Goal: Task Accomplishment & Management: Use online tool/utility

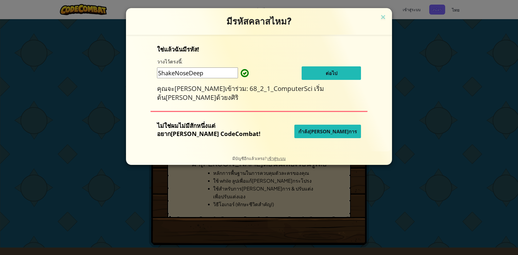
click at [326, 71] on font "ต่อไป" at bounding box center [332, 73] width 12 height 6
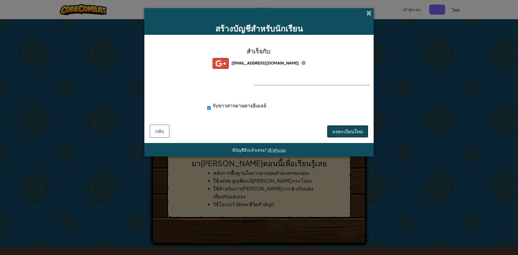
click at [348, 132] on font "ลงทะเบียนใหม่" at bounding box center [347, 131] width 31 height 6
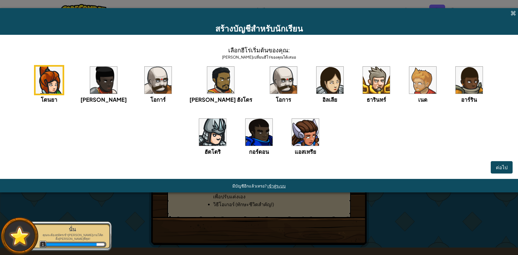
click at [45, 79] on img at bounding box center [49, 80] width 27 height 27
click at [491, 168] on button "ต่อไป" at bounding box center [502, 167] width 22 height 12
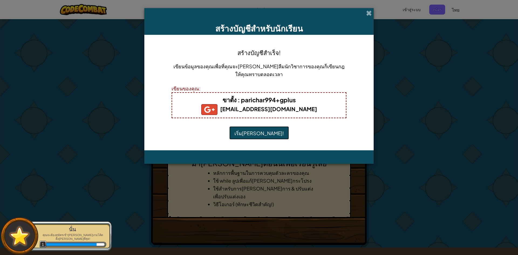
click at [263, 132] on font "เริ่มเล่น!" at bounding box center [258, 133] width 49 height 6
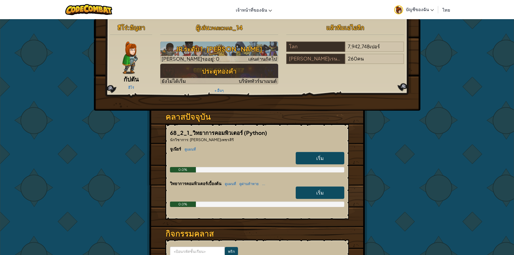
click at [134, 59] on img at bounding box center [129, 58] width 15 height 32
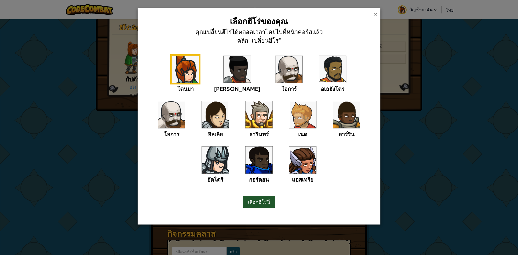
click at [376, 15] on div "×" at bounding box center [376, 14] width 4 height 6
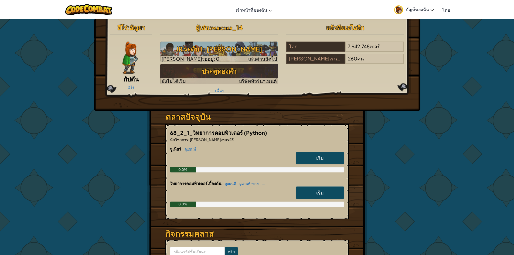
click at [318, 159] on font "เริ่ม" at bounding box center [320, 158] width 8 height 6
select select "th"
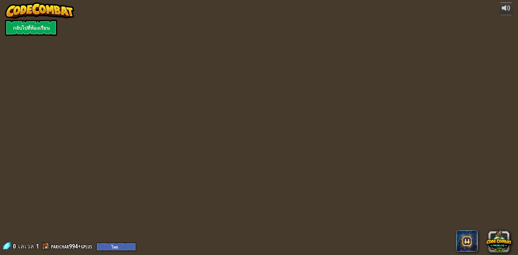
select select "th"
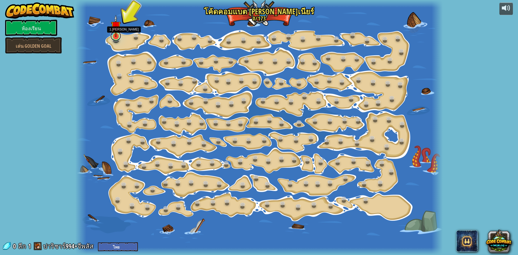
click at [113, 38] on link at bounding box center [115, 35] width 11 height 11
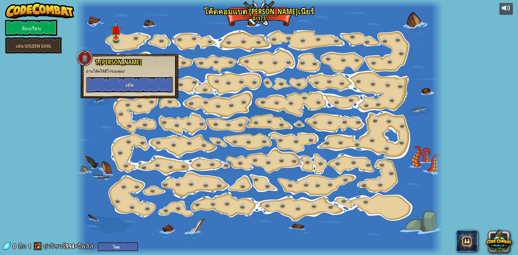
click at [123, 90] on button "เล่น" at bounding box center [129, 85] width 87 height 16
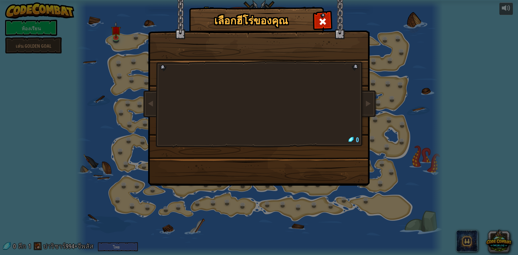
click at [316, 104] on div at bounding box center [259, 85] width 202 height 118
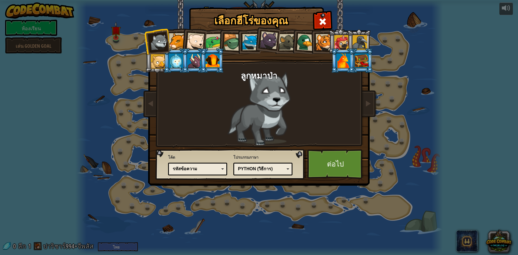
click at [199, 40] on div at bounding box center [195, 42] width 18 height 18
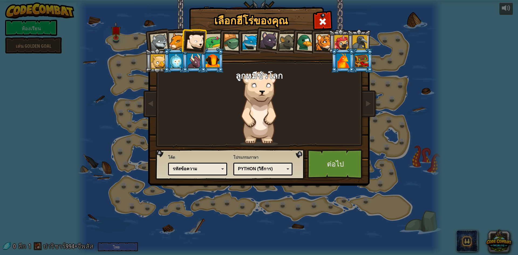
click at [215, 43] on div at bounding box center [214, 42] width 17 height 17
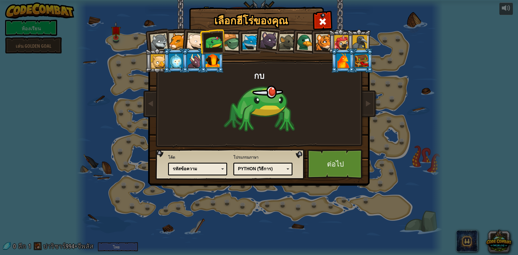
click at [236, 46] on div at bounding box center [231, 42] width 17 height 17
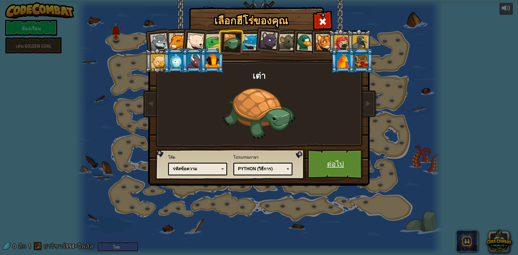
click at [338, 165] on font "ต่อไป" at bounding box center [335, 164] width 17 height 10
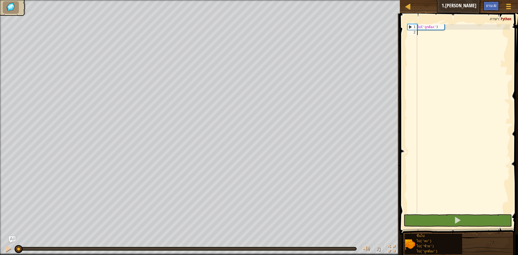
scroll to position [2, 0]
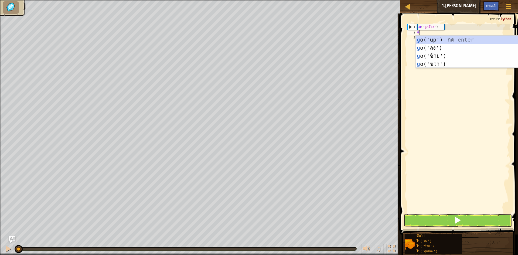
type textarea "go"
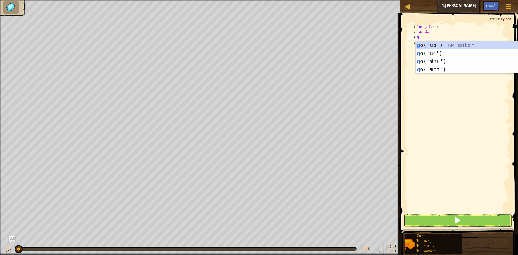
type textarea "go"
click at [435, 64] on div "ไป ('ขึ้น') กด enter ไป ('ลง') กด enter ไป ('ซ้าย') กด enter ไป ('ถูกต้อง') กด …" at bounding box center [467, 65] width 102 height 49
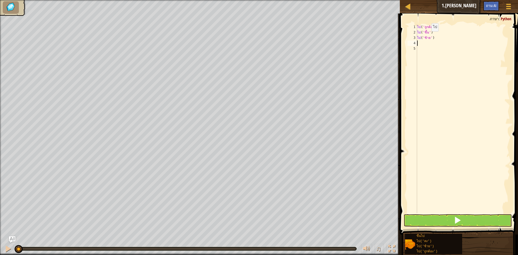
click at [428, 37] on div "ไป ( 'ถูกต้อง' ) ไป ( 'ขึ้น' ) ไป ( 'ซ้าย' )" at bounding box center [463, 124] width 94 height 200
type textarea "go('left')"
click at [434, 37] on div "ไป ( 'ถูกต้อง' ) ไป ( 'ขึ้น' ) ไป ( 'ซ้าย' )" at bounding box center [463, 124] width 94 height 200
click at [438, 37] on div "ไป ( 'ถูกต้อง' ) ไป ( 'ขึ้น' ) ไป ( 'ซ้าย' )" at bounding box center [463, 124] width 94 height 200
click at [425, 40] on div "ไป ( 'ถูกต้อง' ) ไป ( 'ขึ้น' ) ไป ( 'ซ้าย' )" at bounding box center [463, 124] width 94 height 200
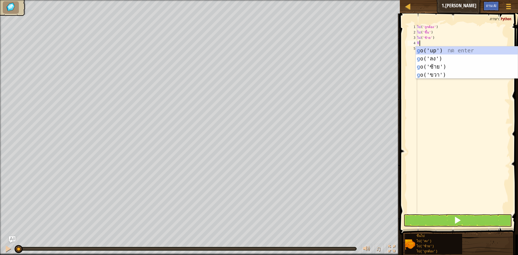
type textarea "go"
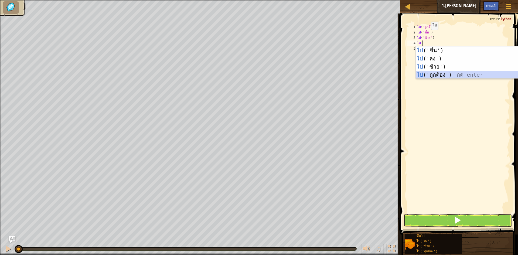
click at [434, 77] on div "ไป ('ขึ้น') กด enter ไป ('ลง') กด enter ไป ('ซ้าย') กด enter ไป ('ถูกต้อง') กด …" at bounding box center [467, 70] width 102 height 49
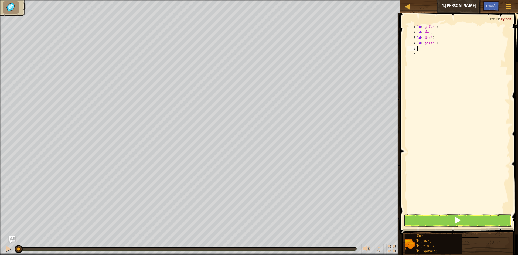
click at [427, 224] on button at bounding box center [458, 220] width 108 height 12
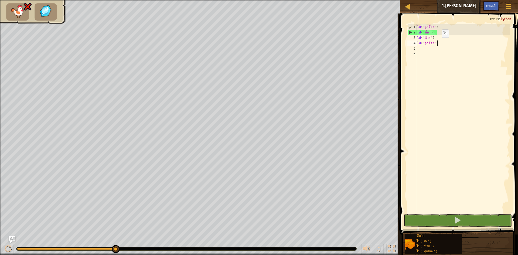
click at [438, 43] on div "ไป ( 'ถูกต้อง' ) ไป ( 'ขึ้น' ) ไป ( 'ซ้าย' ) ไป ( 'ถูกต้อง' )" at bounding box center [463, 124] width 94 height 200
click at [444, 43] on div "ไป ( 'ถูกต้อง' ) ไป ( 'ขึ้น' ) ไป ( 'ซ้าย' ) ไป ( 'ถูกต้อง' )" at bounding box center [463, 124] width 94 height 200
type textarea "g"
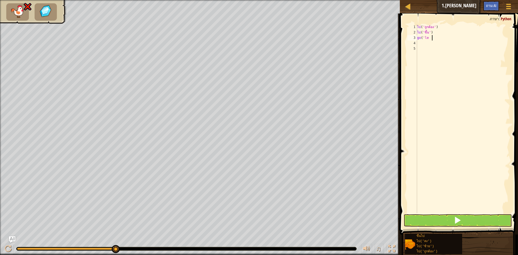
type textarea "g"
click at [495, 222] on button at bounding box center [458, 220] width 108 height 12
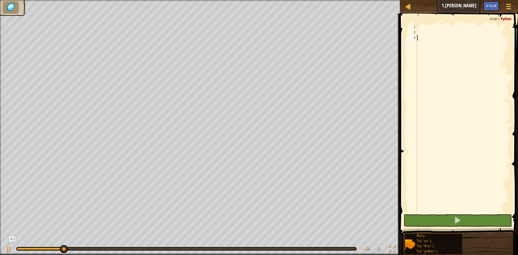
click at [436, 36] on div at bounding box center [463, 124] width 94 height 200
click at [424, 29] on div at bounding box center [463, 124] width 94 height 200
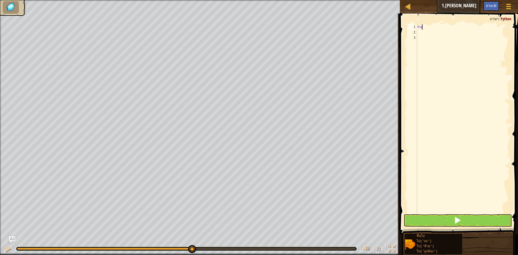
type textarea "c"
type textarea "go"
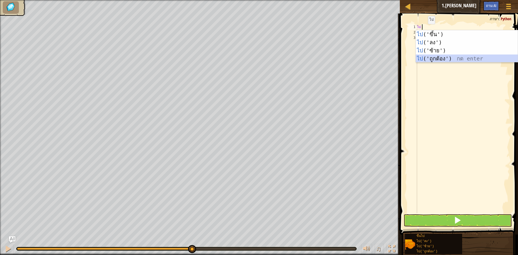
click at [432, 57] on div "ไป ('ขึ้น') กด enter ไป ('ลง') กด enter ไป ('ซ้าย') กด enter ไป ('ถูกต้อง') กด …" at bounding box center [467, 54] width 102 height 49
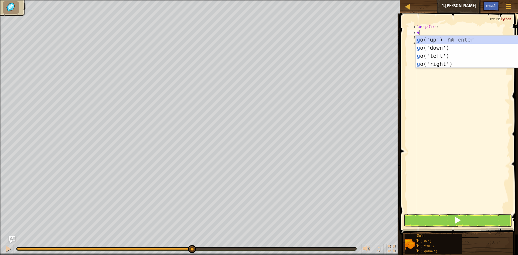
type textarea "go"
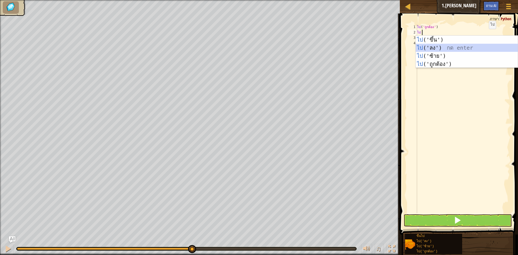
click at [462, 49] on div "ไป ('ขึ้น') กด enter ไป ('ลง') กด enter ไป ('ซ้าย') กด enter ไป ('ถูกต้อง') กด …" at bounding box center [467, 60] width 102 height 49
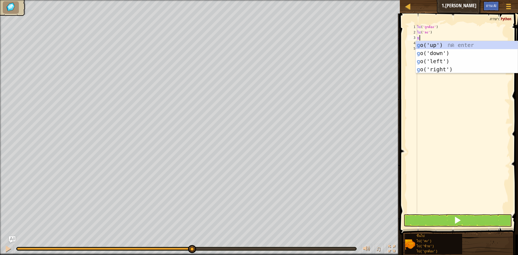
type textarea "go"
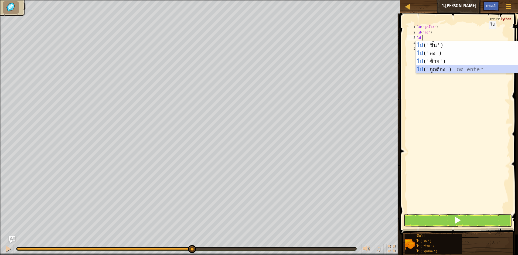
drag, startPoint x: 436, startPoint y: 68, endPoint x: 422, endPoint y: 80, distance: 18.1
click at [434, 68] on div "ไป ('ขึ้น') กด enter ไป ('ลง') กด enter ไป ('ซ้าย') กด enter ไป ('ถูกต้อง') กด …" at bounding box center [467, 65] width 102 height 49
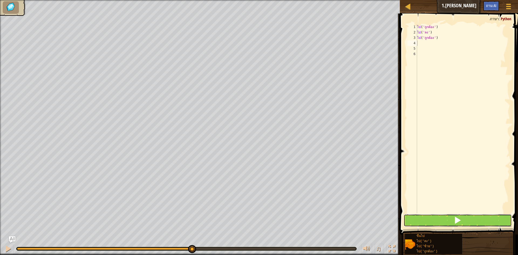
click at [439, 221] on button at bounding box center [458, 220] width 108 height 12
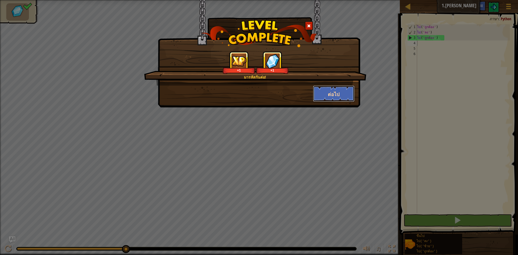
click at [320, 98] on button "ต่อไป" at bounding box center [334, 94] width 42 height 16
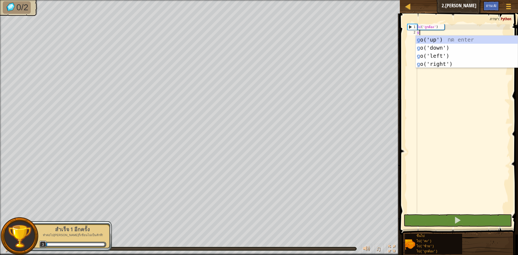
scroll to position [2, 0]
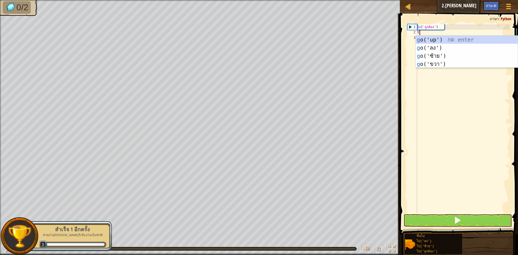
type textarea "go"
click at [424, 40] on div "ไป ('ขึ้น') กด enter ไป ('ลง') กด enter ไป ('ซ้าย') กด enter ไป ('ถูกต้อง') กด …" at bounding box center [467, 60] width 102 height 49
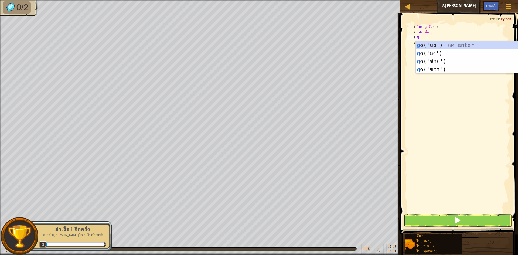
type textarea "go"
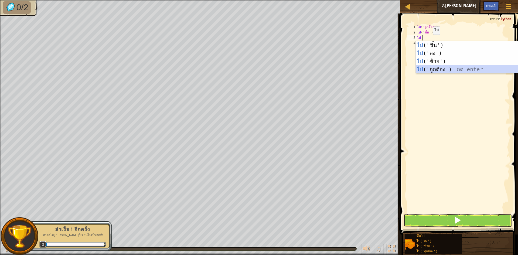
click at [437, 69] on div "ไป ('ขึ้น') กด enter ไป ('ลง') กด enter ไป ('ซ้าย') กด enter ไป ('ถูกต้อง') กด …" at bounding box center [467, 65] width 102 height 49
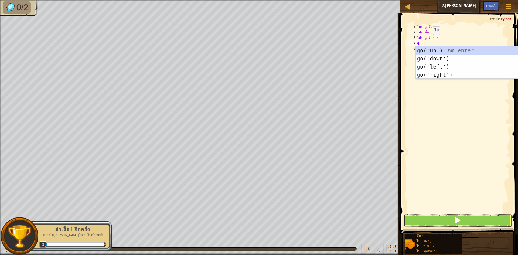
type textarea "go"
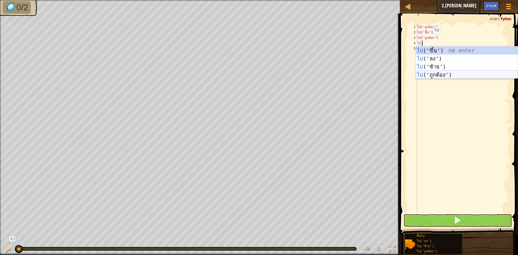
click at [435, 76] on div "ไป ('ขึ้น') กด enter ไป ('ลง') กด enter ไป ('ซ้าย') กด enter ไป ('ถูกต้อง') กด …" at bounding box center [467, 70] width 102 height 49
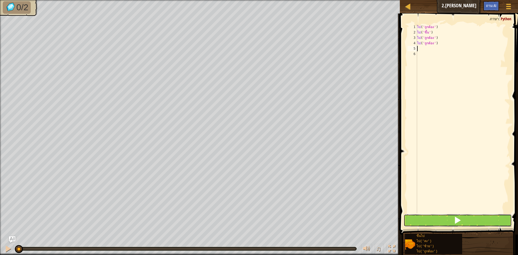
click at [462, 221] on button at bounding box center [458, 220] width 108 height 12
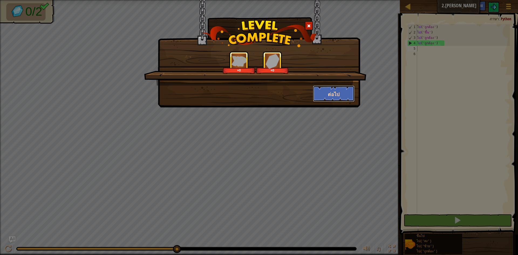
click at [321, 93] on button "ต่อไป" at bounding box center [334, 94] width 42 height 16
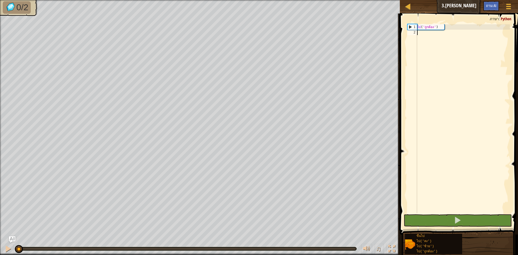
scroll to position [2, 0]
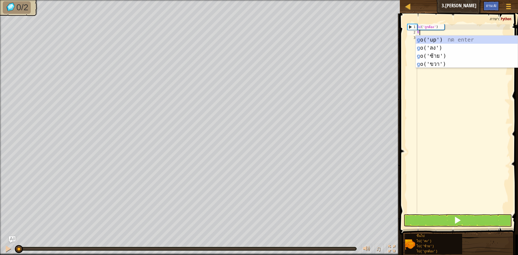
type textarea "go"
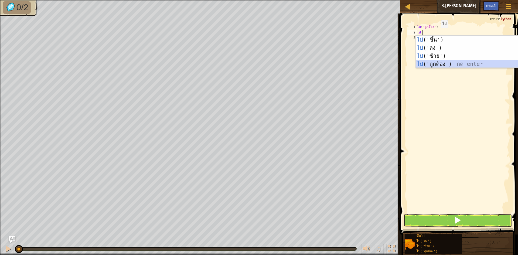
click at [435, 64] on div "ไป ('ขึ้น') กด enter ไป ('ลง') กด enter ไป ('ซ้าย') กด enter ไป ('ถูกต้อง') กด …" at bounding box center [467, 60] width 102 height 49
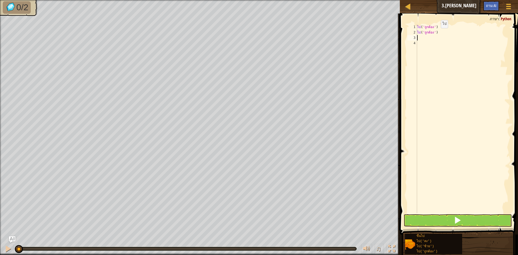
type textarea "go"
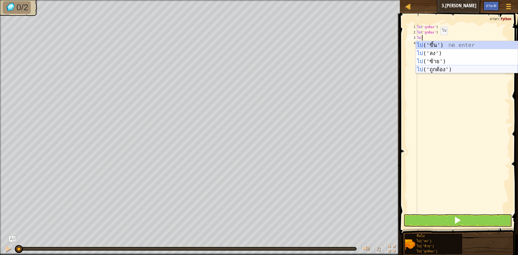
click at [470, 68] on div "ไป ('ขึ้น') กด enter ไป ('ลง') กด enter ไป ('ซ้าย') กด enter ไป ('ถูกต้อง') กด …" at bounding box center [467, 65] width 102 height 49
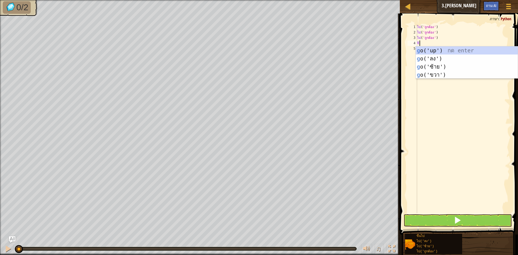
type textarea "go"
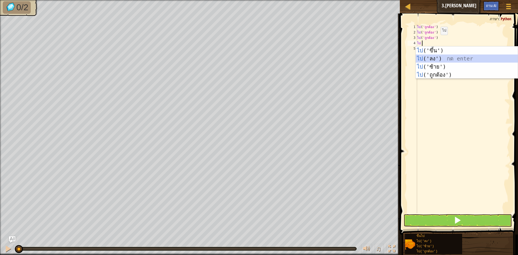
click at [465, 57] on div "ไป ('ขึ้น') กด enter ไป ('ลง') กด enter ไป ('ซ้าย') กด enter ไป ('ถูกต้อง') กด …" at bounding box center [467, 70] width 102 height 49
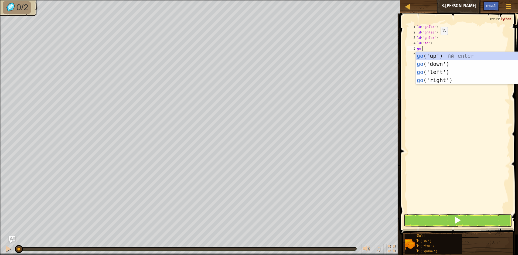
type textarea "go"
click at [465, 57] on div "ไป ('ขึ้น') กด enter ไป ('ลง') กด enter ไป ('ซ้าย') กด enter ไป ('ถูกต้อง') กด …" at bounding box center [467, 76] width 102 height 49
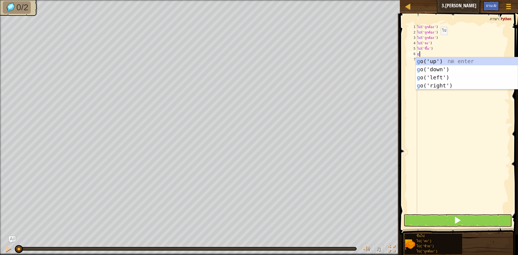
type textarea "go"
click at [465, 57] on div "ไป ('ขึ้น') กด enter ไป ('ลง') กด enter ไป ('ซ้าย') กด enter ไป ('ถูกต้อง') กด …" at bounding box center [467, 81] width 102 height 49
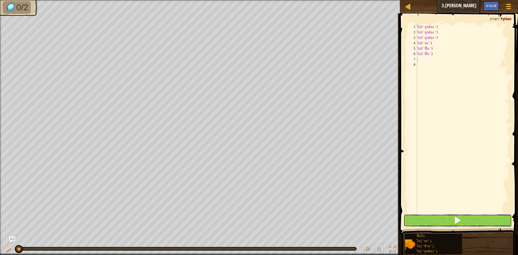
click at [444, 219] on button at bounding box center [458, 220] width 108 height 12
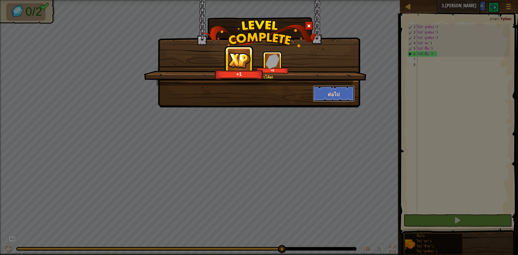
click at [327, 93] on button "ต่อไป" at bounding box center [334, 94] width 42 height 16
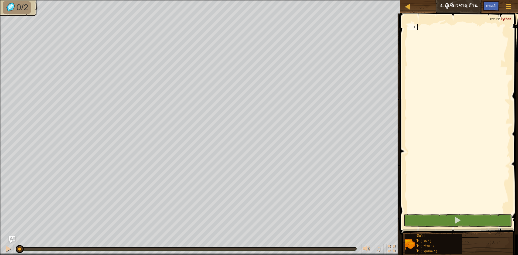
scroll to position [2, 0]
type textarea "go"
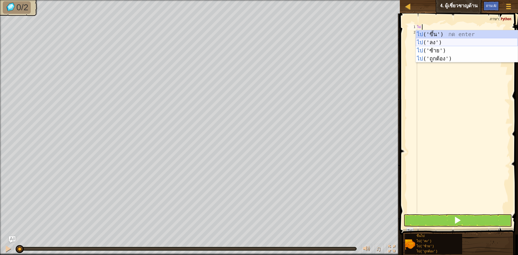
click at [444, 41] on div "ไป ('ขึ้น') กด enter ไป ('ลง') กด enter ไป ('ซ้าย') กด enter ไป ('ถูกต้อง') กด …" at bounding box center [467, 54] width 102 height 49
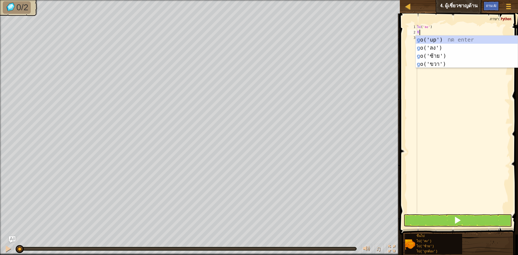
type textarea "go"
click at [435, 47] on div "ไป ('ขึ้น') กด enter ไป ('ลง') กด enter ไป ('ซ้าย') กด enter ไป ('ถูกต้อง') กด …" at bounding box center [467, 60] width 102 height 49
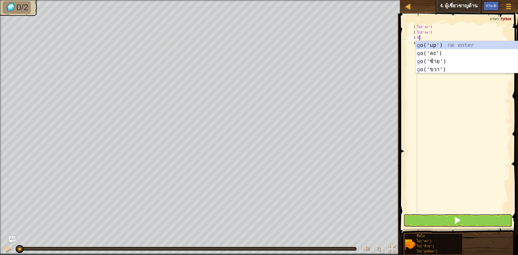
type textarea "go"
click at [439, 53] on div "ไป ('ขึ้น') กด enter ไป ('ลง') กด enter ไป ('ซ้าย') กด enter ไป ('ถูกต้อง') กด …" at bounding box center [467, 65] width 102 height 49
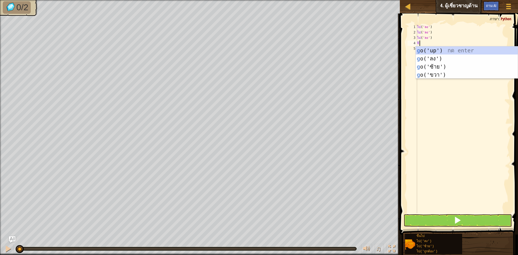
type textarea "go"
click at [438, 63] on div "ไป ('ขึ้น') กด enter ไป ('ลง') กด enter ไป ('ซ้าย') กด enter ไป ('ถูกต้อง') กด …" at bounding box center [467, 70] width 102 height 49
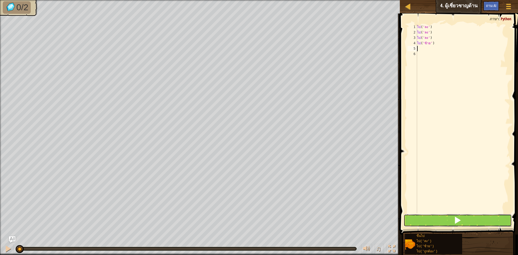
click at [463, 220] on button at bounding box center [458, 220] width 108 height 12
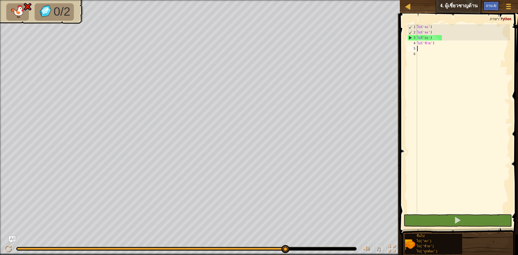
click at [456, 49] on div "ไป ( 'ลง' ) ไป ( 'ลง' ) ไป ( 'ลง' ) ไป ( 'ซ้าย' )" at bounding box center [463, 124] width 94 height 200
click at [436, 43] on div "ไป ( 'ลง' ) ไป ( 'ลง' ) ไป ( 'ลง' ) ไป ( 'ซ้าย' )" at bounding box center [463, 124] width 94 height 200
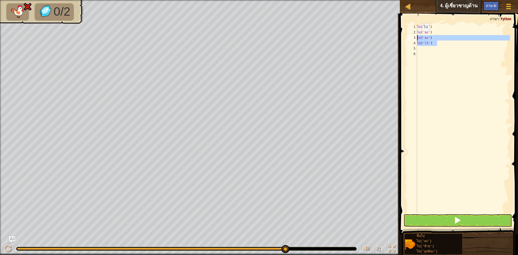
drag, startPoint x: 442, startPoint y: 44, endPoint x: 418, endPoint y: 37, distance: 24.6
click at [418, 37] on div "ไป ( 'ลง' ) ไป ( 'ลง' ) ไป ( 'ลง' ) ไป ( 'lt' )" at bounding box center [463, 124] width 94 height 200
type textarea "go('down') go('lt')"
click at [450, 220] on button at bounding box center [458, 220] width 108 height 12
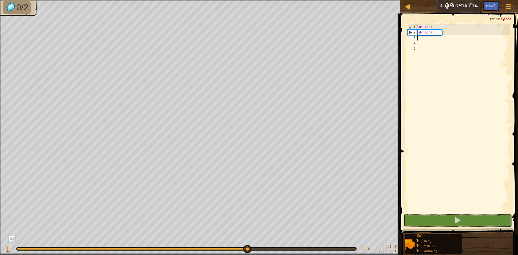
click at [428, 41] on div "ไป ( 'ลง' ) ไป ( 'ลง' )" at bounding box center [463, 124] width 94 height 200
click at [425, 36] on div "ไป ( 'ลง' ) ไป ( 'ลง' )" at bounding box center [463, 124] width 94 height 200
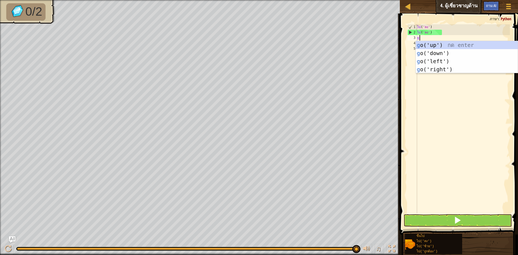
type textarea "go"
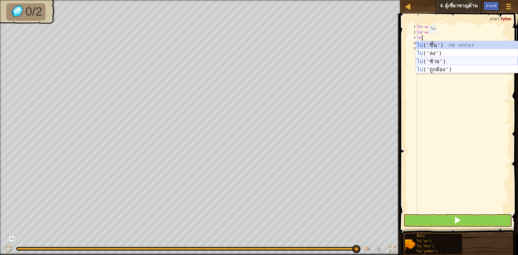
click at [431, 59] on div "ไป ('ขึ้น') กด enter ไป ('ลง') กด enter ไป ('ซ้าย') กด enter ไป ('ถูกต้อง') กด …" at bounding box center [467, 65] width 102 height 49
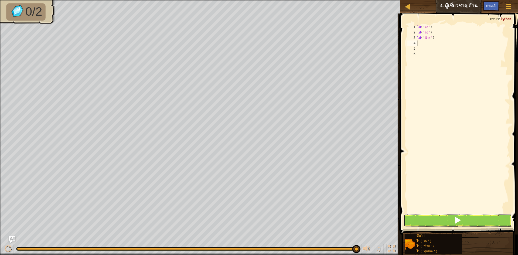
click at [487, 219] on button at bounding box center [458, 220] width 108 height 12
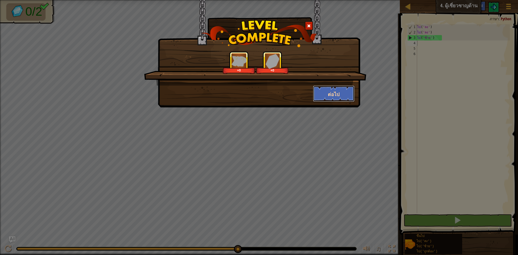
click at [348, 97] on button "ต่อไป" at bounding box center [334, 94] width 42 height 16
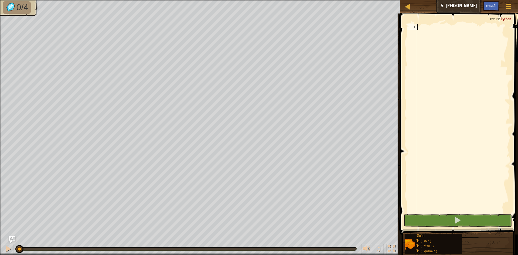
scroll to position [2, 0]
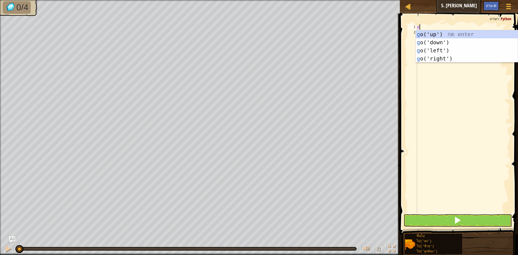
type textarea "go"
click at [458, 48] on div "ไป ('ขึ้น') กด enter ไป ('ลง') กด enter ไป ('ซ้าย') กด enter ไป ('ถูกต้อง') กด …" at bounding box center [467, 54] width 102 height 49
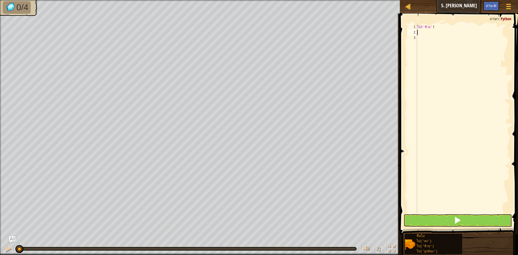
type textarea "go"
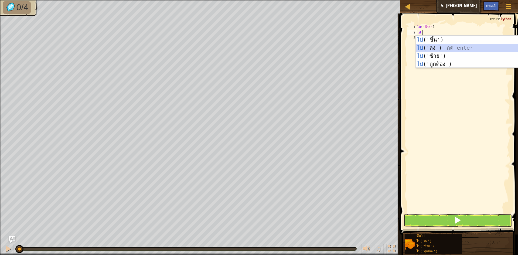
click at [456, 48] on div "ไป ('ขึ้น') กด enter ไป ('ลง') กด enter ไป ('ซ้าย') กด enter ไป ('ถูกต้อง') กด …" at bounding box center [467, 60] width 102 height 49
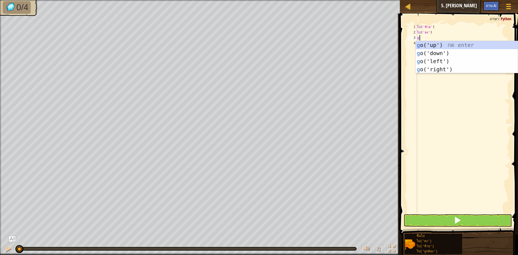
type textarea "go"
click at [445, 62] on div "ไป ('ขึ้น') กด enter ไป ('ลง') กด enter ไป ('ซ้าย') กด enter ไป ('ถูกต้อง') กด …" at bounding box center [467, 65] width 102 height 49
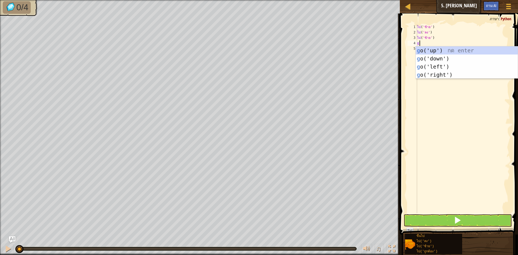
type textarea "go"
click at [447, 49] on div "ไป ('ขึ้น') กด enter ไป ('ลง') กด enter ไป ('ซ้าย') กด enter ไป ('ถูกต้อง') กด …" at bounding box center [467, 70] width 102 height 49
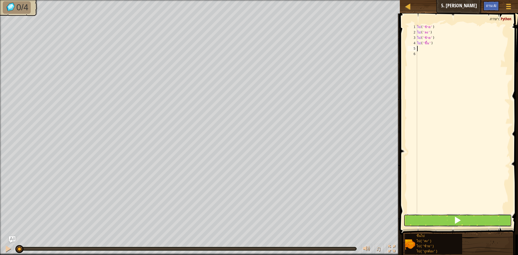
click at [459, 221] on span at bounding box center [458, 220] width 8 height 8
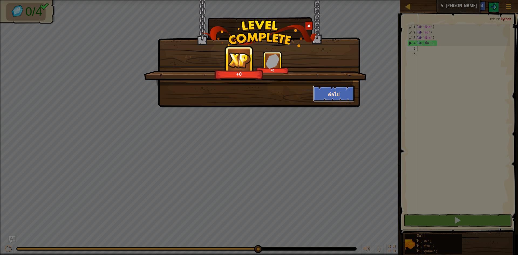
click at [331, 91] on font "ต่อไป" at bounding box center [334, 94] width 12 height 7
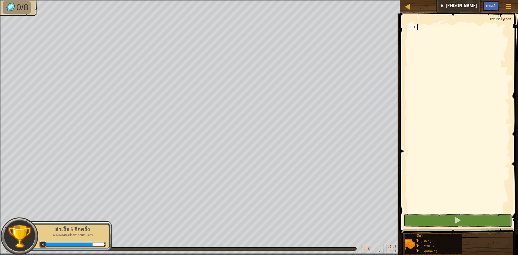
scroll to position [2, 0]
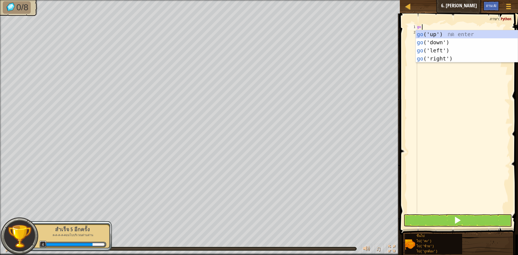
type textarea "go"
click at [449, 32] on div "ไป ('ขึ้น') กด enter ไป ('ลง') กด enter ไป ('ซ้าย') กด enter ไป ('ถูกต้อง') กด …" at bounding box center [467, 54] width 102 height 49
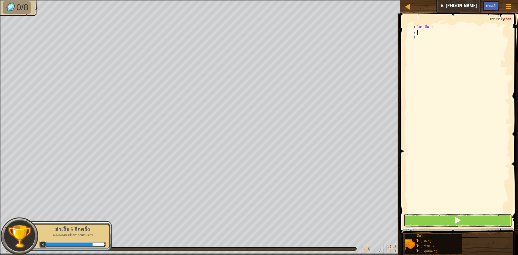
type textarea "go"
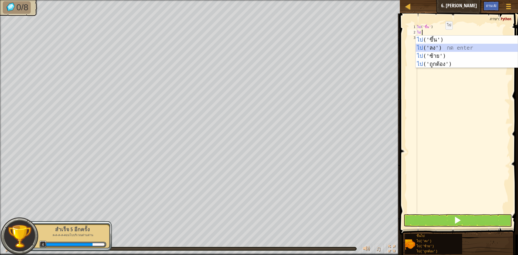
click at [428, 46] on div "ไป ('ขึ้น') กด enter ไป ('ลง') กด enter ไป ('ซ้าย') กด enter ไป ('ถูกต้อง') กด …" at bounding box center [467, 60] width 102 height 49
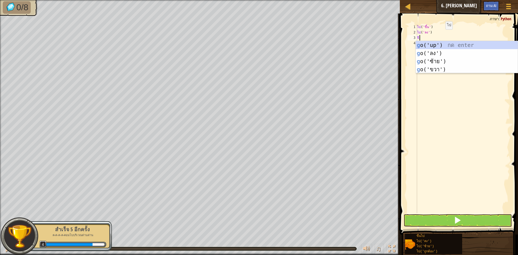
type textarea "go"
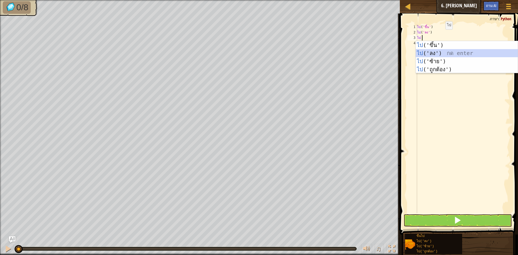
click at [430, 51] on div "ไป ('ขึ้น') กด enter ไป ('ลง') กด enter ไป ('ซ้าย') กด enter ไป ('ถูกต้อง') กด …" at bounding box center [467, 65] width 102 height 49
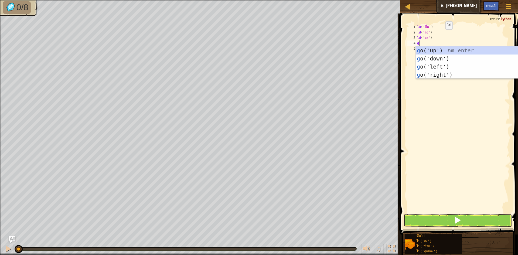
type textarea "go"
click at [427, 68] on div "ไป ('ขึ้น') กด enter ไป ('ลง') กด enter ไป ('ซ้าย') กด enter ไป ('ถูกต้อง') กด …" at bounding box center [467, 70] width 102 height 49
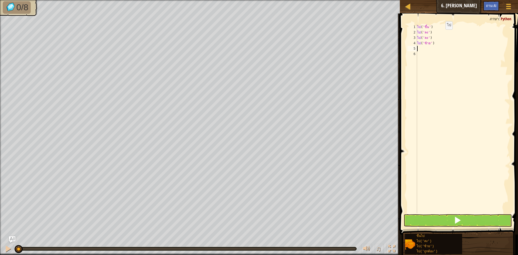
type textarea "go"
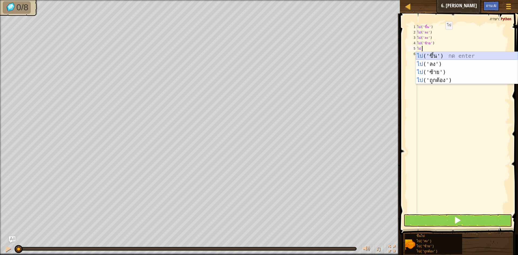
click at [434, 56] on div "ไป ('ขึ้น') กด enter ไป ('ลง') กด enter ไป ('ซ้าย') กด enter ไป ('ถูกต้อง') กด …" at bounding box center [467, 76] width 102 height 49
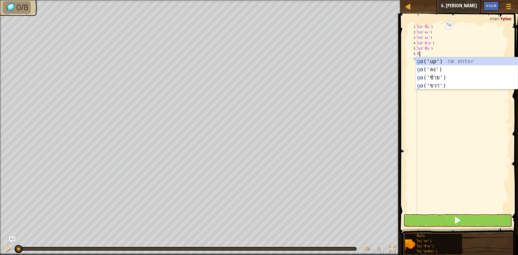
type textarea "go"
click at [433, 59] on div "ไป ('ขึ้น') กด enter ไป ('ลง') กด enter ไป ('ซ้าย') กด enter ไป ('ถูกต้อง') กด …" at bounding box center [467, 81] width 102 height 49
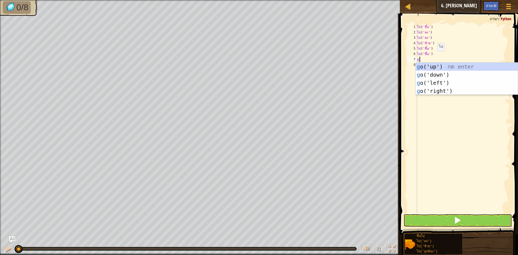
type textarea "go"
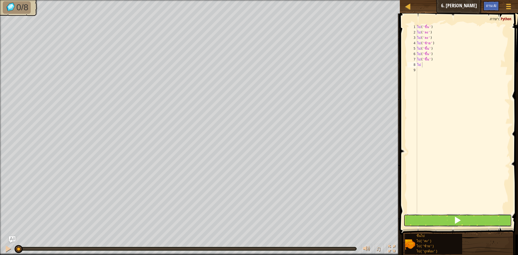
click at [440, 216] on button at bounding box center [458, 220] width 108 height 12
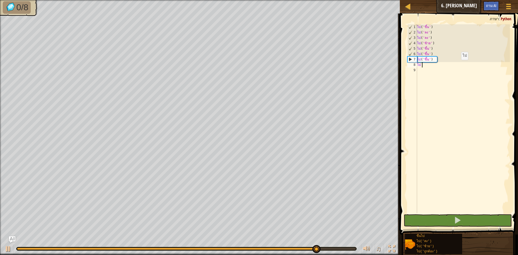
click at [457, 65] on div "ไป ( 'ขึ้น' ) ไป ( 'ลง' ) ไป ( 'ลง' ) ไป ( 'ซ้าย' ) ไป ( 'ขึ้น' ) ไป ( 'ขึ้น' )…" at bounding box center [463, 124] width 94 height 200
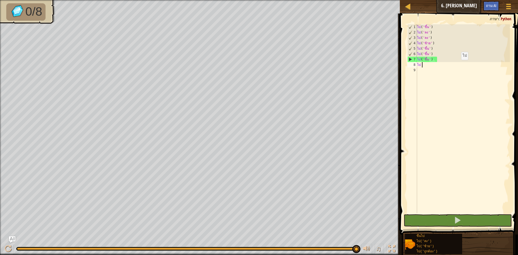
type textarea "goi"
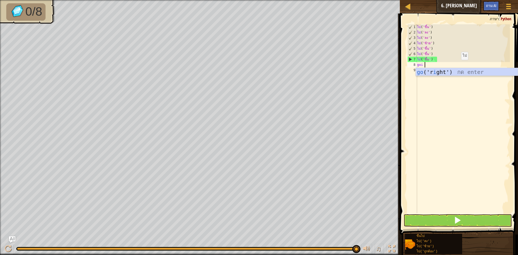
scroll to position [2, 0]
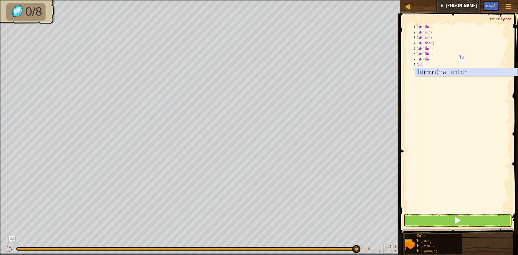
click at [451, 70] on div "ไป (ขวา ) กด enter" at bounding box center [467, 80] width 102 height 24
type textarea "go l"
click at [443, 219] on button at bounding box center [458, 220] width 108 height 12
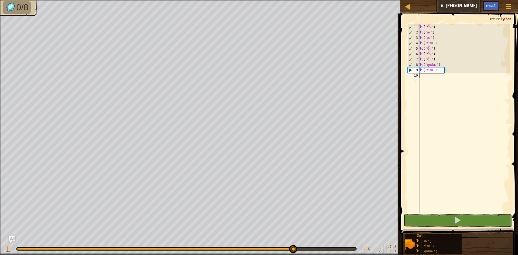
click at [431, 79] on div "ไป ( 'ขึ้น' ) ไป ( 'ลง' ) ไป ( 'ลง' ) ไป ( 'ซ้าย' ) ไป ( 'ขึ้น' ) ไป ( 'ขึ้น' )…" at bounding box center [464, 124] width 92 height 200
click at [427, 74] on div "ไป ( 'ขึ้น' ) ไป ( 'ลง' ) ไป ( 'ลง' ) ไป ( 'ซ้าย' ) ไป ( 'ขึ้น' ) ไป ( 'ขึ้น' )…" at bounding box center [464, 124] width 92 height 200
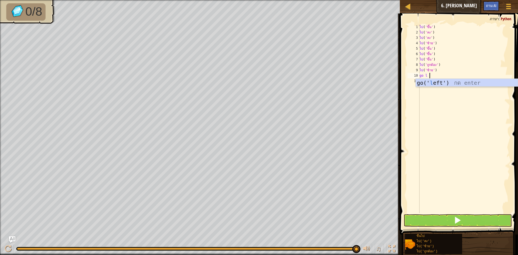
type textarea "go l"
click at [435, 74] on div "ไป ( 'ขึ้น' ) ไป ( 'ลง' ) ไป ( 'ลง' ) ไป ( 'ซ้าย' ) ไป ( 'ขึ้น' ) ไป ( 'ขึ้น' )…" at bounding box center [464, 124] width 92 height 200
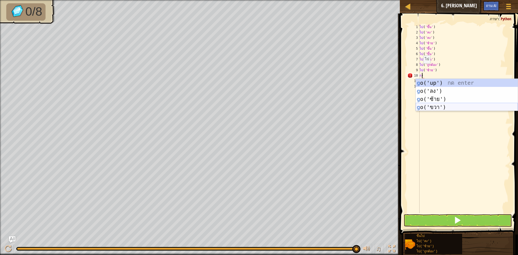
click at [457, 105] on div "g o('up') กด enter g o('ลง') กด enter g o('ซ้าย') กด enter g o('ขวา') กด enter" at bounding box center [467, 103] width 102 height 49
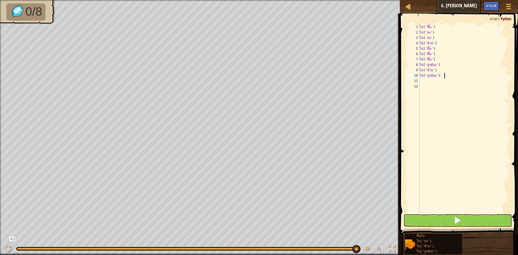
type textarea "go('right')"
click at [441, 217] on button at bounding box center [458, 220] width 108 height 12
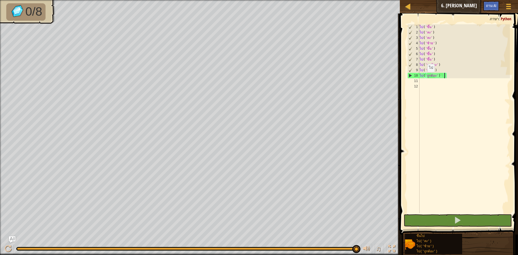
click at [426, 77] on div "ไป ( 'ขึ้น' ) ไป ( 'ลง' ) ไป ( 'ลง' ) ไป ( 'ซ้าย' ) ไป ( 'ขึ้น' ) ไป ( 'ขึ้น' )…" at bounding box center [464, 124] width 92 height 200
click at [423, 83] on div "ไป ( 'ขึ้น' ) ไป ( 'ลง' ) ไป ( 'ลง' ) ไป ( 'ซ้าย' ) ไป ( 'ขึ้น' ) ไป ( 'ขึ้น' )…" at bounding box center [464, 124] width 92 height 200
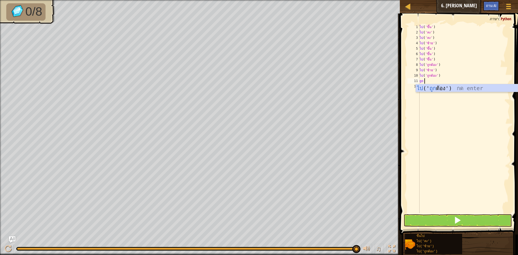
type textarea "g"
type textarea "r"
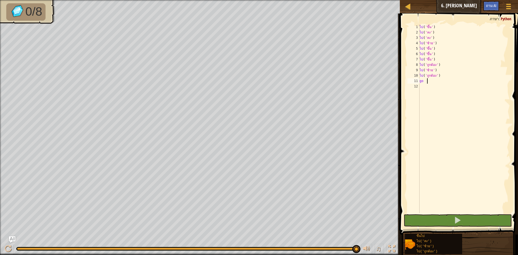
scroll to position [2, 0]
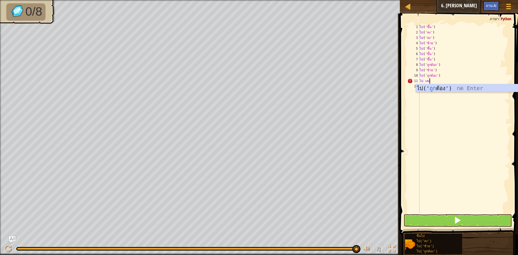
type textarea "go"
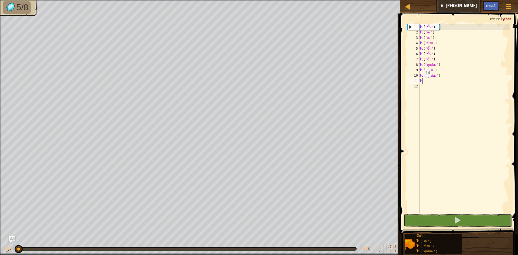
drag, startPoint x: 0, startPoint y: 0, endPoint x: 423, endPoint y: 83, distance: 430.7
click at [423, 83] on div "ไป ( 'ขึ้น' ) ไป ( 'ลง' ) ไป ( 'ลง' ) ไป ( 'ซ้าย' ) ไป ( 'ขึ้น' ) ไป ( 'ขึ้น' )…" at bounding box center [463, 124] width 91 height 200
click at [446, 83] on div "ไป ( 'ขึ้น' ) ไป ( 'ลง' ) ไป ( 'ลง' ) ไป ( 'ซ้าย' ) ไป ( 'ขึ้น' ) ไป ( 'ขึ้น' )…" at bounding box center [463, 124] width 91 height 200
type textarea "g"
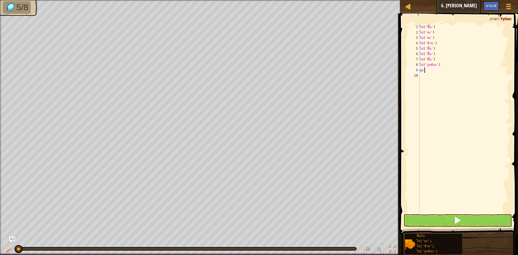
type textarea "g"
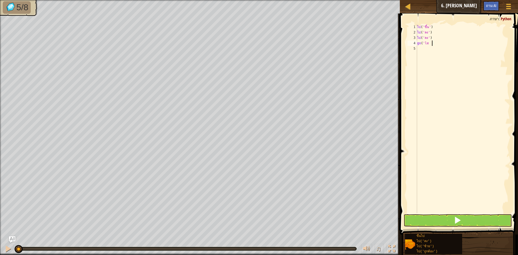
type textarea "g"
click at [452, 223] on button at bounding box center [458, 220] width 108 height 12
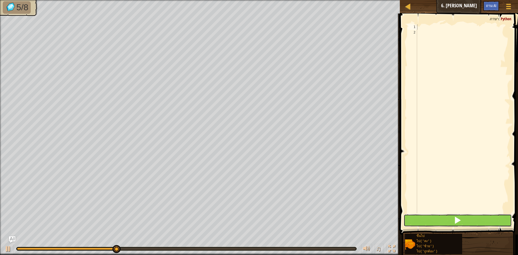
click at [458, 219] on span at bounding box center [458, 220] width 8 height 8
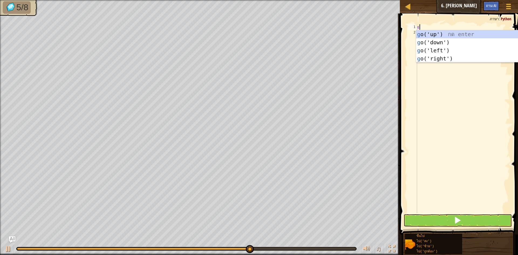
scroll to position [2, 0]
type textarea "go"
click at [454, 37] on div "ไป ('ขึ้น') กด enter ไป ('ลง') กด enter ไป ('ซ้าย') กด enter ไป ('ถูกต้อง') กด …" at bounding box center [467, 54] width 102 height 49
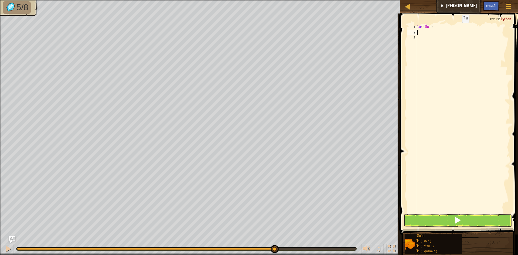
type textarea "go"
type textarea "g"
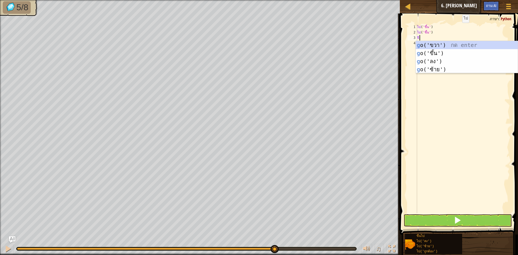
click at [454, 37] on div "ไป ( 'ขึ้น' ) ไป ( 'ขึ้น' ) จี" at bounding box center [463, 124] width 94 height 200
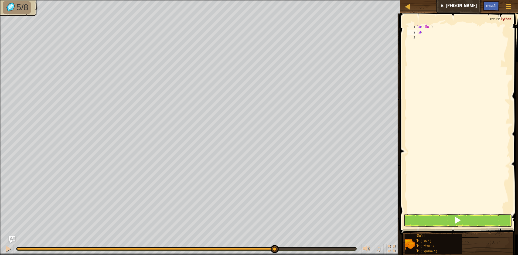
type textarea "g"
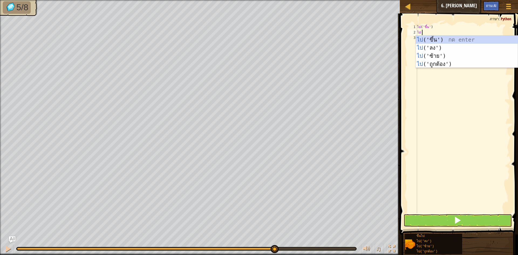
type textarea "gol"
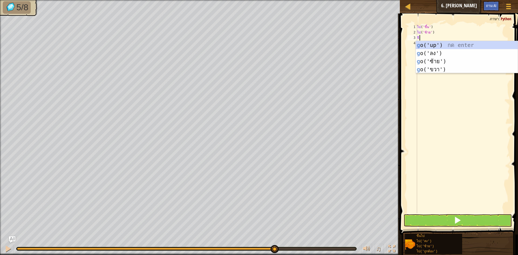
type textarea "go"
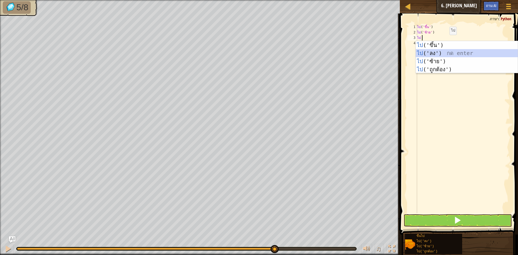
click at [441, 54] on div "ไป ('ขึ้น') กด enter ไป ('ลง') กด enter ไป ('ซ้าย') กด enter ไป ('ถูกต้อง') กด …" at bounding box center [467, 65] width 102 height 49
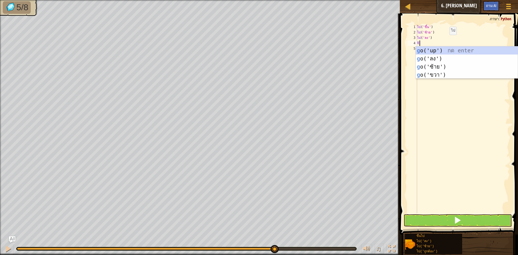
type textarea "go"
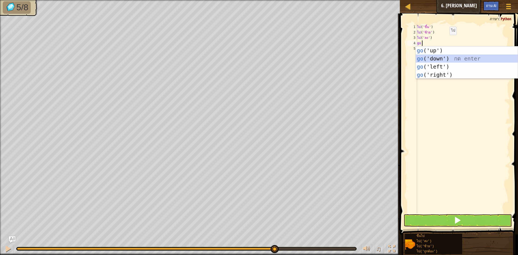
click at [434, 57] on div "go ('up') กด enter go ('down') กด enter go ('left') กด enter go ('right') กด en…" at bounding box center [467, 70] width 102 height 49
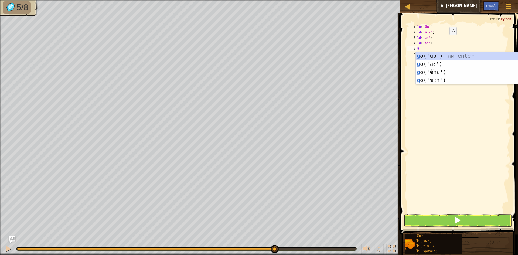
type textarea "go"
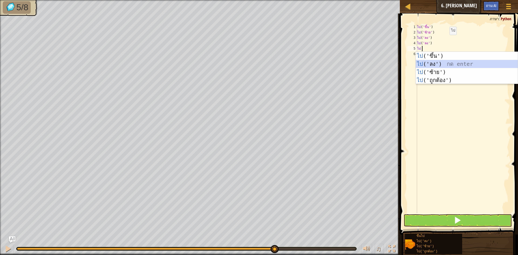
click at [439, 60] on div "ไป ('ขึ้น') กด enter ไป ('ลง') กด enter ไป ('ซ้าย') กด enter ไป ('ถูกต้อง') กด …" at bounding box center [467, 76] width 102 height 49
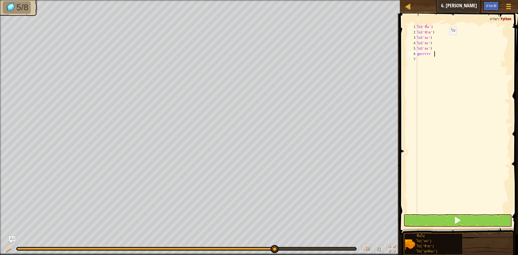
type textarea "g"
type textarea "r"
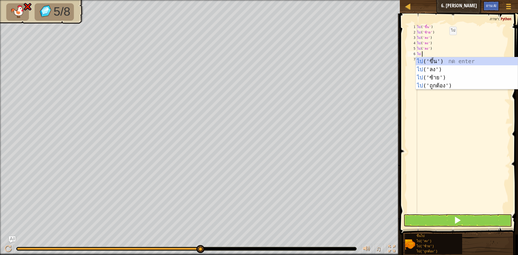
type textarea "g"
click at [435, 85] on div "g o('up') กด enter g o('ลง') กด enter g o('ซ้าย') กด enter g o('ขวา') กด enter" at bounding box center [467, 81] width 102 height 49
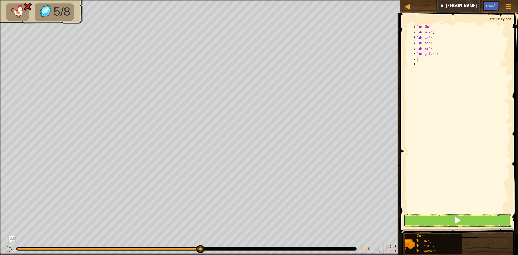
click at [434, 221] on button at bounding box center [458, 220] width 108 height 12
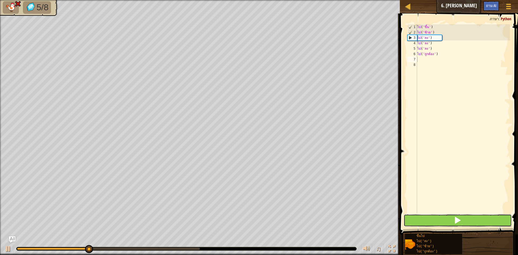
click at [434, 221] on button at bounding box center [458, 220] width 108 height 12
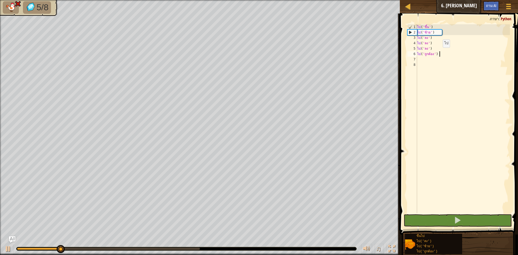
click at [439, 53] on div "ไป ( 'ขึ้น' ) ไป ( 'ซ้าย' ) ไป ( 'ลง' ) ไป ( 'ลง' ) ไป ( 'ลง' ) ไป ( 'ถูกต้อง' )" at bounding box center [463, 124] width 94 height 200
click at [436, 46] on div "ไป ( 'ขึ้น' ) ไป ( 'ซ้าย' ) ไป ( 'ลง' ) ไป ( 'ลง' ) ไป ( 'ลง' ) ไป ( 'ถูกต้อง' )" at bounding box center [463, 124] width 94 height 200
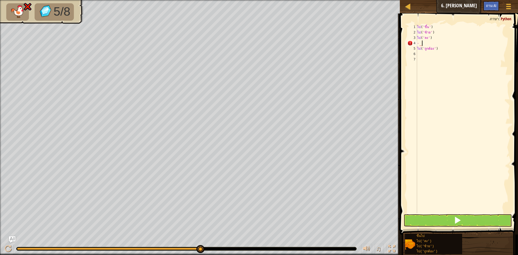
click at [429, 46] on div "ไป ( 'ขึ้น' ) ไป ( 'ซ้าย' ) ไป ( 'ลง' ) - ไป ( 'ถูกต้อง' )" at bounding box center [463, 124] width 94 height 200
type textarea "'"
type textarea "go('down')"
click at [415, 215] on button at bounding box center [458, 220] width 108 height 12
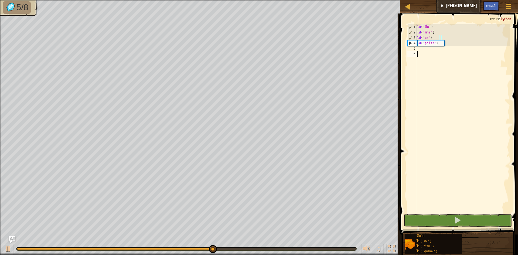
click at [450, 53] on div "ไป ( 'ขึ้น' ) ไป ( 'ซ้าย' ) ไป ( 'ลง' ) ไป ( 'ถูกต้อง' )" at bounding box center [463, 124] width 94 height 200
click at [448, 50] on div "ไป ( 'ขึ้น' ) ไป ( 'ซ้าย' ) ไป ( 'ลง' ) ไป ( 'ถูกต้อง' )" at bounding box center [463, 124] width 94 height 200
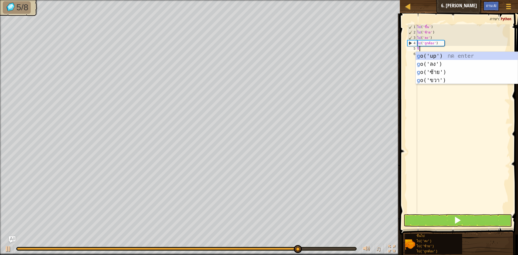
type textarea "go"
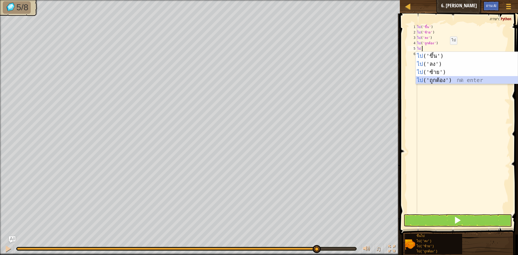
drag, startPoint x: 445, startPoint y: 83, endPoint x: 446, endPoint y: 76, distance: 7.1
click at [445, 83] on div "ไป ('ขึ้น') กด enter ไป ('ลง') กด enter ไป ('ซ้าย') กด enter ไป ('ถูกต้อง') กด …" at bounding box center [467, 76] width 102 height 49
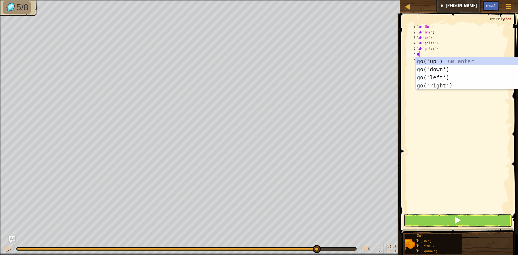
type textarea "go"
click at [436, 58] on div "ไป ('ขึ้น') กด enter ไป ('ลง') กด enter ไป ('ซ้าย') กด enter ไป ('ถูกต้อง') กด …" at bounding box center [467, 81] width 102 height 49
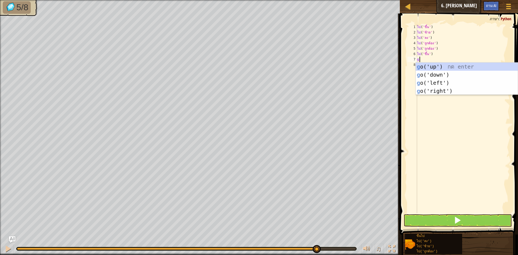
type textarea "go"
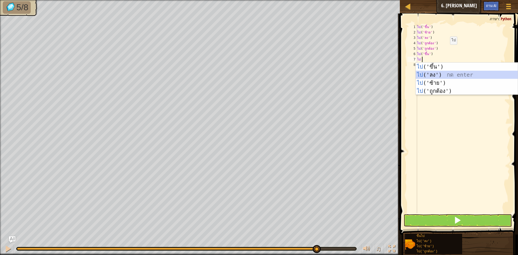
click at [423, 74] on div "ไป ('ขึ้น') กด enter ไป ('ลง') กด enter ไป ('ซ้าย') กด enter ไป ('ถูกต้อง') กด …" at bounding box center [467, 87] width 102 height 49
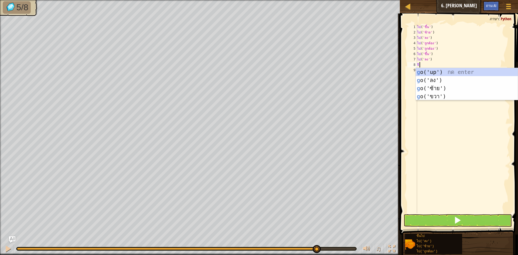
type textarea "go"
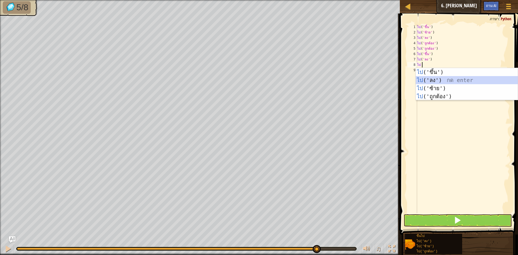
click at [420, 76] on div "ไป ('ขึ้น') กด enter ไป ('ลง') กด enter ไป ('ซ้าย') กด enter ไป ('ถูกต้อง') กด …" at bounding box center [467, 92] width 102 height 49
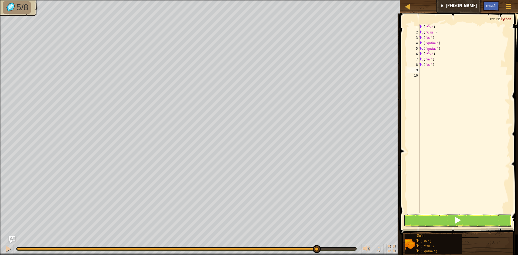
click at [457, 219] on span at bounding box center [458, 220] width 8 height 8
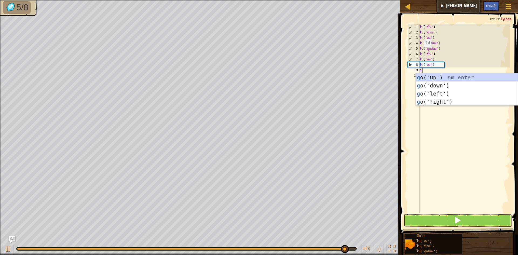
type textarea "go"
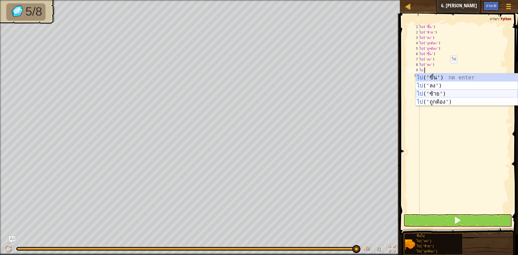
click at [497, 91] on div "ไป ('ขึ้น') กด enter ไป ('ลง') กด enter ไป ('ซ้าย') กด enter ไป ('ถูกต้อง') กด …" at bounding box center [467, 97] width 102 height 49
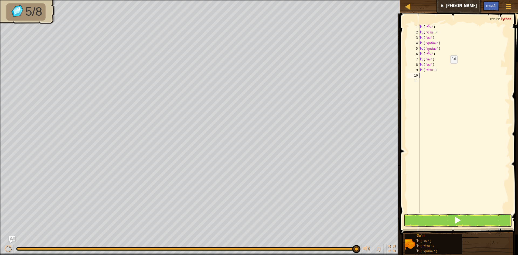
type textarea "go"
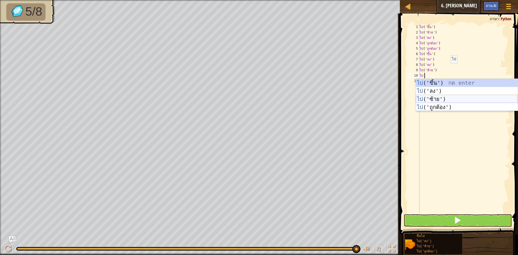
click at [489, 100] on div "ไป ('ขึ้น') กด enter ไป ('ลง') กด enter ไป ('ซ้าย') กด enter ไป ('ถูกต้อง') กด …" at bounding box center [467, 103] width 102 height 49
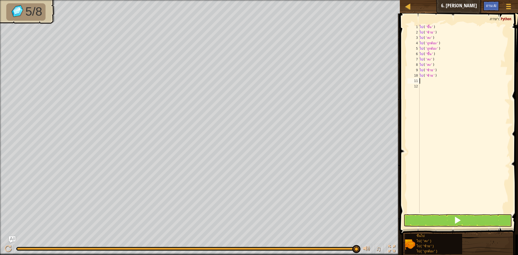
click at [446, 212] on div "ไป ( 'ขึ้น' ) ไป ( 'ซ้าย' ) ไป ( 'ลง' ) ไป ( 'ถูกต้อง' ) ไป ( 'ถูกต้อง' ) ไป ( …" at bounding box center [464, 124] width 92 height 200
click at [442, 218] on button at bounding box center [458, 220] width 108 height 12
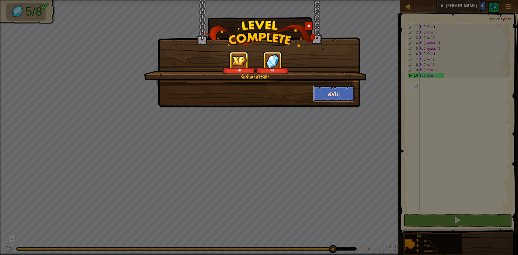
click at [332, 89] on button "ต่อไป" at bounding box center [334, 94] width 42 height 16
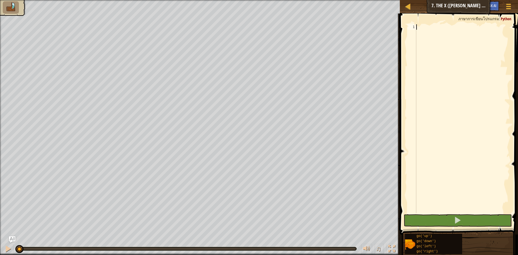
click at [424, 31] on div at bounding box center [462, 124] width 95 height 200
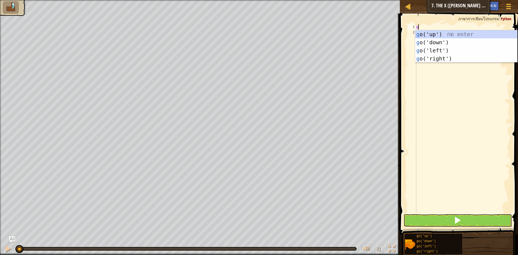
scroll to position [2, 0]
type textarea "go"
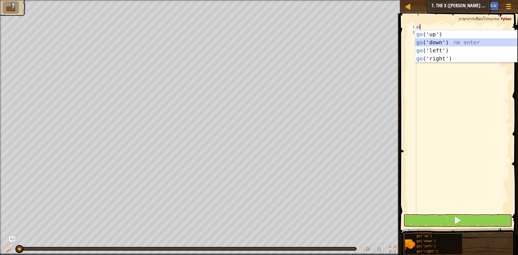
click at [453, 42] on div "go ('up') กด enter go ('down') กด enter go ('left') กด enter go ('right') กด en…" at bounding box center [466, 54] width 102 height 49
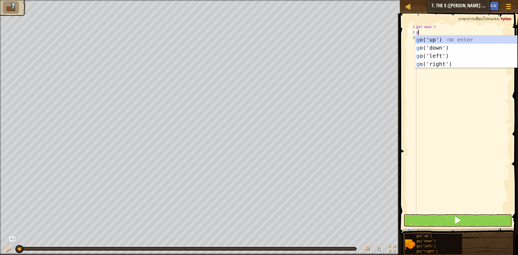
type textarea "go"
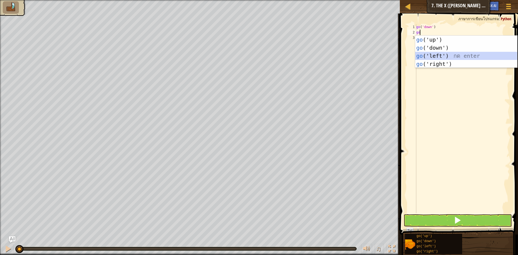
click at [450, 56] on div "go ('up') กด enter go ('down') กด enter go ('left') กด enter go ('right') กด en…" at bounding box center [466, 60] width 102 height 49
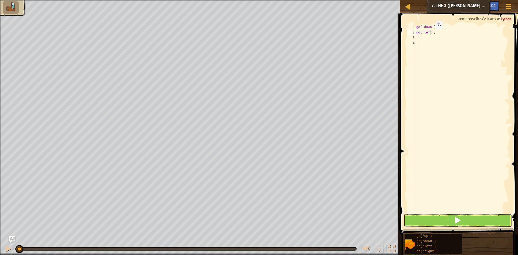
click at [431, 34] on div "go ( 'down' ) go ( 'left' )" at bounding box center [462, 124] width 95 height 200
type textarea "go('l"
click at [420, 216] on button at bounding box center [458, 220] width 108 height 12
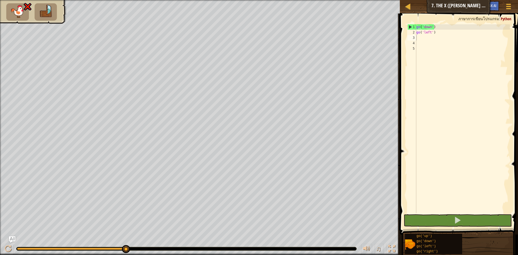
click at [449, 24] on span at bounding box center [459, 116] width 122 height 237
click at [454, 25] on div "go ( 'down' ) go ( 'left' )" at bounding box center [463, 124] width 94 height 200
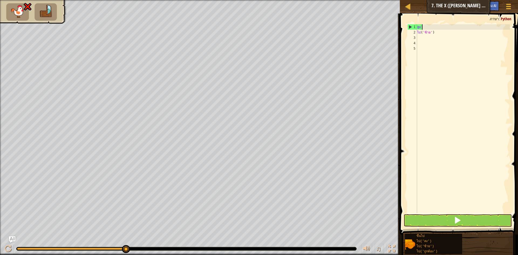
type textarea "g"
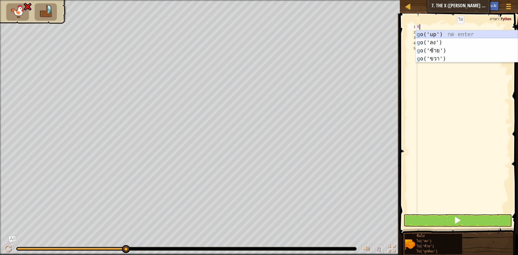
click at [467, 31] on div "g o('up') กด enter g o('ลง') กด enter g o('ซ้าย') กด enter g o('ขวา') กด enter" at bounding box center [467, 54] width 102 height 49
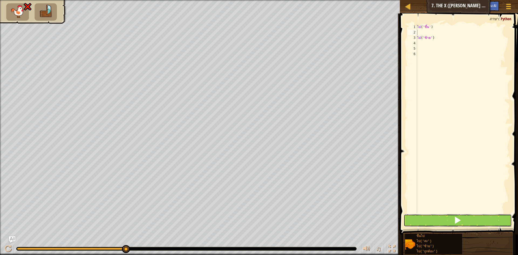
click at [439, 220] on button at bounding box center [458, 220] width 108 height 12
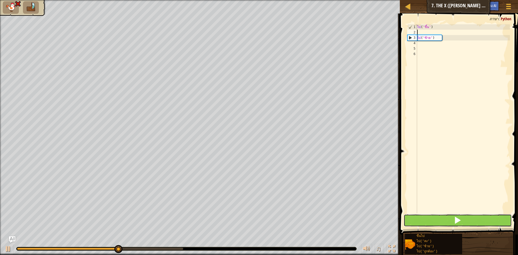
click at [439, 220] on button at bounding box center [458, 220] width 108 height 12
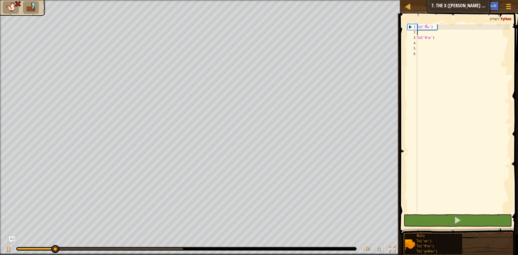
click at [446, 39] on div "ไป ( 'ขึ้น' ) ไป ( 'ซ้าย' )" at bounding box center [463, 124] width 94 height 200
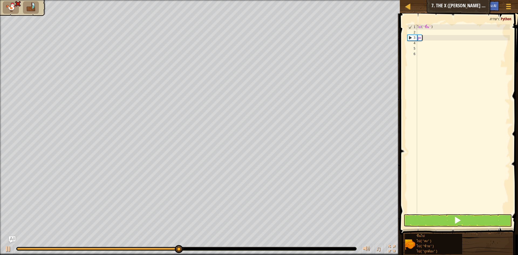
type textarea "g"
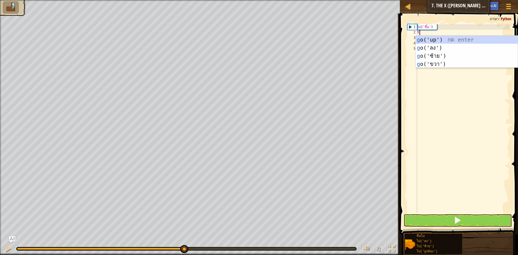
type textarea "go"
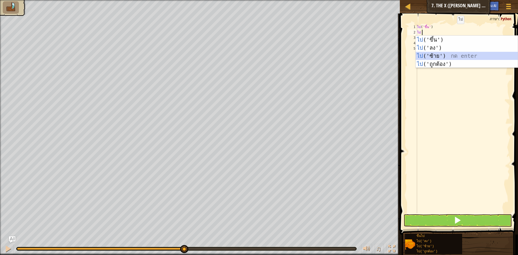
click at [425, 56] on div "ไป ('ขึ้น') กด enter ไป ('ลง') กด enter ไป ('ซ้าย') กด enter ไป ('ถูกต้อง') กด …" at bounding box center [467, 60] width 102 height 49
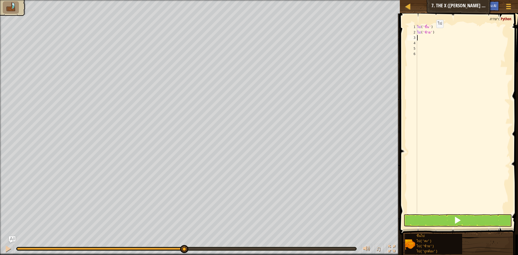
click at [435, 31] on div "ไป ( 'ขึ้น' ) ไป ( 'ซ้าย' )" at bounding box center [463, 124] width 94 height 200
click at [435, 31] on div "ไป ( 'ขึ้น' ) ต ')" at bounding box center [463, 124] width 94 height 200
type textarea "t"
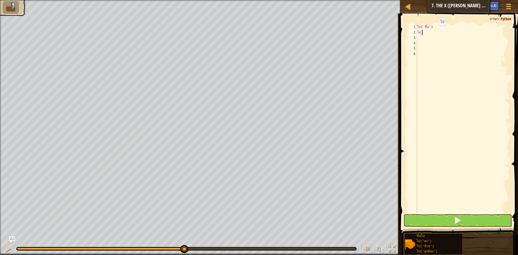
scroll to position [2, 0]
type textarea "gor"
type textarea "g"
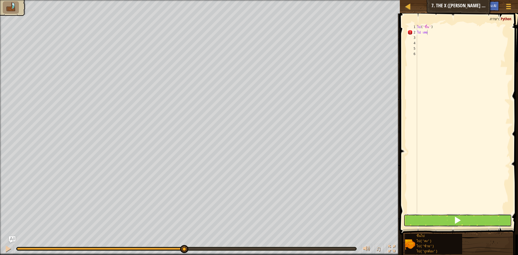
drag, startPoint x: 424, startPoint y: 217, endPoint x: 424, endPoint y: 222, distance: 4.9
click at [424, 222] on button at bounding box center [458, 220] width 108 height 12
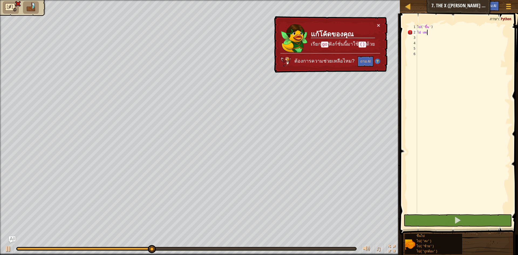
click at [442, 33] on div "ไป ( 'ขึ้น' ) ไป เลย" at bounding box center [463, 124] width 94 height 200
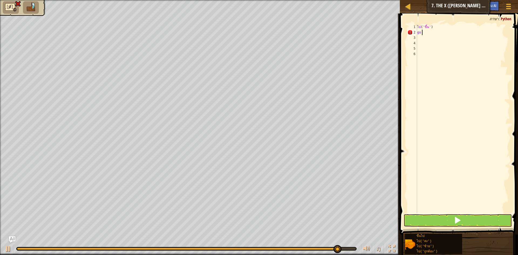
type textarea "g"
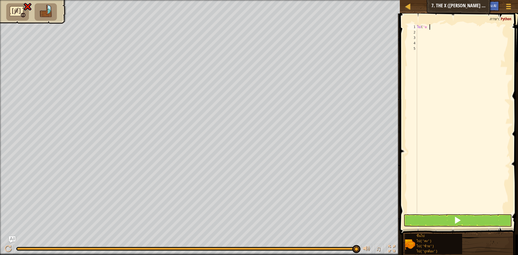
type textarea "g"
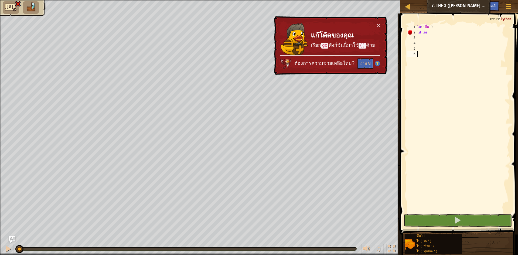
click at [443, 33] on div "ไป ( 'ขึ้น' ) ไป เลย" at bounding box center [463, 124] width 94 height 200
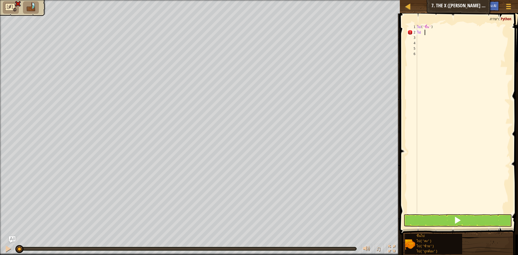
type textarea "g"
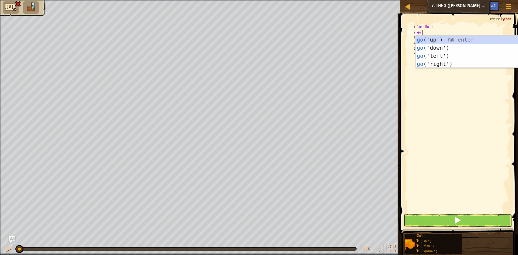
scroll to position [2, 0]
type textarea "gor"
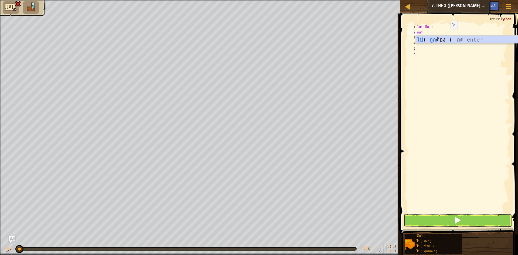
click at [444, 37] on div "ไป (' ถูก ต้อง') กด enter" at bounding box center [467, 48] width 102 height 24
click at [432, 216] on button at bounding box center [458, 220] width 108 height 12
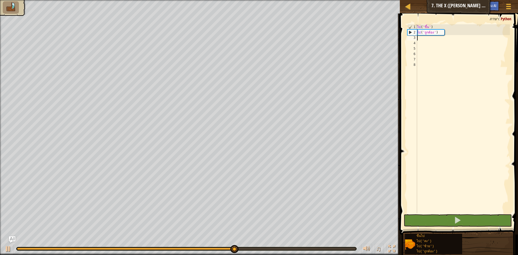
click at [429, 36] on div "ไป ( 'ขึ้น' ) ไป ( 'ถูกต้อง' )" at bounding box center [463, 124] width 94 height 200
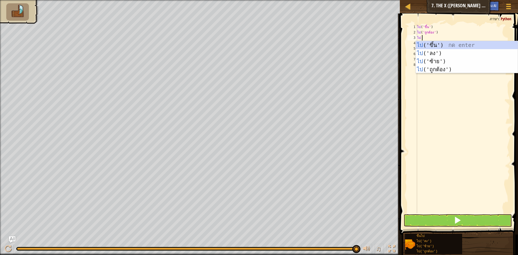
type textarea "go r"
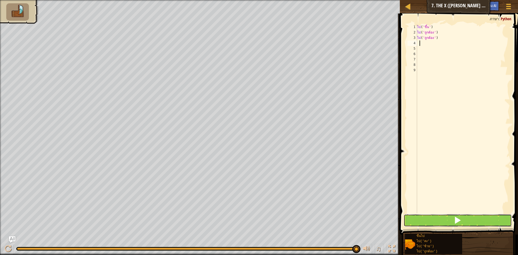
drag, startPoint x: 493, startPoint y: 225, endPoint x: 490, endPoint y: 221, distance: 4.4
click at [491, 223] on button at bounding box center [458, 220] width 108 height 12
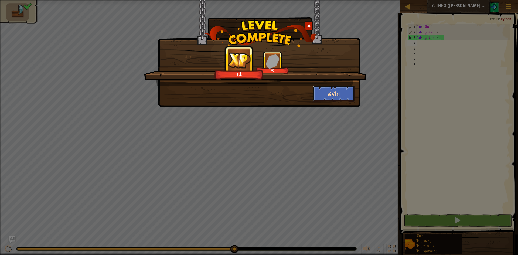
click at [330, 94] on font "ต่อไป" at bounding box center [334, 94] width 12 height 7
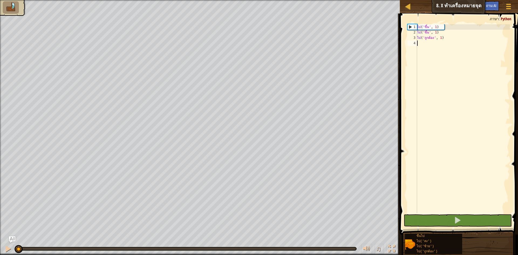
scroll to position [2, 0]
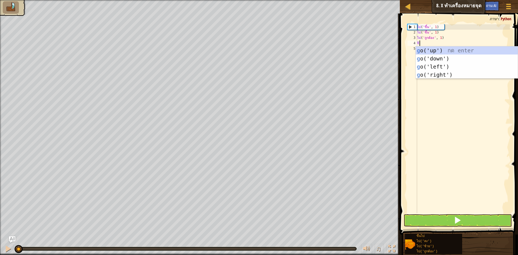
type textarea "go"
click at [444, 73] on div "ไป ('ขึ้น') กด enter ไป ('ลง') กด enter ไป ('ซ้าย') กด enter ไป ('ถูกต้อง') กด …" at bounding box center [467, 70] width 102 height 49
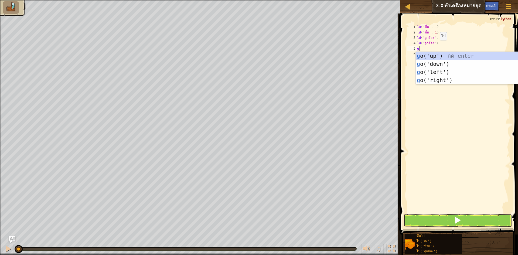
type textarea "go"
click at [452, 77] on div "ไป ('ขึ้น') กด enter ไป ('ลง') กด enter ไป ('ซ้าย') กด enter ไป ('ถูกต้อง') กด …" at bounding box center [467, 76] width 102 height 49
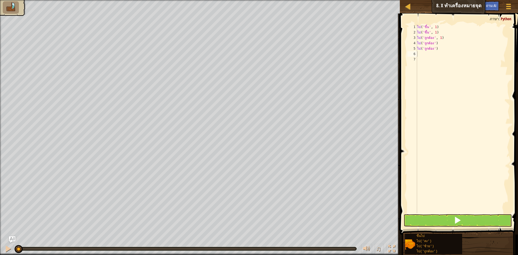
click at [441, 213] on span at bounding box center [459, 116] width 122 height 237
click at [442, 219] on button at bounding box center [458, 220] width 108 height 12
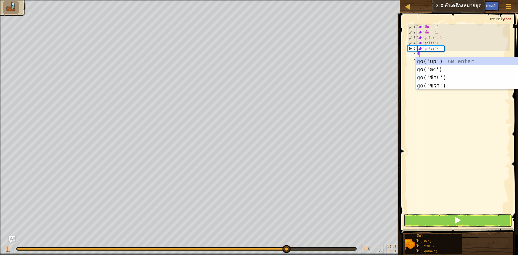
type textarea "go"
click at [422, 66] on div "ไป ('ขึ้น') กด enter ไป ('ลง') กด enter ไป ('ซ้าย') กด enter ไป ('ถูกต้อง') กด …" at bounding box center [467, 81] width 102 height 49
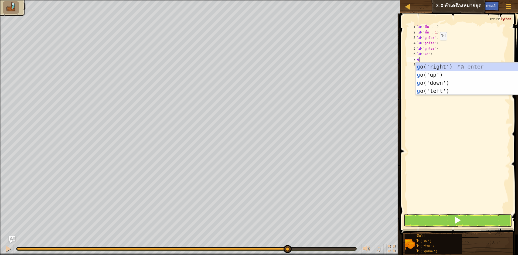
type textarea "go"
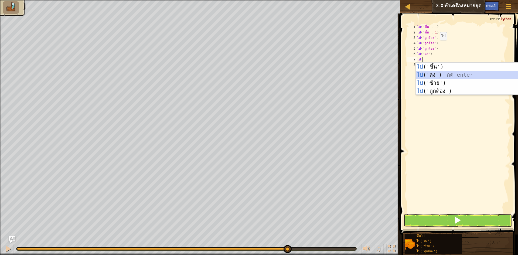
click at [428, 74] on div "ไป ('ขึ้น') กด enter ไป ('ลง') กด enter ไป ('ซ้าย') กด enter ไป ('ถูกต้อง') กด …" at bounding box center [467, 87] width 102 height 49
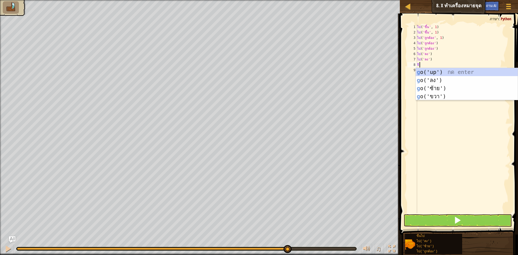
type textarea "go"
click at [478, 88] on div "ไป ('ขึ้น') กด enter ไป ('ลง') กด enter ไป ('ซ้าย') กด enter ไป ('ถูกต้อง') กด …" at bounding box center [467, 92] width 102 height 49
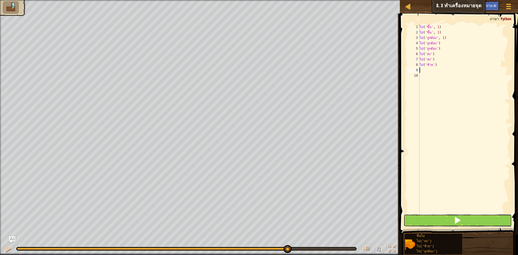
click at [439, 224] on button at bounding box center [458, 220] width 108 height 12
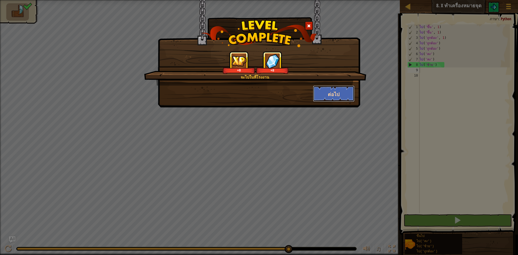
click at [341, 94] on button "ต่อไป" at bounding box center [334, 94] width 42 height 16
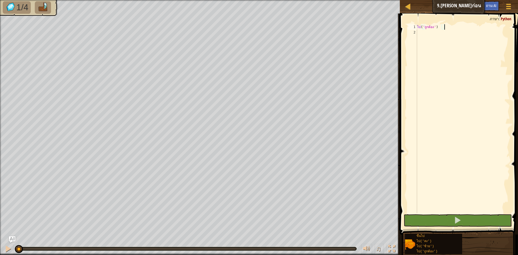
click at [434, 37] on div "ไป ( 'ถูกต้อง' )" at bounding box center [463, 124] width 94 height 200
type textarea "go"
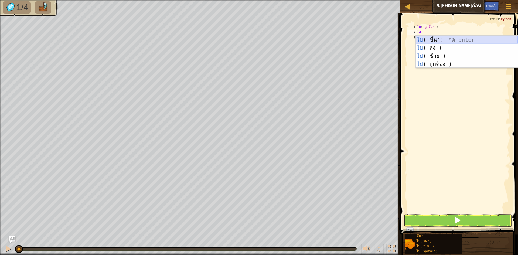
click at [458, 36] on div "ไป ('ขึ้น') กด enter ไป ('ลง') กด enter ไป ('ซ้าย') กด enter ไป ('ถูกต้อง') กด …" at bounding box center [467, 60] width 102 height 49
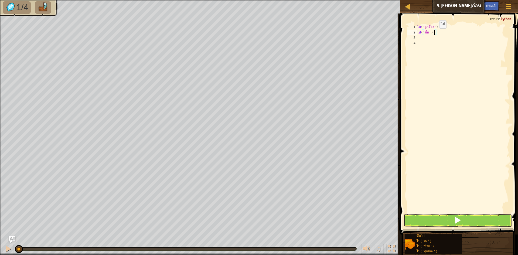
click at [435, 34] on div "ไป ( 'ถูกต้อง' ) ไป ( 'ขึ้น' )" at bounding box center [463, 124] width 94 height 200
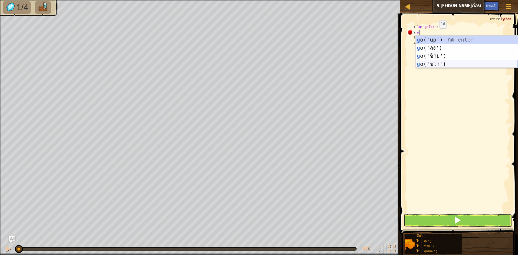
click at [456, 64] on div "g o('up') กด enter g o('ลง') กด enter g o('ซ้าย') กด enter g o('ขวา') กด enter" at bounding box center [467, 60] width 102 height 49
type textarea "go('right')"
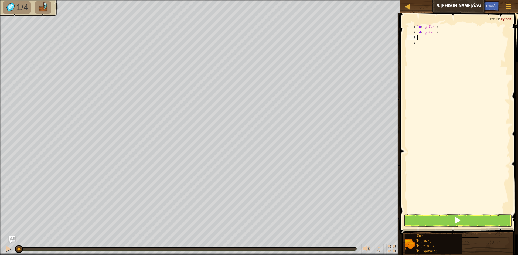
click at [429, 38] on div "ไป ( 'ถูกต้อง' ) ไป ( 'ถูกต้อง' )" at bounding box center [463, 124] width 94 height 200
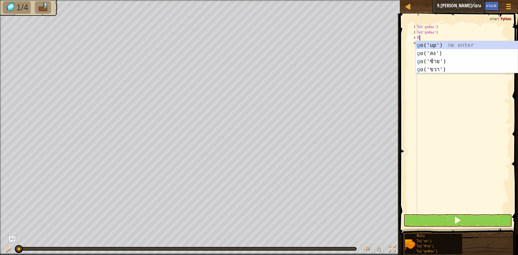
type textarea "go"
click at [429, 43] on div "ไป ('ขึ้น') กด enter ไป ('ลง') กด enter ไป ('ซ้าย') กด enter ไป ('ถูกต้อง') กด …" at bounding box center [467, 65] width 102 height 49
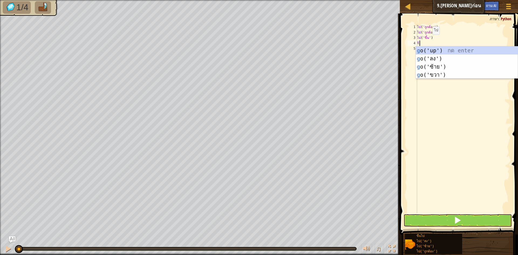
type textarea "go"
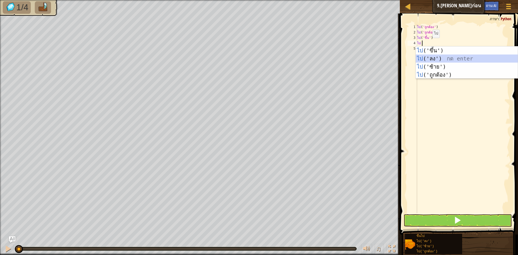
click at [437, 58] on div "ไป ('ขึ้น') กด enter ไป ('ลง') กด enter ไป ('ซ้าย') กด enter ไป ('ถูกต้อง') กด …" at bounding box center [467, 70] width 102 height 49
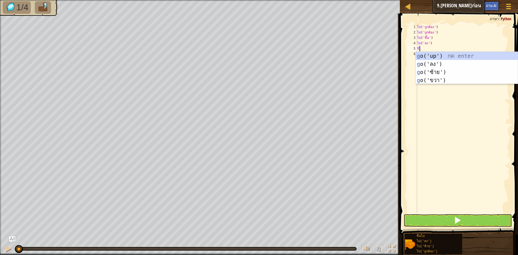
type textarea "go"
click at [438, 63] on div "ไป ('ขึ้น') กด enter ไป ('ลง') กด enter ไป ('ซ้าย') กด enter ไป ('ถูกต้อง') กด …" at bounding box center [467, 76] width 102 height 49
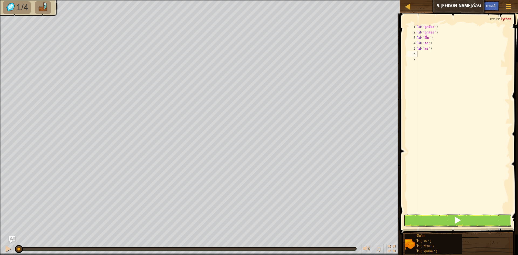
click at [445, 215] on button at bounding box center [458, 220] width 108 height 12
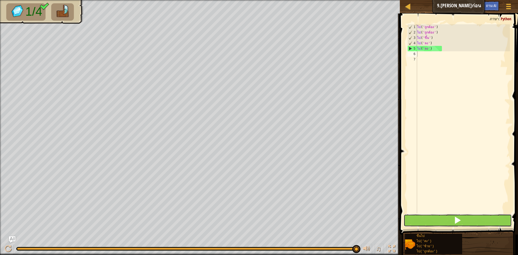
click at [433, 222] on button at bounding box center [458, 220] width 108 height 12
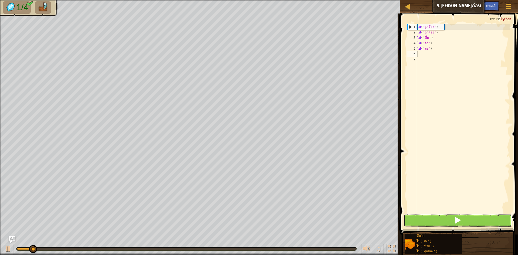
click at [433, 222] on button at bounding box center [458, 220] width 108 height 12
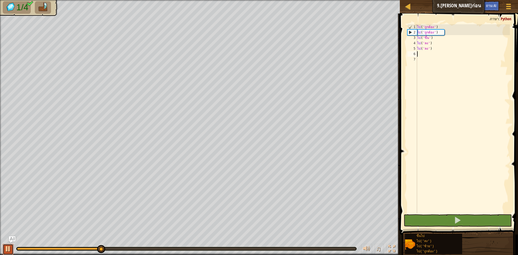
click at [5, 249] on div at bounding box center [8, 248] width 7 height 7
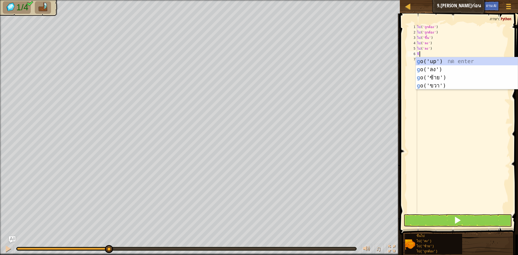
type textarea "go"
click at [502, 58] on div "ไป ('ขึ้น') กด enter ไป ('ลง') กด enter ไป ('ซ้าย') กด enter ไป ('ถูกต้อง') กด …" at bounding box center [467, 81] width 102 height 49
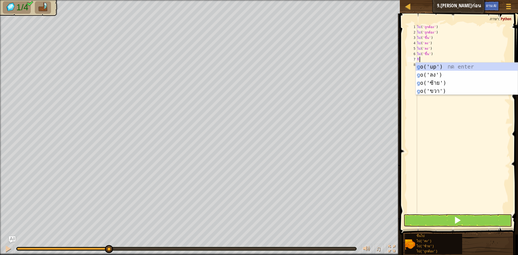
type textarea "go"
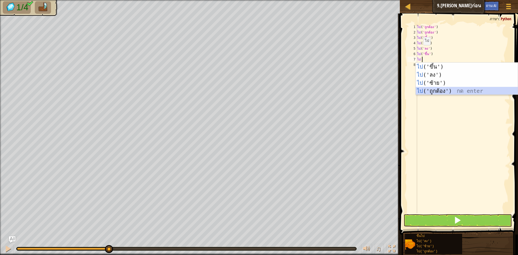
click at [440, 93] on div "ไป ('ขึ้น') กด enter ไป ('ลง') กด enter ไป ('ซ้าย') กด enter ไป ('ถูกต้อง') กด …" at bounding box center [467, 87] width 102 height 49
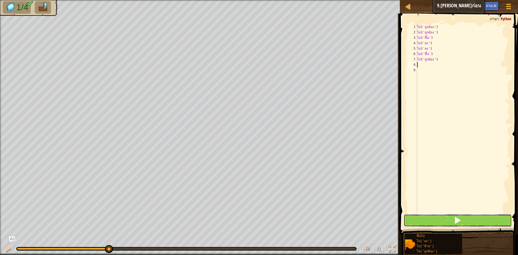
click at [444, 222] on button at bounding box center [458, 220] width 108 height 12
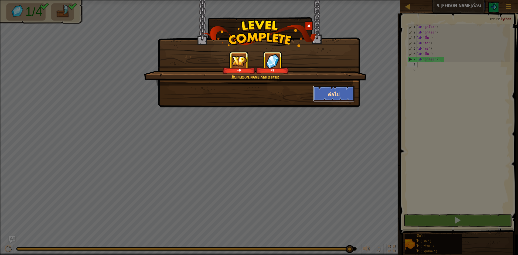
click at [333, 92] on font "ต่อไป" at bounding box center [334, 94] width 12 height 7
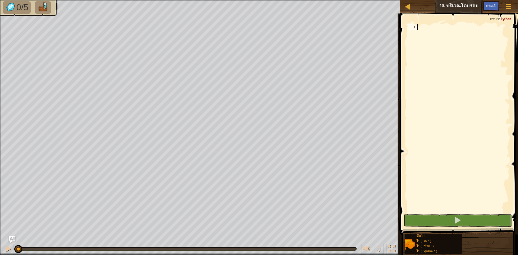
scroll to position [2, 0]
type textarea "go"
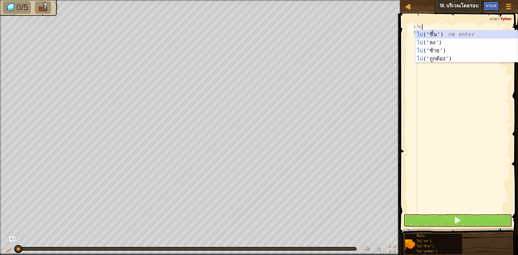
click at [446, 32] on div "ไป ('ขึ้น') กด enter ไป ('ลง') กด enter ไป ('ซ้าย') กด enter ไป ('ถูกต้อง') กด …" at bounding box center [467, 54] width 102 height 49
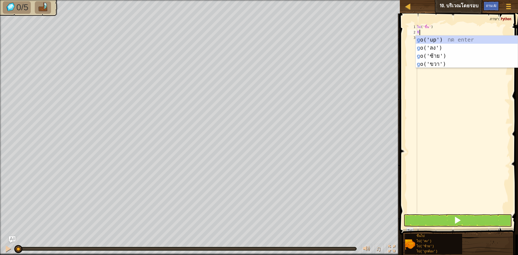
type textarea "go"
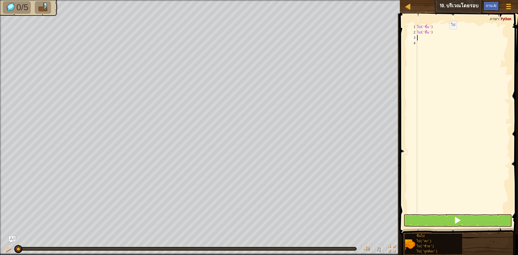
type textarea "o"
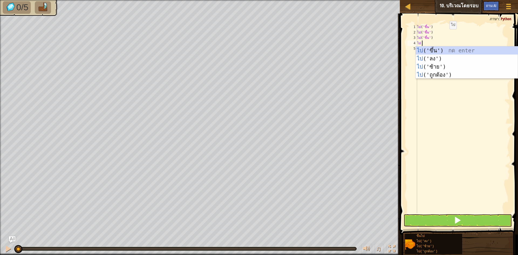
type textarea "gor"
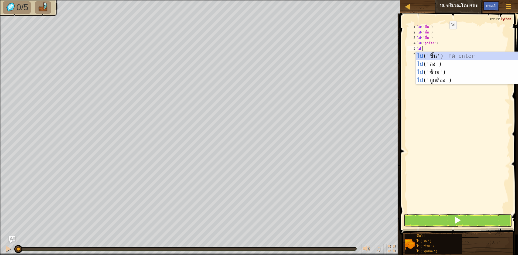
type textarea "gor"
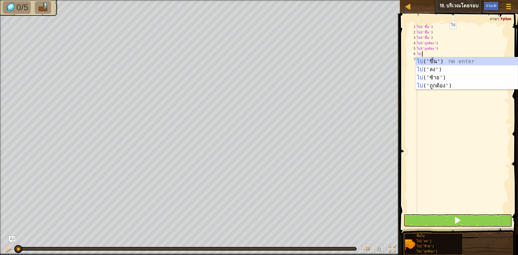
type textarea "gor"
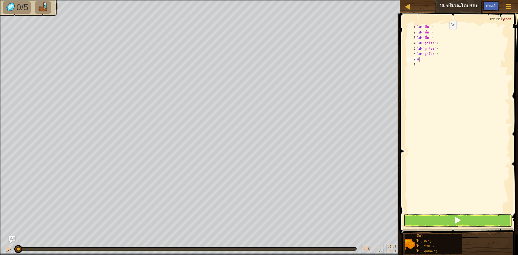
type textarea "go"
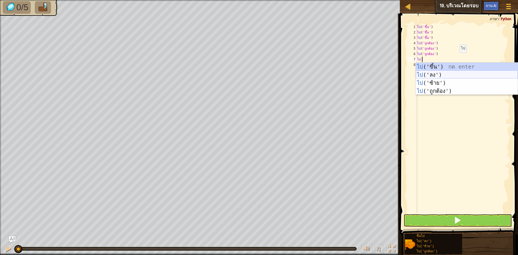
click at [467, 72] on div "ไป ('ขึ้น') กด enter ไป ('ลง') กด enter ไป ('ซ้าย') กด enter ไป ('ถูกต้อง') กด …" at bounding box center [467, 87] width 102 height 49
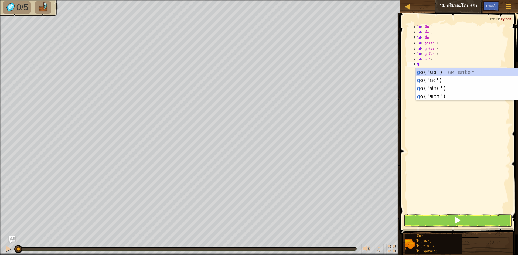
type textarea "go"
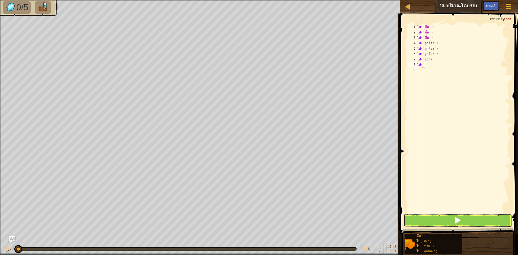
type textarea "g"
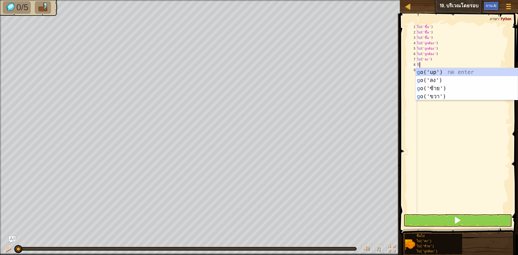
type textarea "go"
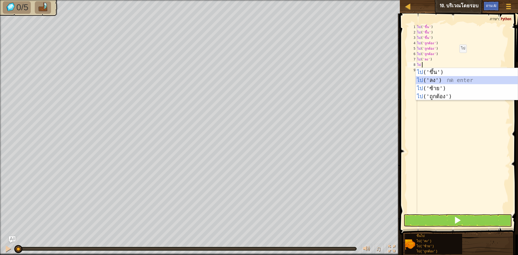
click at [424, 79] on div "ไป ('ขึ้น') กด enter ไป ('ลง') กด enter ไป ('ซ้าย') กด enter ไป ('ถูกต้อง') กด …" at bounding box center [467, 92] width 102 height 49
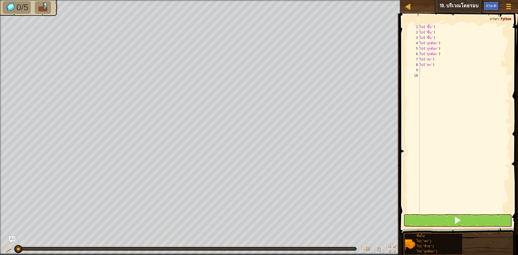
click at [458, 214] on span at bounding box center [459, 116] width 122 height 237
click at [454, 221] on button at bounding box center [458, 220] width 108 height 12
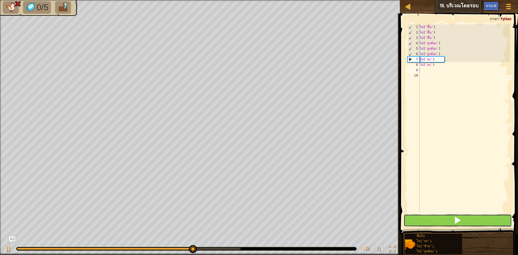
click at [454, 221] on button at bounding box center [458, 220] width 108 height 12
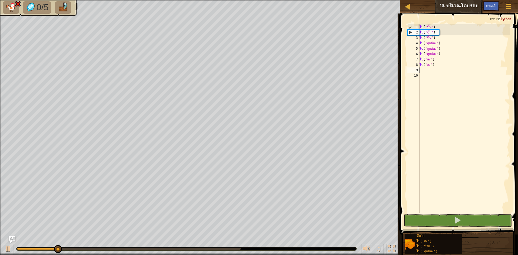
click at [450, 70] on div "ไป ( 'ขึ้น' ) ไป ( 'ขึ้น' ) ไป ( 'ขึ้น' ) ไป ( 'ถูกต้อง' ) ไป ( 'ถูกต้อง' ) ไป …" at bounding box center [464, 124] width 92 height 200
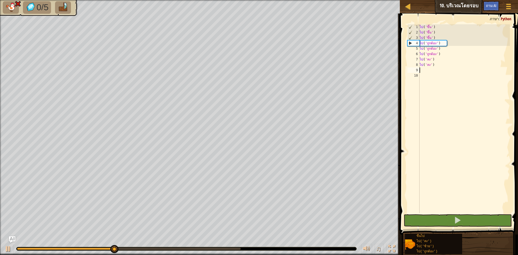
click at [437, 68] on div "ไป ( 'ขึ้น' ) ไป ( 'ขึ้น' ) ไป ( 'ขึ้น' ) ไป ( 'ถูกต้อง' ) ไป ( 'ถูกต้อง' ) ไป …" at bounding box center [464, 124] width 92 height 200
click at [434, 63] on div "ไป ( 'ขึ้น' ) ไป ( 'ขึ้น' ) ไป ( 'ขึ้น' ) ไป ( 'ถูกต้อง' ) ไป ( 'ถูกต้อง' ) ไป …" at bounding box center [464, 124] width 92 height 200
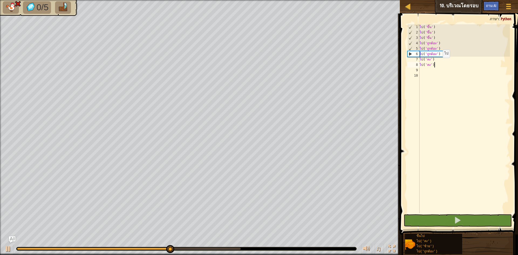
click at [441, 63] on div "ไป ( 'ขึ้น' ) ไป ( 'ขึ้น' ) ไป ( 'ขึ้น' ) ไป ( 'ถูกต้อง' ) ไป ( 'ถูกต้อง' ) ไป …" at bounding box center [464, 124] width 92 height 200
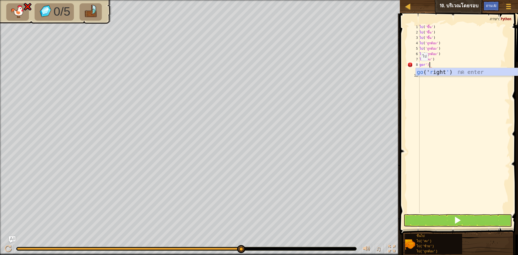
scroll to position [2, 1]
type textarea "go('right'))"
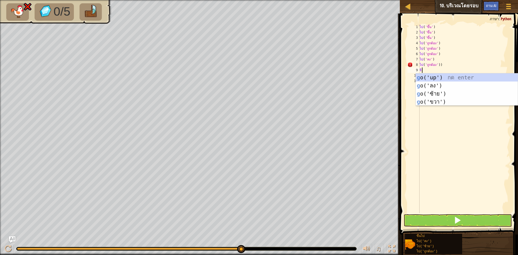
type textarea "go"
click at [500, 84] on div "ไป ('ขึ้น') กด enter ไป ('ลง') กด enter ไป ('ซ้าย') กด enter ไป ('ถูกต้อง') กด …" at bounding box center [467, 97] width 102 height 49
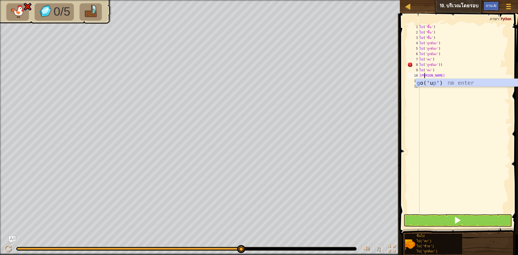
type textarea "g"
type textarea "go"
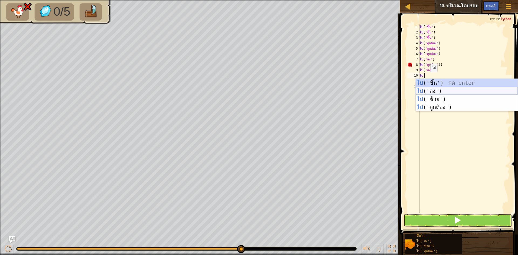
click at [435, 89] on div "ไป ('ขึ้น') กด enter ไป ('ลง') กด enter ไป ('ซ้าย') กด enter ไป ('ถูกต้อง') กด …" at bounding box center [467, 103] width 102 height 49
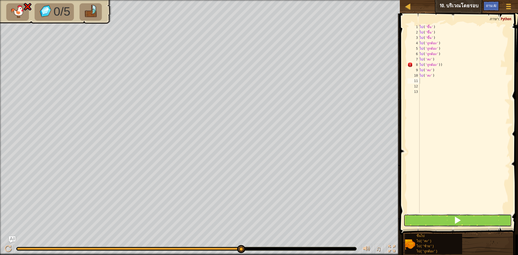
click at [471, 218] on button at bounding box center [458, 220] width 108 height 12
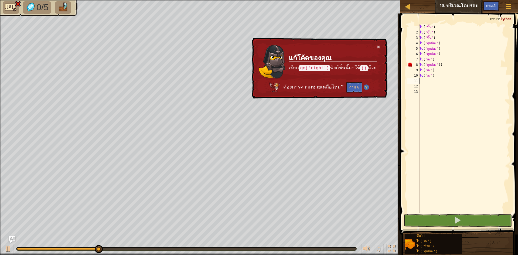
click at [377, 45] on button "×" at bounding box center [378, 47] width 3 height 6
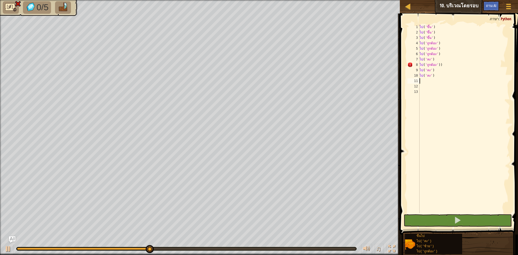
click at [459, 65] on div "ไป ( 'ขึ้น' ) ไป ( 'ขึ้น' ) ไป ( 'ขึ้น' ) ไป ( 'ถูกต้อง' ) ไป ( 'ถูกต้อง' ) ไป …" at bounding box center [464, 124] width 92 height 200
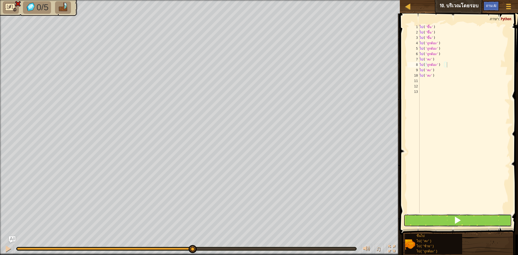
click at [464, 223] on button at bounding box center [458, 220] width 108 height 12
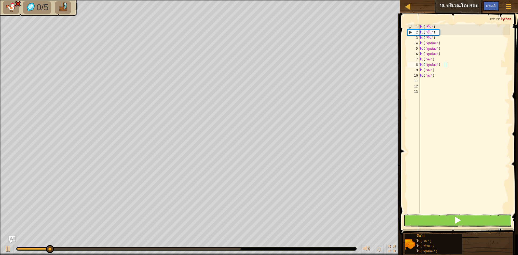
click at [465, 219] on button at bounding box center [458, 220] width 108 height 12
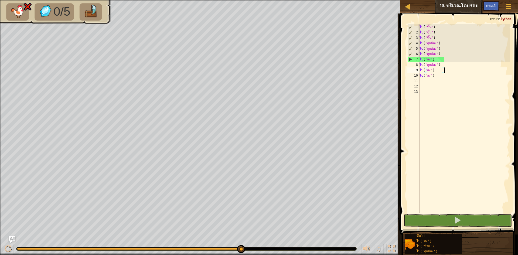
click at [445, 70] on div "ไป ( 'ขึ้น' ) ไป ( 'ขึ้น' ) ไป ( 'ขึ้น' ) ไป ( 'ถูกต้อง' ) ไป ( 'ถูกต้อง' ) ไป …" at bounding box center [464, 124] width 92 height 200
click at [445, 60] on div "ไป ( 'ขึ้น' ) ไป ( 'ขึ้น' ) ไป ( 'ขึ้น' ) ไป ( 'ถูกต้อง' ) ไป ( 'ถูกต้อง' ) ไป …" at bounding box center [464, 124] width 92 height 200
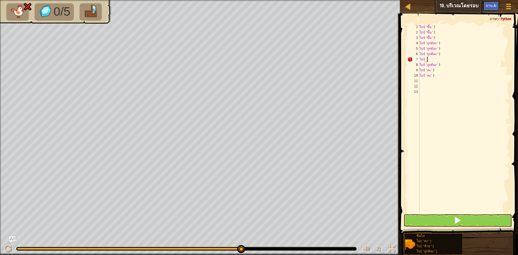
type textarea "go(r"
type textarea "go('right')"
click at [428, 221] on button at bounding box center [458, 220] width 108 height 12
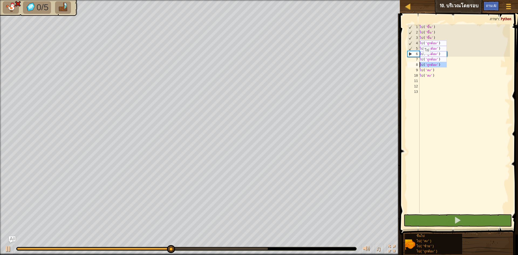
drag, startPoint x: 448, startPoint y: 66, endPoint x: 411, endPoint y: 64, distance: 36.5
click at [411, 64] on div "go('right') 1 2 3 4 5 6 7 8 9 10 11 12 13 ไป ( 'ขึ้น' ) ไป ( 'ขึ้น' ) ไป ( 'ขึ้…" at bounding box center [458, 118] width 104 height 189
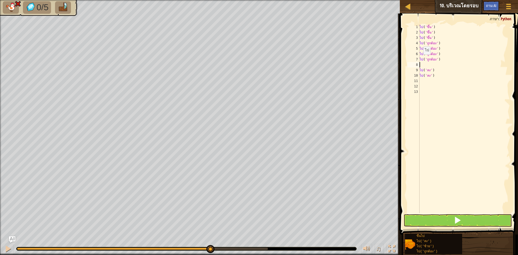
type textarea "go('right')"
click at [422, 76] on div "ไป ( 'ขึ้น' ) ไป ( 'ขึ้น' ) ไป ( 'ขึ้น' ) ไป ( 'ถูกต้อง' ) ไป ( 'ถูกต้อง' ) ไป …" at bounding box center [464, 124] width 92 height 200
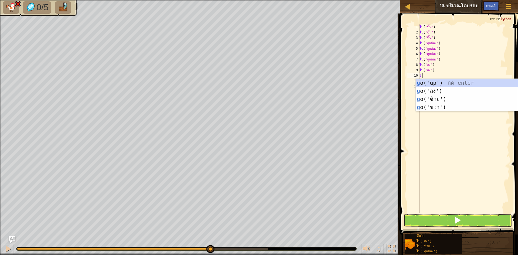
type textarea "go"
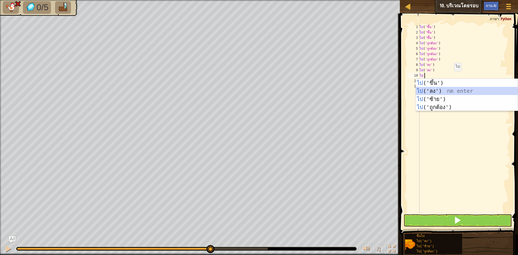
click at [444, 92] on div "ไป ('ขึ้น') กด enter ไป ('ลง') กด enter ไป ('ซ้าย') กด enter ไป ('ถูกต้อง') กด …" at bounding box center [467, 103] width 102 height 49
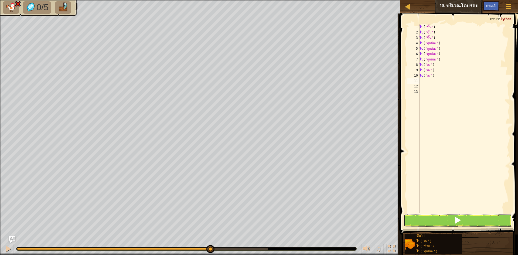
click at [447, 217] on button at bounding box center [458, 220] width 108 height 12
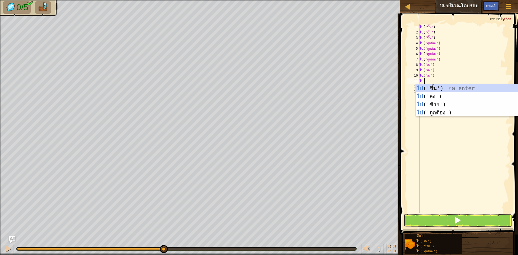
type textarea "gol"
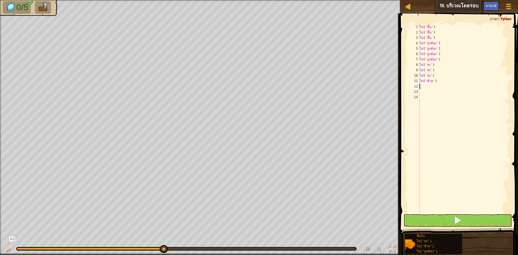
click at [428, 213] on div "ไป ( 'ขึ้น' ) ไป ( 'ขึ้น' ) ไป ( 'ขึ้น' ) ไป ( 'ถูกต้อง' ) ไป ( 'ถูกต้อง' ) ไป …" at bounding box center [464, 124] width 92 height 200
click at [428, 216] on button at bounding box center [458, 220] width 108 height 12
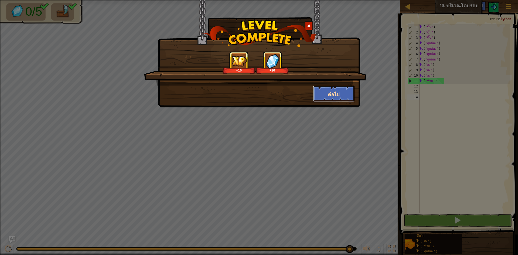
click at [334, 89] on button "ต่อไป" at bounding box center [334, 94] width 42 height 16
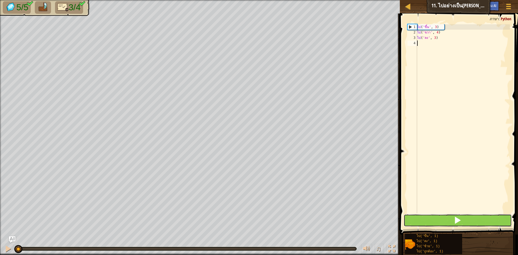
click at [440, 219] on button at bounding box center [458, 220] width 108 height 12
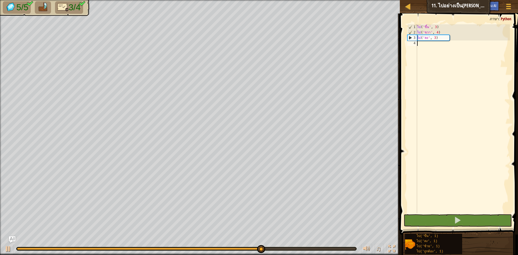
scroll to position [2, 0]
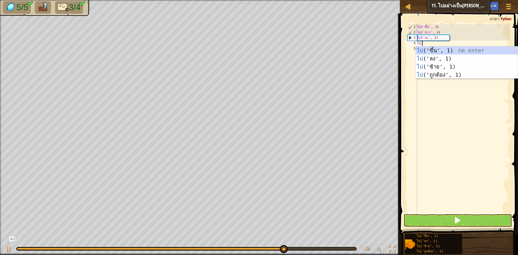
type textarea "gol"
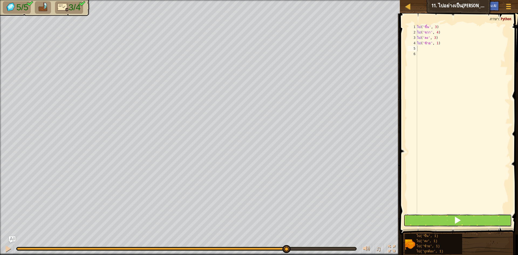
click at [467, 214] on button at bounding box center [458, 220] width 108 height 12
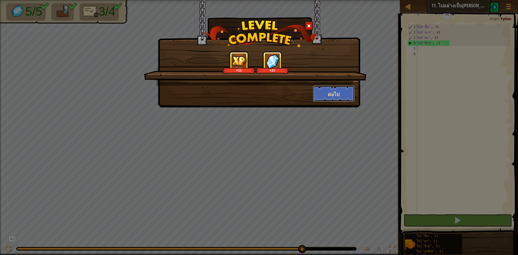
click at [316, 93] on button "ต่อไป" at bounding box center [334, 94] width 42 height 16
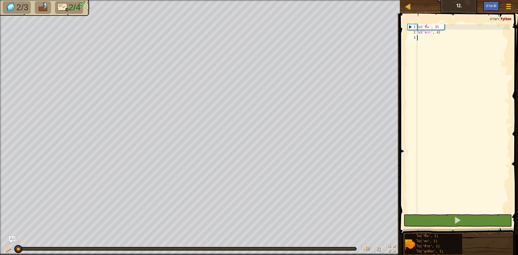
scroll to position [2, 0]
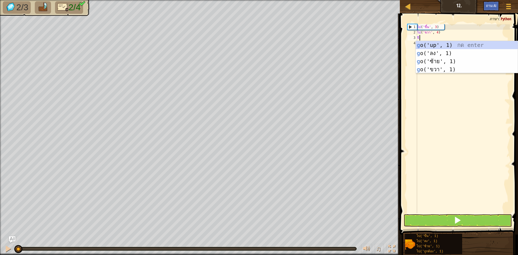
type textarea "go"
click at [455, 52] on div "ไป ('ขึ้น', 1) กด enter ไป ('ลง', 1) กด enter ไป ('ซ้าย', 1) กด enter ไป ('ถูกต…" at bounding box center [467, 65] width 102 height 49
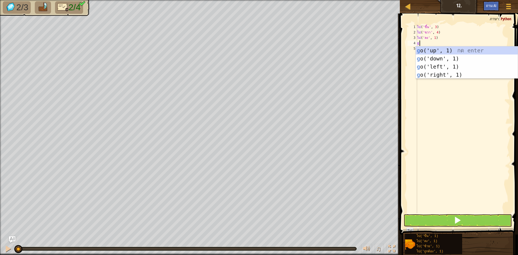
type textarea "go"
click at [454, 55] on div "ไป ('ขึ้น', 1) กด enter ไป ('ลง', 1) กด enter ไป ('ซ้าย', 1) กด enter ไป ('ถูกต…" at bounding box center [467, 70] width 102 height 49
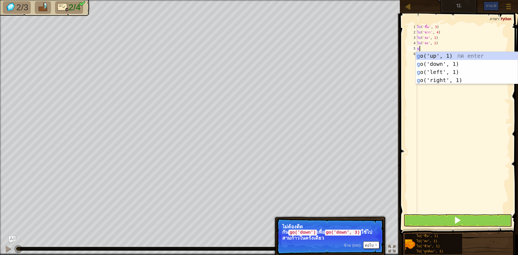
type textarea "go"
click at [462, 61] on div "ไป ('ขึ้น', 1) กด enter ไป ('ลง', 1) กด enter ไป ('ซ้าย', 1) กด enter ไป ('ถูกต…" at bounding box center [467, 76] width 102 height 49
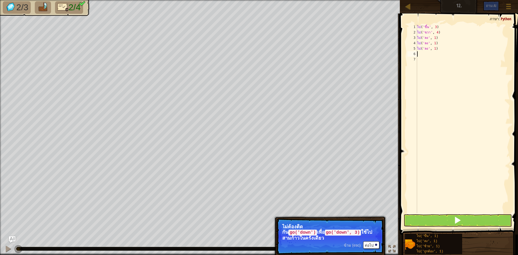
click at [429, 204] on div "ไป ( 'ขึ้น' , 3 ) ไป ( 'ขวา' , 4 ) ไป ( 'ลง' , 1 ) ไป ( 'ลง' , 1 ) ไป ( 'ลง' , …" at bounding box center [463, 124] width 94 height 200
click at [429, 218] on button at bounding box center [458, 220] width 108 height 12
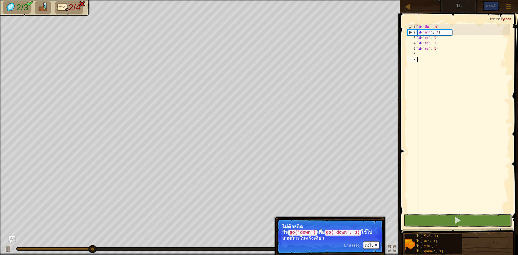
click at [436, 56] on div "ไป ( 'ขึ้น' , 3 ) ไป ( 'ขวา' , 4 ) ไป ( 'ลง' , 1 ) ไป ( 'ลง' , 1 ) ไป ( 'ลง' , …" at bounding box center [463, 124] width 94 height 200
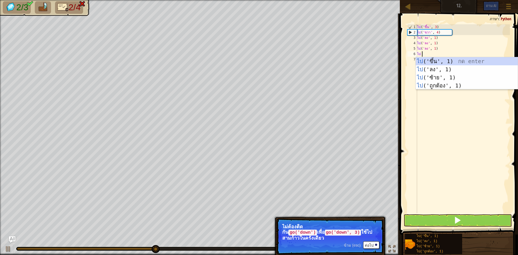
type textarea "gol"
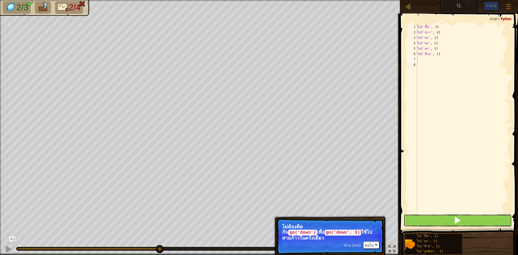
click at [454, 218] on button at bounding box center [458, 220] width 108 height 12
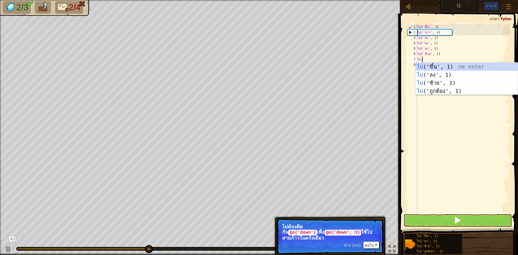
type textarea "gol"
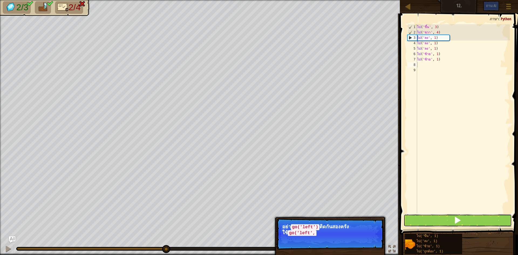
click at [446, 216] on button at bounding box center [458, 220] width 108 height 12
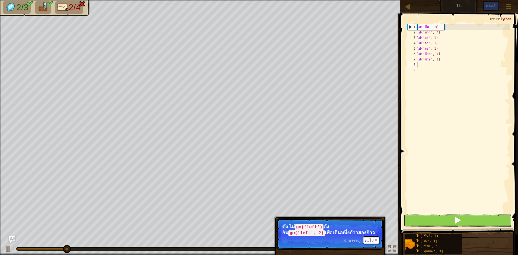
click at [444, 220] on button at bounding box center [458, 220] width 108 height 12
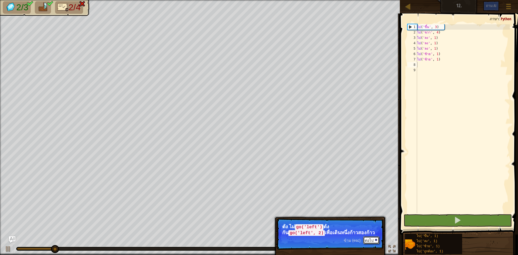
click at [370, 238] on font "ต่อไป" at bounding box center [369, 240] width 9 height 4
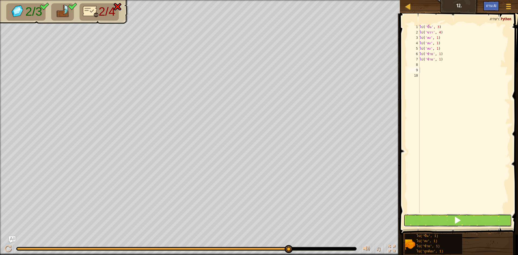
click at [411, 224] on button at bounding box center [458, 220] width 108 height 12
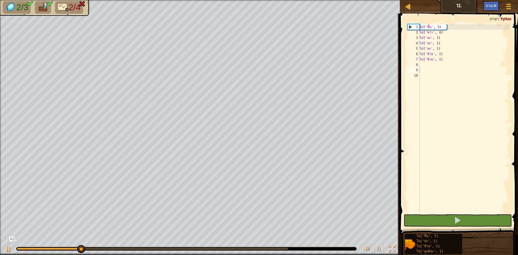
click at [474, 5] on div "แผนที่ ร้านค้าปลีก 12. เมนูเกม ถาม AI" at bounding box center [459, 6] width 118 height 13
click at [496, 5] on font "ถาม AI" at bounding box center [491, 5] width 11 height 5
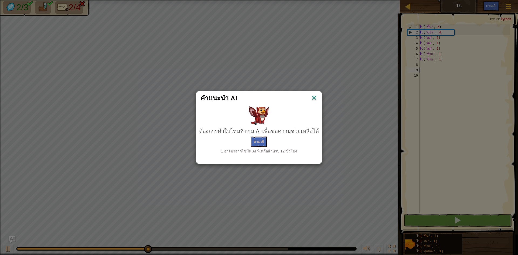
click at [312, 96] on img at bounding box center [314, 98] width 7 height 8
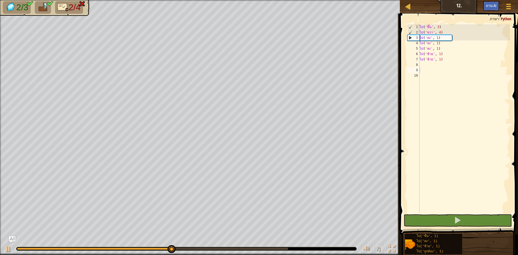
click at [402, 8] on div "แผนที่ ร้านค้าปลีก 12. เมนูเกม ถาม AI" at bounding box center [459, 6] width 118 height 13
click at [408, 7] on div at bounding box center [408, 6] width 7 height 7
select select "th"
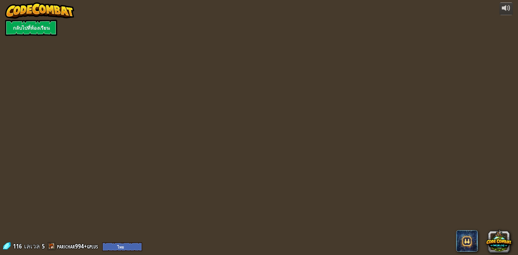
select select "th"
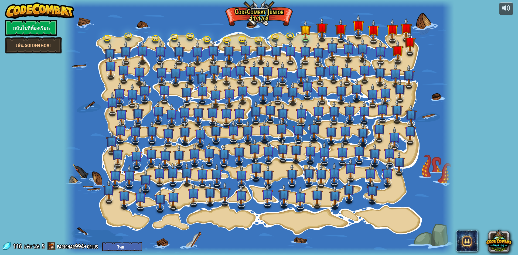
select select "th"
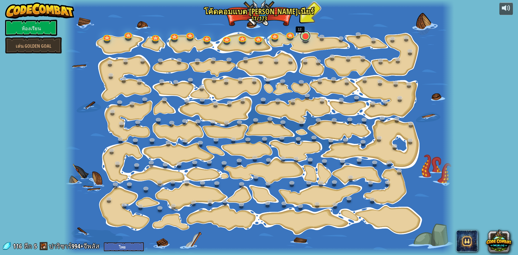
click at [307, 36] on link at bounding box center [305, 35] width 11 height 11
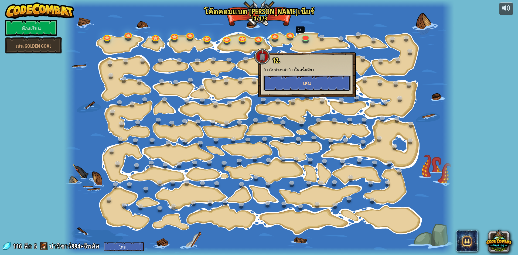
click at [298, 83] on button "เล่น" at bounding box center [307, 83] width 87 height 16
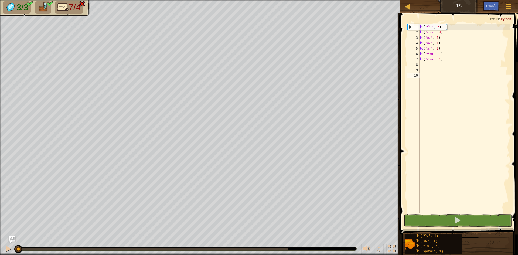
click at [81, 4] on img at bounding box center [82, 4] width 7 height 6
click at [412, 220] on button at bounding box center [458, 220] width 108 height 12
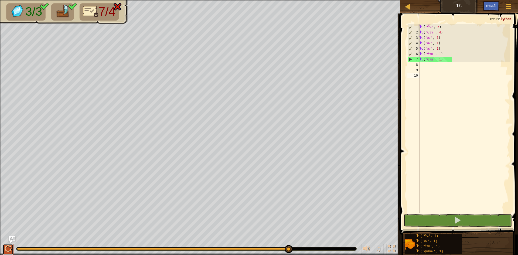
click at [4, 248] on button at bounding box center [8, 249] width 11 height 11
click at [446, 57] on div "ไป ( 'ขึ้น' , 3 ) ไป ( 'ขวา' , 4 ) ไป ( 'ลง' , 1 ) ไป ( 'ลง' , 1 ) ไป ( 'ลง' , …" at bounding box center [463, 124] width 91 height 200
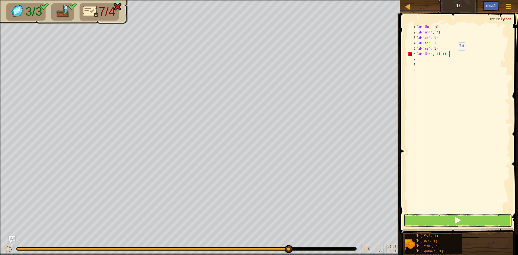
click at [454, 56] on div "ไป ( 'ขึ้น' , 3 ) ไป ( 'ขวา' , 4 ) ไป ( 'ลง' , 1 ) ไป ( 'ลง' , 1 ) ไป ( 'ลง' , …" at bounding box center [463, 124] width 94 height 200
click at [443, 53] on div "ไป ( 'ขึ้น' , 3 ) ไป ( 'ขวา' , 4 ) ไป ( 'ลง' , 1 ) ไป ( 'ลง' , 1 ) ไป ( 'ลง' , …" at bounding box center [463, 124] width 94 height 200
type textarea "go('left 1)"
click at [435, 54] on div "ไป ( 'ขึ้น' , 3 ) ไป ( 'ขวา' , 4 ) ไป ( 'ลง' , 1 ) ไป ( 'ลง' , 1 ) ไป ( 'ลง' , …" at bounding box center [463, 124] width 94 height 200
type textarea "go('left 1)"
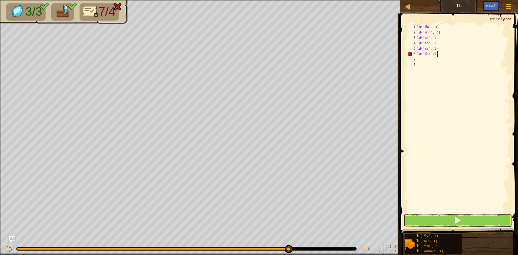
click at [438, 54] on div "ไป ( 'ขึ้น' , 3 ) ไป ( 'ขวา' , 4 ) ไป ( 'ลง' , 1 ) ไป ( 'ลง' , 1 ) ไป ( 'ลง' , …" at bounding box center [463, 124] width 94 height 200
drag, startPoint x: 433, startPoint y: 53, endPoint x: 437, endPoint y: 53, distance: 3.8
click at [437, 53] on div "ไป ( 'ขึ้น' , 3 ) ไป ( 'ขวา' , 4 ) ไป ( 'ลง' , 1 ) ไป ( 'ลง' , 1 ) ไป ( 'ลง' , …" at bounding box center [463, 124] width 94 height 200
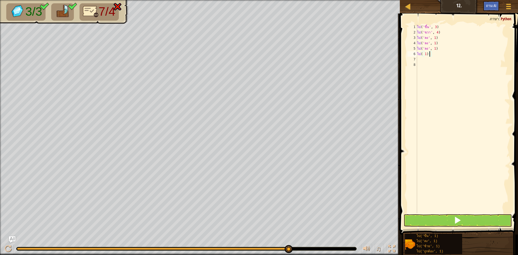
click at [429, 53] on div "ไป ( 'ขึ้น' , 3 ) ไป ( 'ขวา' , 4 ) ไป ( 'ลง' , 1 ) ไป ( 'ลง' , 1 ) ไป ( 'ลง' , …" at bounding box center [463, 124] width 94 height 200
click at [443, 54] on div "ไป ( 'ขึ้น' , 3 ) ไป ( 'ขวา' , 4 ) ไป ( 'ลง' , 1 ) ไป ( 'ลง' , 1 ) ไป ( 'ลง' , …" at bounding box center [463, 124] width 94 height 200
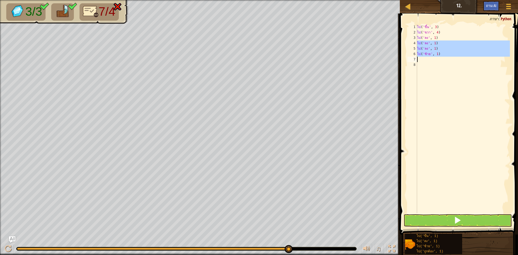
drag, startPoint x: 417, startPoint y: 42, endPoint x: 458, endPoint y: 61, distance: 44.5
click at [458, 61] on div "ไป ( 'ขึ้น' , 3 ) ไป ( 'ขวา' , 4 ) ไป ( 'ลง' , 1 ) ไป ( 'ลง' , 1 ) ไป ( 'ลง' , …" at bounding box center [463, 124] width 94 height 200
type textarea "go('left', 1)"
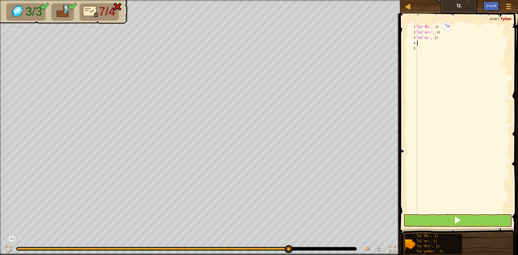
click at [440, 36] on div "ไป ( 'ขึ้น' , 3 ) ไป ( 'ขวา' , 4 ) ไป ( 'ลง' , 1 )" at bounding box center [463, 124] width 94 height 200
click at [439, 37] on div "ไป ( 'ขึ้น' , 3 ) ไป ( 'ขวา' , 4 ) ไป ( 'ลง' 2 , 1 )" at bounding box center [463, 124] width 94 height 200
drag, startPoint x: 418, startPoint y: 38, endPoint x: 451, endPoint y: 41, distance: 33.1
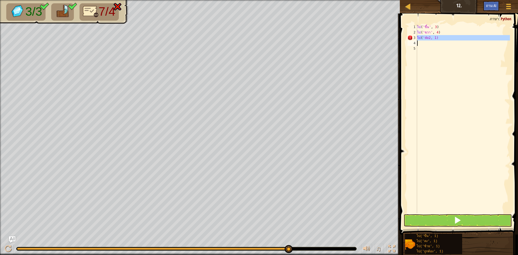
click at [451, 41] on div "ไป ( 'ขึ้น' , 3 ) ไป ( 'ขวา' , 4 ) ไป ( 'do2, 1)" at bounding box center [463, 124] width 94 height 200
type textarea "go('do2, 1)"
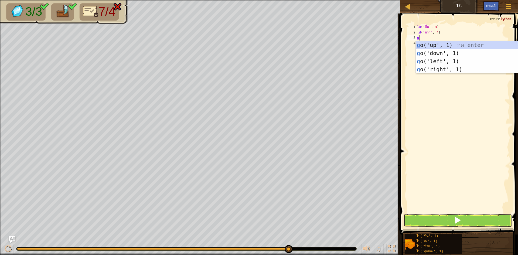
type textarea "go"
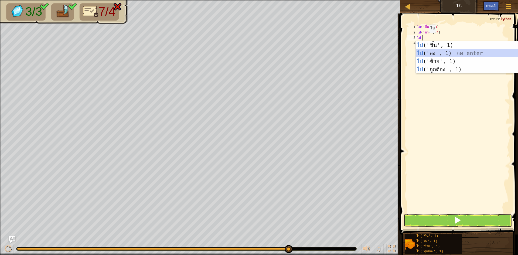
click at [449, 53] on div "ไป ('ขึ้น', 1) กด enter ไป ('ลง', 1) กด enter ไป ('ซ้าย', 1) กด enter ไป ('ถูกต…" at bounding box center [467, 65] width 102 height 49
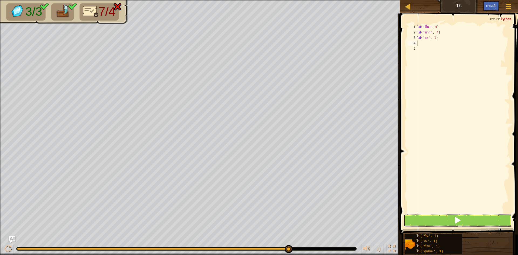
click at [493, 218] on button at bounding box center [458, 220] width 108 height 12
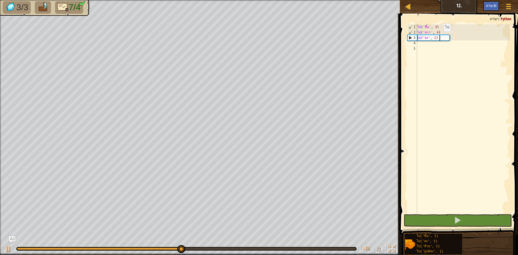
click at [440, 37] on div "ไป ( 'ขึ้น' , 3 ) ไป ( 'ขวา' , 4 ) ไป ( 'ลง' , 1 )" at bounding box center [463, 124] width 94 height 200
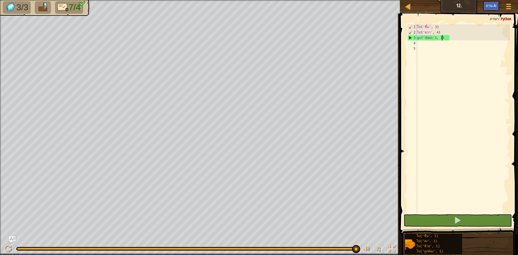
scroll to position [2, 2]
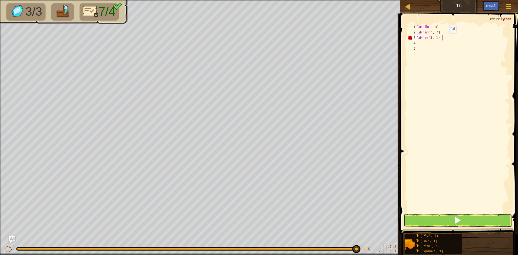
click at [445, 39] on div "ไป ( 'ขึ้น' , 3 ) ไป ( 'ขวา' , 4 ) ไป ( 'ลง' 3 , 1 )" at bounding box center [463, 124] width 94 height 200
drag, startPoint x: 420, startPoint y: 43, endPoint x: 406, endPoint y: 43, distance: 14.3
click at [406, 43] on div "1) 1 2 3 4 5 6 ไป ( 'ขึ้น' , 3 ) ไป ( 'ขวา' , 4 ) ไป ( 'ลง' 3 1 ) XXXXXXXXXXXXX…" at bounding box center [458, 134] width 120 height 237
type textarea ")"
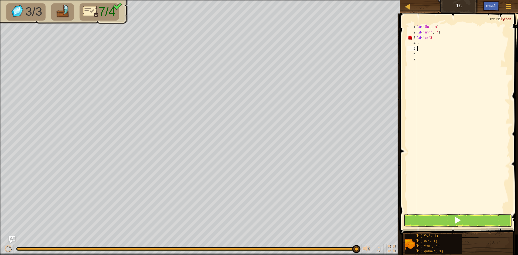
type textarea ")"
click at [432, 219] on button at bounding box center [458, 220] width 108 height 12
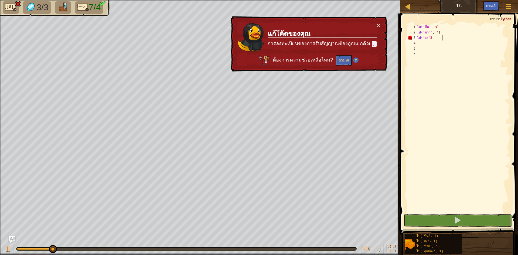
click at [444, 39] on div "ไป ( 'ขึ้น' , 3 ) ไป ( 'ขวา' , 4 ) ไป ( 'ลง' 3" at bounding box center [463, 124] width 94 height 200
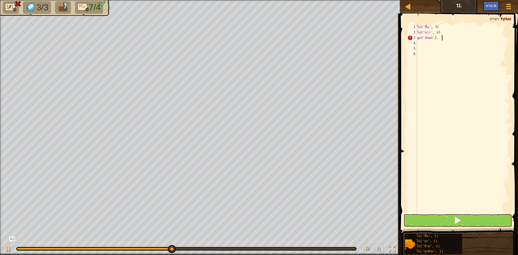
scroll to position [2, 1]
click at [442, 221] on button at bounding box center [458, 220] width 108 height 12
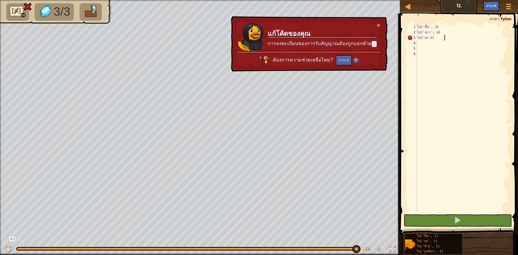
click at [375, 24] on td "แก้โค้ดของคุณ การลงทะเบียนของการรับสัญญาณต้องถูกแยกด้วย ," at bounding box center [322, 37] width 110 height 30
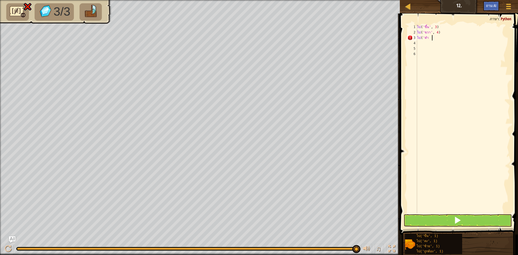
scroll to position [2, 0]
type textarea "g"
type textarea "go('right', 4)"
click at [424, 38] on div "ไป ( 'ขึ้น' , 3 ) ไป ( 'ขวา' , 4 )" at bounding box center [463, 124] width 94 height 200
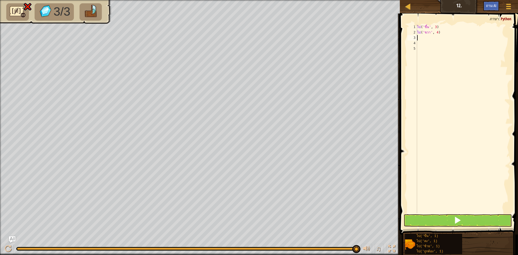
scroll to position [2, 0]
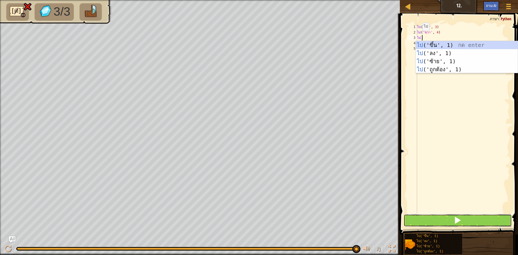
click at [471, 221] on button at bounding box center [458, 220] width 108 height 12
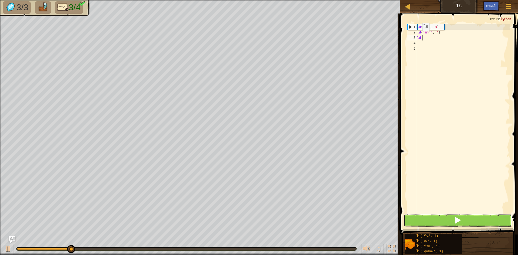
click at [471, 221] on button at bounding box center [458, 220] width 108 height 12
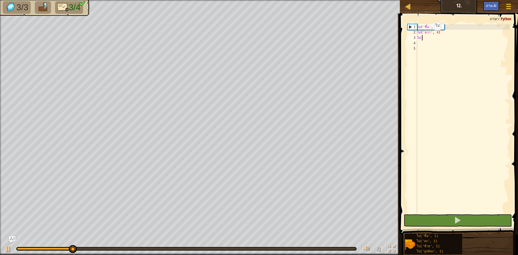
click at [430, 35] on div "ไป ( 'ขึ้น' , 3 ) ไป ( 'ขวา' , 4 ) ไป" at bounding box center [463, 124] width 94 height 200
type textarea "g"
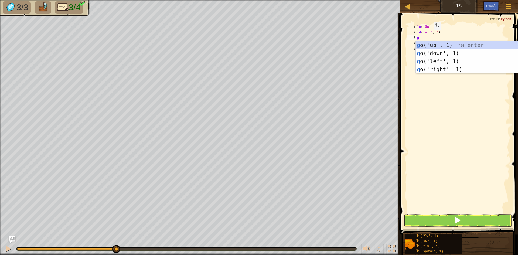
type textarea "go"
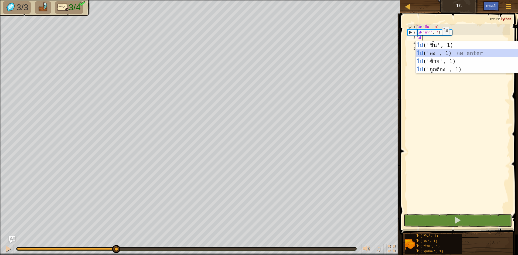
click at [453, 51] on div "ไป ('ขึ้น', 1) กด enter ไป ('ลง', 1) กด enter ไป ('ซ้าย', 1) กด enter ไป ('ถูกต…" at bounding box center [467, 65] width 102 height 49
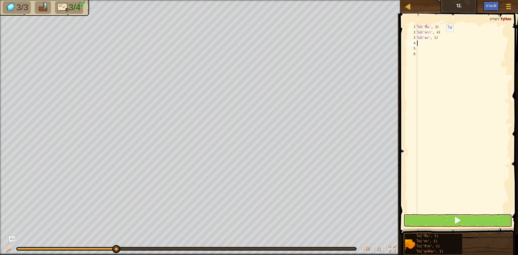
click at [442, 37] on div "ไป ( 'ขึ้น' , 3 ) ไป ( 'ขวา' , 4 ) ไป ( 'ลง' , 1 )" at bounding box center [463, 124] width 94 height 200
drag, startPoint x: 442, startPoint y: 37, endPoint x: 437, endPoint y: 36, distance: 5.7
click at [437, 36] on div "ไป ( 'ขึ้น' , 3 ) ไป ( 'ขวา' , 4 ) ไป ( 'ลง' , 1 )" at bounding box center [463, 124] width 94 height 200
click at [439, 37] on div "ไป ( 'ขึ้น' , 3 ) ไป ( 'ขวา' , 4 ) ไป ( 'down2 1)" at bounding box center [463, 124] width 94 height 200
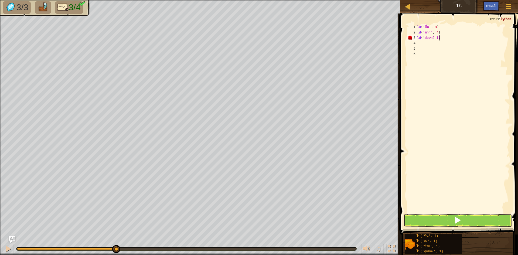
click at [439, 37] on div "ไป ( 'ขึ้น' , 3 ) ไป ( 'ขวา' , 4 ) ไป ( 'down2 1)" at bounding box center [463, 124] width 94 height 200
click at [442, 36] on div "ไป ( 'ขึ้น' , 3 ) ไป ( 'ขวา' , 4 ) ไป ( 'down2 1)" at bounding box center [463, 124] width 94 height 200
type textarea "go('right', 1)"
click at [445, 41] on div "ไป ( 'ขึ้น' , 3 ) ไป ( 'ถูกต้อง' , 1 )" at bounding box center [463, 124] width 94 height 200
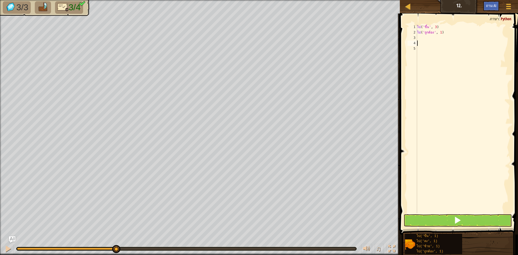
click at [445, 44] on div "ไป ( 'ขึ้น' , 3 ) ไป ( 'ถูกต้อง' , 1 )" at bounding box center [463, 124] width 94 height 200
click at [426, 35] on div "ไป ( 'ขึ้น' , 3 ) ไป ( 'ถูกต้อง' , 1 )" at bounding box center [463, 124] width 94 height 200
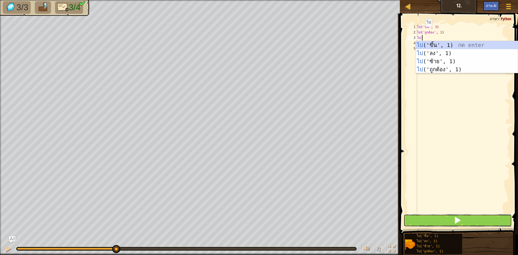
click at [414, 219] on button at bounding box center [458, 220] width 108 height 12
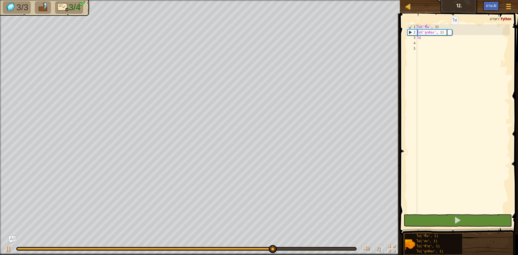
click at [447, 30] on div "ไป ( 'ขึ้น' , 3 ) ไป ( 'ถูกต้อง' , 1 ) ไป" at bounding box center [463, 124] width 94 height 200
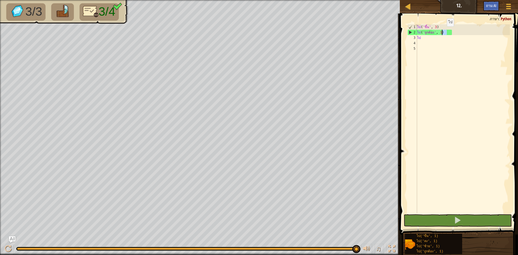
drag, startPoint x: 447, startPoint y: 30, endPoint x: 443, endPoint y: 32, distance: 4.7
click at [443, 32] on div "ไป ( 'ขึ้น' , 3 ) ไป ( 'ถูกต้อง' , 1 ) ไป" at bounding box center [463, 124] width 94 height 200
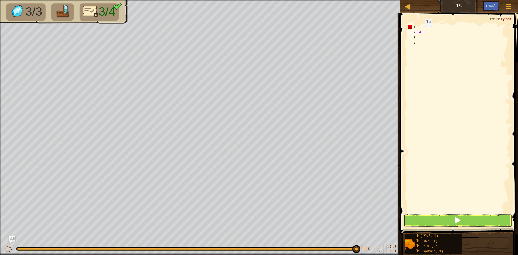
click at [421, 32] on div "1 ) ไป" at bounding box center [463, 124] width 94 height 200
type textarea "go"
select select "th"
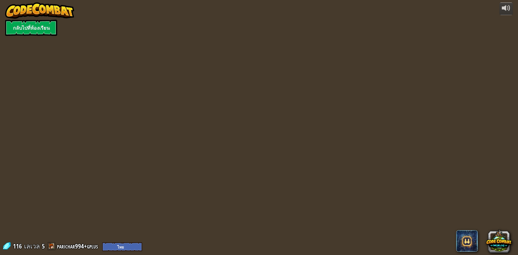
select select "th"
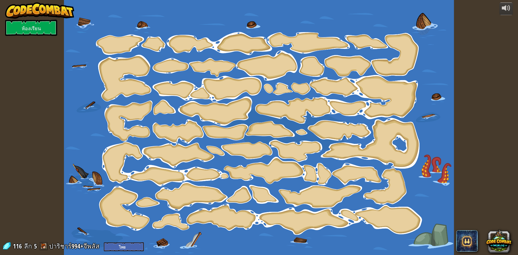
select select "th"
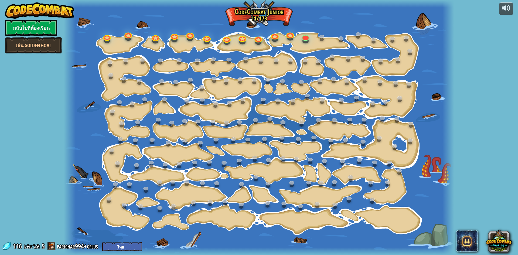
select select "th"
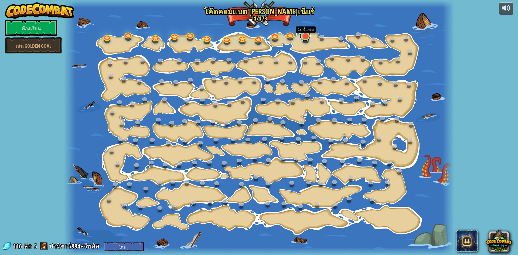
click at [306, 39] on link at bounding box center [305, 35] width 11 height 11
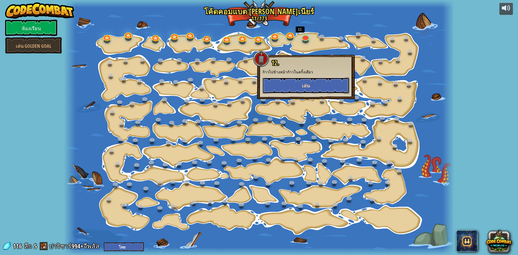
click at [306, 90] on button "เล่น" at bounding box center [306, 85] width 87 height 16
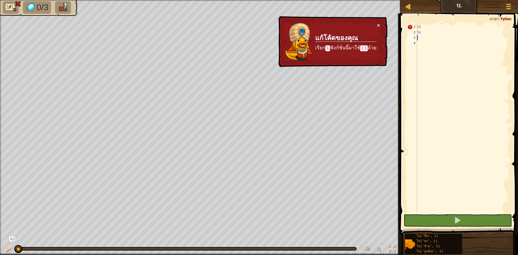
click at [447, 40] on div "1 ) ไป" at bounding box center [463, 124] width 94 height 200
type textarea "g"
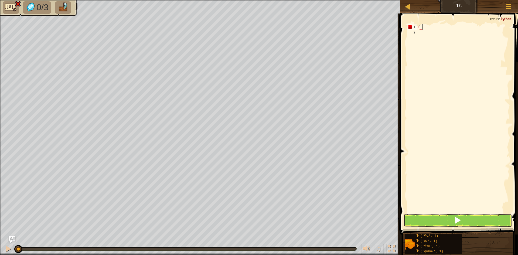
type textarea "1"
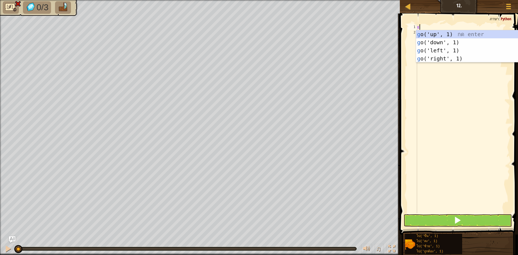
type textarea "go"
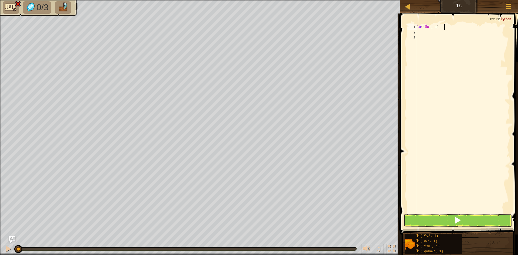
click at [448, 25] on div "ไป ( 'ขึ้น' , 1 )" at bounding box center [463, 124] width 94 height 200
type textarea "goup,3"
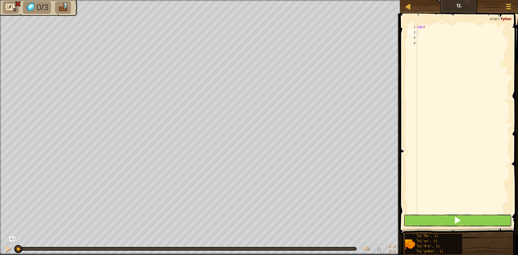
click at [445, 219] on button at bounding box center [458, 220] width 108 height 12
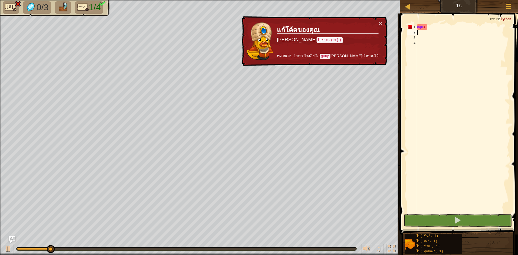
click at [437, 22] on span at bounding box center [459, 116] width 122 height 237
click at [420, 27] on div "กลุ่ม 3 ​" at bounding box center [463, 124] width 94 height 200
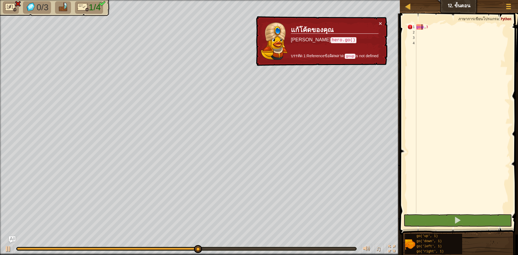
click at [421, 28] on div "goup , 3" at bounding box center [462, 124] width 95 height 200
click at [421, 28] on div "goup , 3" at bounding box center [462, 118] width 95 height 189
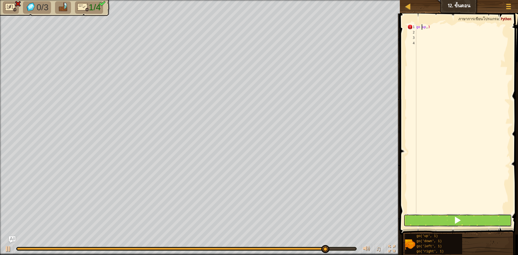
click at [440, 219] on button at bounding box center [458, 220] width 108 height 12
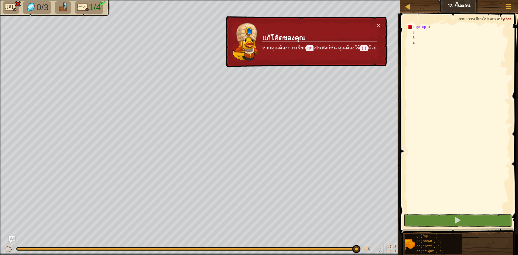
click at [445, 29] on div "go up , 3" at bounding box center [462, 124] width 95 height 200
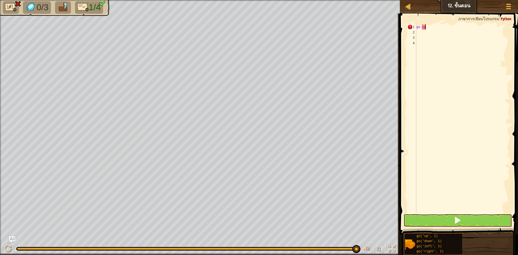
type textarea "g"
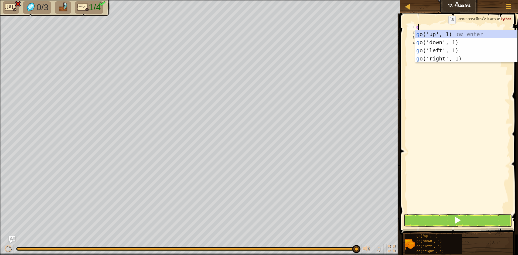
type textarea "go"
click at [451, 37] on div "go ('up', 1) กด enter go ('down', 1) กด enter go ('left', 1) กด enter go ('righ…" at bounding box center [466, 54] width 102 height 49
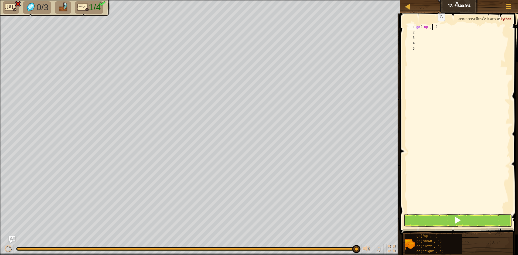
click at [433, 26] on div "go ( 'up' , 1 )" at bounding box center [462, 124] width 95 height 200
click at [434, 26] on div "go ( 'up' , 1 )" at bounding box center [462, 124] width 95 height 200
type textarea "go('up', 3)"
click at [423, 32] on div "go ( 'up' , 3 )" at bounding box center [462, 124] width 95 height 200
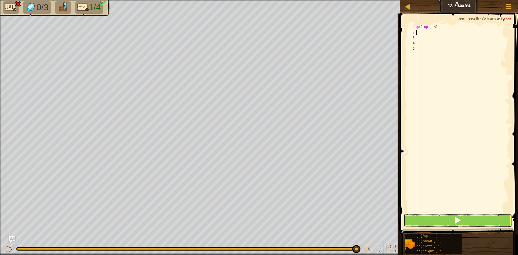
scroll to position [2, 0]
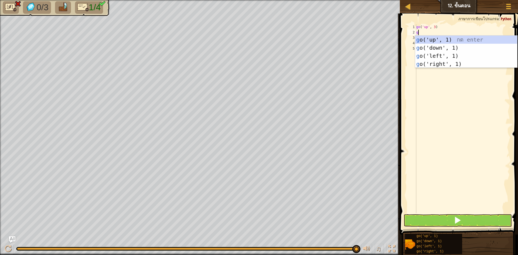
type textarea "go"
click at [433, 66] on div "go ('up', 1) กด enter go ('down', 1) กด enter go ('left', 1) กด enter go ('righ…" at bounding box center [466, 60] width 102 height 49
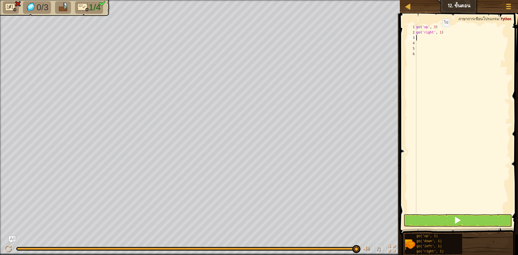
click at [438, 32] on div "go ( 'up' , 3 ) go ( 'right' , 1 )" at bounding box center [462, 124] width 95 height 200
click at [439, 31] on div "go ( 'up' , 3 ) go ( 'right' , 1 )" at bounding box center [462, 124] width 95 height 200
type textarea "go('right', 4)"
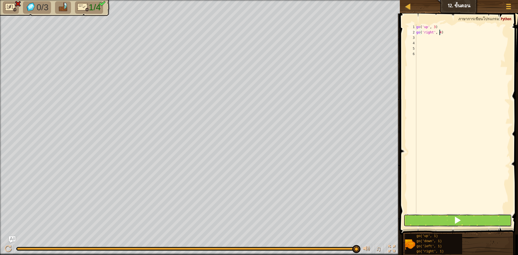
click at [469, 219] on button at bounding box center [458, 220] width 108 height 12
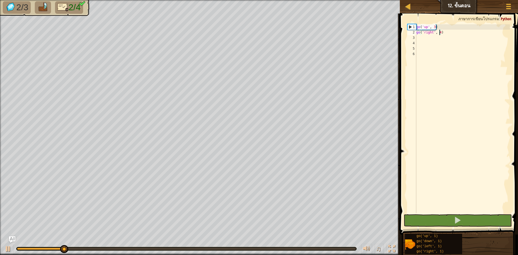
click at [422, 37] on div "go ( 'up' , 3 ) go ( 'right' , 4 )" at bounding box center [462, 124] width 95 height 200
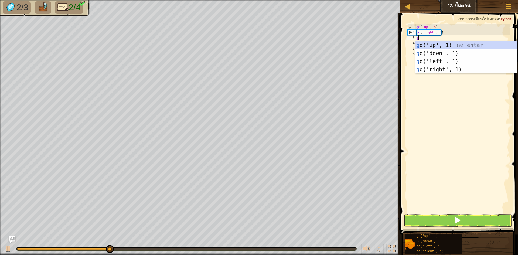
type textarea "go"
click at [465, 56] on div "go ('up', 1) กด enter go ('down', 1) กด enter go ('left', 1) กด enter go ('righ…" at bounding box center [466, 65] width 102 height 49
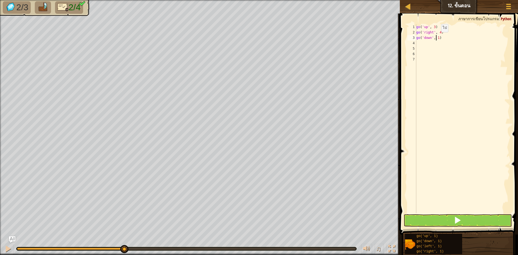
click at [437, 38] on div "go ( 'up' , 3 ) go ( 'right' , 4 ) go ( 'down' , 1 )" at bounding box center [462, 124] width 95 height 200
type textarea "go('down', 3)"
click at [431, 44] on div "go ( 'up' , 3 ) go ( 'right' , 4 ) go ( 'down' , 3 )" at bounding box center [462, 124] width 95 height 200
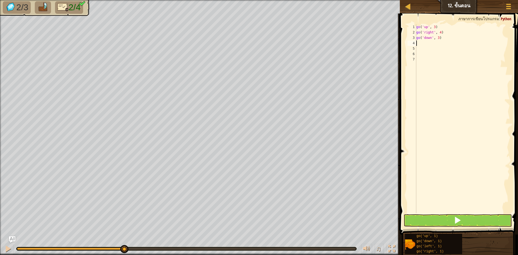
scroll to position [2, 0]
type textarea "go"
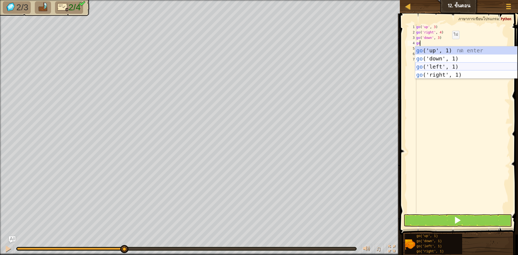
click at [460, 66] on div "go ('up', 1) กด enter go ('down', 1) กด enter go ('left', 1) กด enter go ('righ…" at bounding box center [466, 70] width 102 height 49
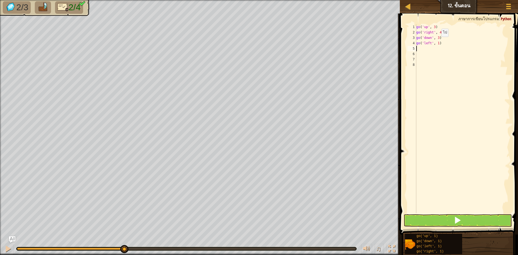
click at [437, 42] on div "go ( 'up' , 3 ) go ( 'right' , 4 ) go ( 'down' , 3 ) go ( 'left' , 1 )" at bounding box center [462, 124] width 95 height 200
type textarea "go('left', 2)"
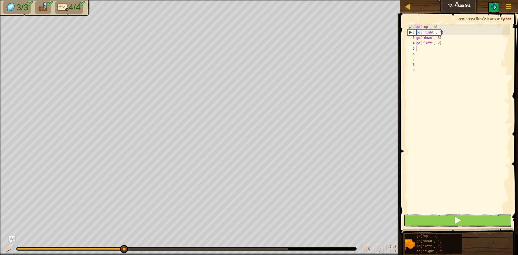
click at [425, 219] on button at bounding box center [458, 220] width 108 height 12
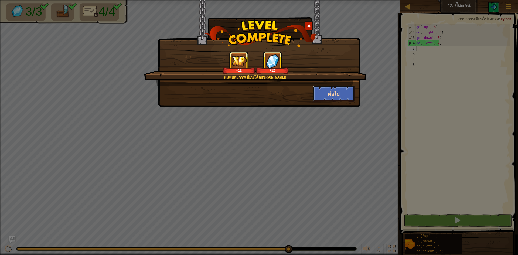
click at [316, 94] on button "ต่อไป" at bounding box center [334, 94] width 42 height 16
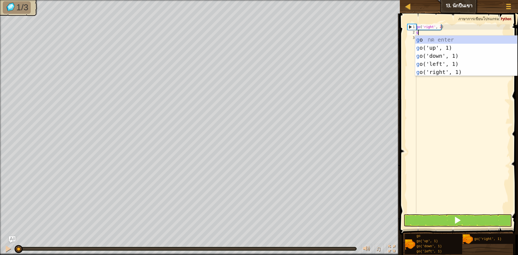
scroll to position [2, 0]
type textarea "go"
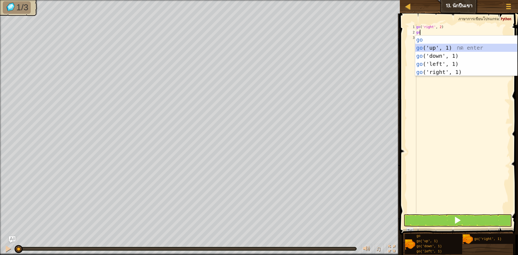
click at [443, 47] on div "go กด enter go ('up', 1) กด enter go ('down', 1) กด enter go ('left', 1) กด ent…" at bounding box center [466, 64] width 102 height 57
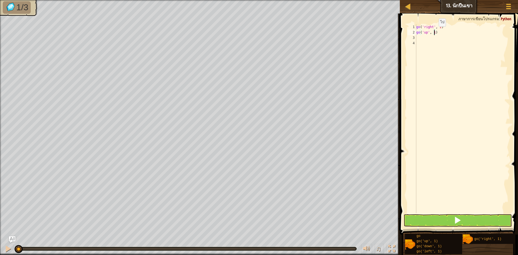
click at [434, 32] on div "go ( 'right' , 2 ) go ( 'up' , 1 )" at bounding box center [462, 124] width 95 height 200
type textarea "go('up', 3)"
click at [422, 35] on div "go ( 'right' , 2 ) go ( 'up' , 3 )" at bounding box center [462, 124] width 95 height 200
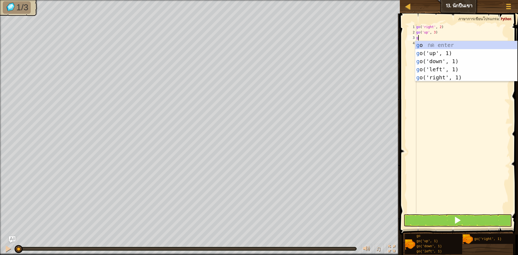
type textarea "go"
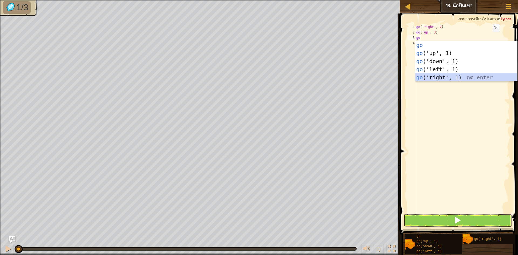
click at [474, 76] on div "go กด enter go ('up', 1) กด enter go ('down', 1) กด enter go ('left', 1) กด ent…" at bounding box center [466, 69] width 102 height 57
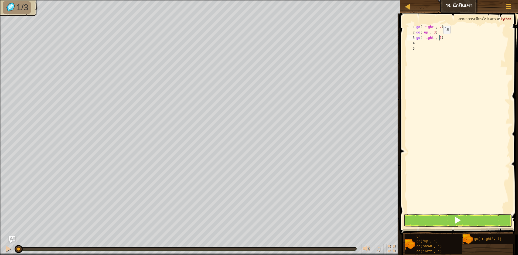
click at [439, 39] on div "go ( 'right' , 2 ) go ( 'up' , 3 ) go ( 'right' , 1 )" at bounding box center [462, 124] width 95 height 200
type textarea "go('right', 2)"
click at [454, 225] on button at bounding box center [458, 220] width 108 height 12
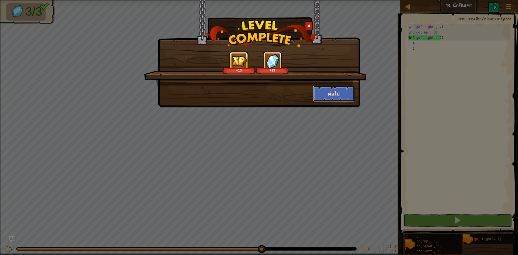
click at [339, 92] on button "ต่อไป" at bounding box center [334, 94] width 42 height 16
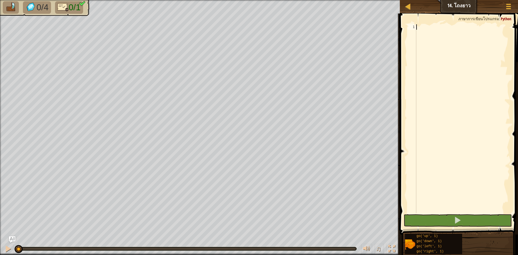
scroll to position [2, 0]
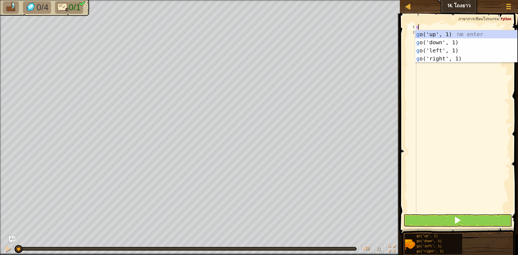
type textarea "go"
click at [439, 57] on div "go ('up', 1) กด enter go ('down', 1) กด enter go ('left', 1) กด enter go ('righ…" at bounding box center [466, 54] width 102 height 49
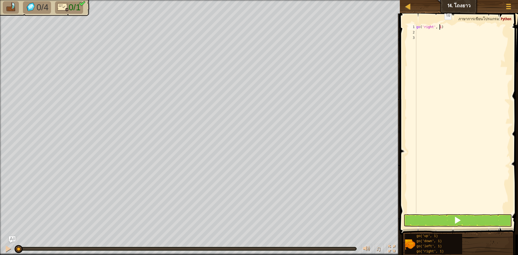
click at [440, 25] on div "go ( 'right' , 1 )" at bounding box center [462, 124] width 95 height 200
type textarea "go('right', 4)"
click at [442, 221] on button at bounding box center [458, 220] width 108 height 12
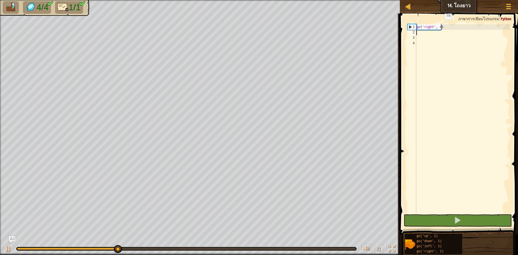
click at [440, 25] on div "go ( 'right' , 4 )" at bounding box center [462, 124] width 95 height 200
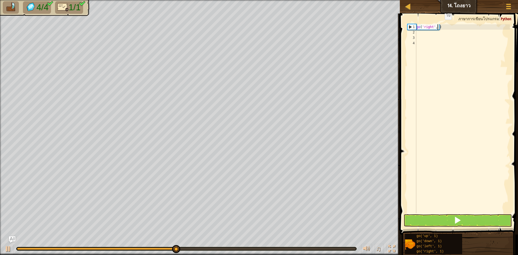
scroll to position [2, 2]
type textarea "go('right', 5)"
click at [451, 217] on button at bounding box center [458, 220] width 108 height 12
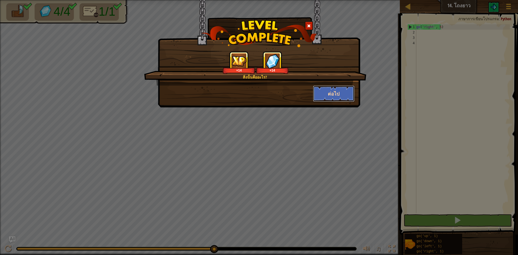
click at [334, 94] on button "ต่อไป" at bounding box center [334, 94] width 42 height 16
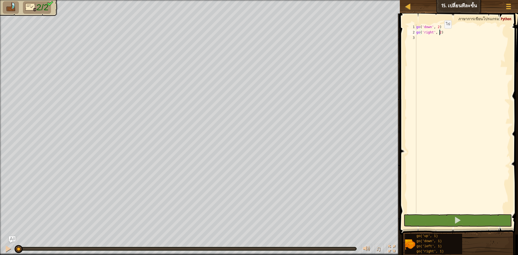
click at [440, 34] on div "go ( 'down' , 2 ) go ( 'right' , 2 )" at bounding box center [462, 124] width 95 height 200
type textarea "go('right', 5)"
click at [451, 216] on button at bounding box center [458, 220] width 108 height 12
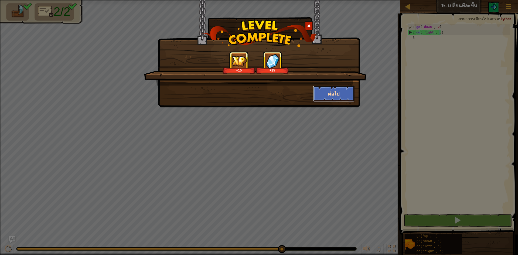
click at [333, 91] on button "ต่อไป" at bounding box center [334, 94] width 42 height 16
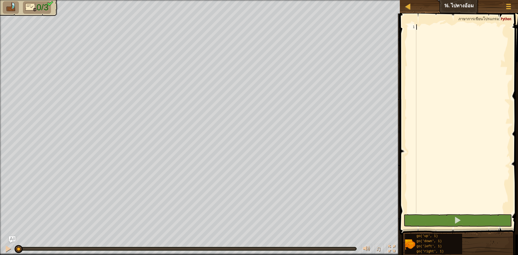
scroll to position [2, 0]
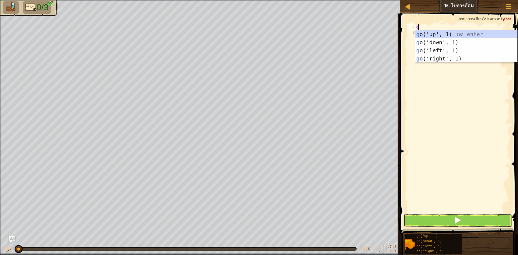
type textarea "go"
click at [444, 31] on div "go ('up', 1) กด enter go ('down', 1) กด enter go ('left', 1) กด enter go ('righ…" at bounding box center [466, 54] width 102 height 49
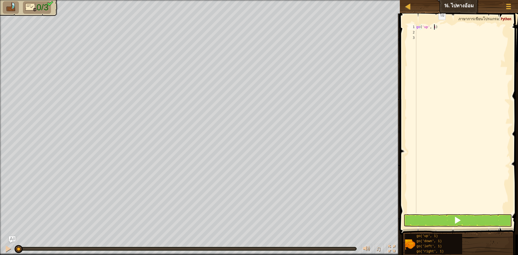
click at [434, 25] on div "go ( 'up' , 1 )" at bounding box center [462, 124] width 95 height 200
type textarea "go('up', 2)"
click at [432, 31] on div "go ( 'up' , 2 )" at bounding box center [462, 124] width 95 height 200
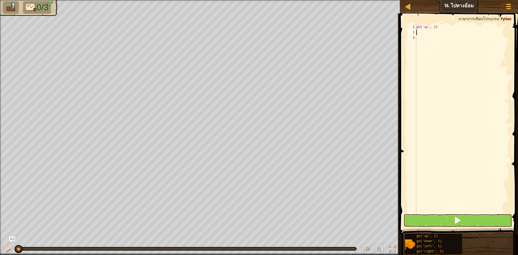
type textarea "go"
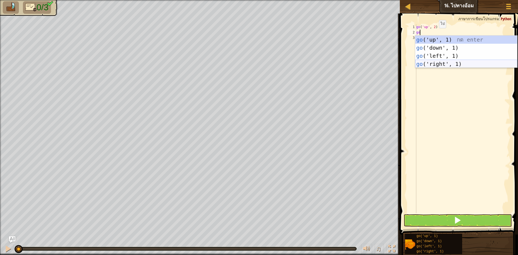
click at [427, 63] on div "go ('up', 1) กด enter go ('down', 1) กด enter go ('left', 1) กด enter go ('righ…" at bounding box center [466, 60] width 102 height 49
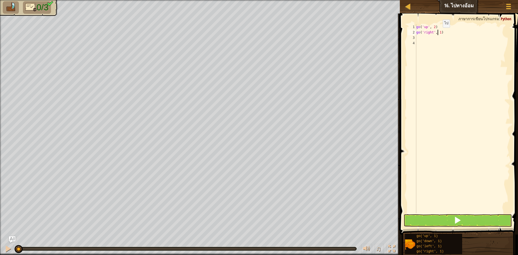
click at [438, 33] on div "go ( 'up' , 2 ) go ( 'right' , 1 )" at bounding box center [462, 124] width 95 height 200
click at [439, 32] on div "go ( 'up' , 2 ) go ( 'right' , 1 )" at bounding box center [462, 124] width 95 height 200
type textarea "go('right', 3)"
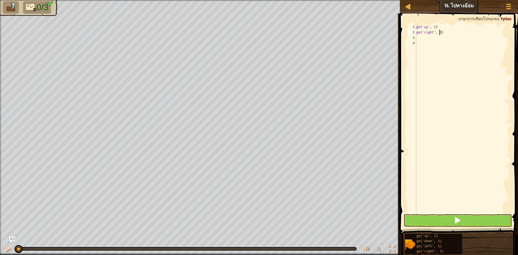
click at [434, 39] on div "go ( 'up' , 2 ) go ( 'right' , 3 )" at bounding box center [462, 124] width 95 height 200
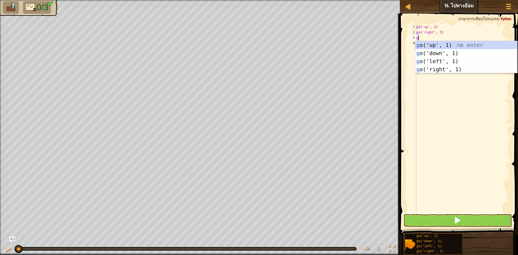
type textarea "go"
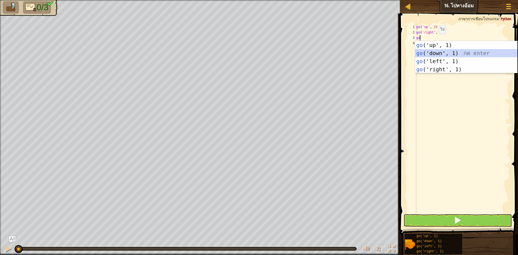
click at [439, 51] on div "go ('up', 1) กด enter go ('down', 1) กด enter go ('left', 1) กด enter go ('righ…" at bounding box center [466, 65] width 102 height 49
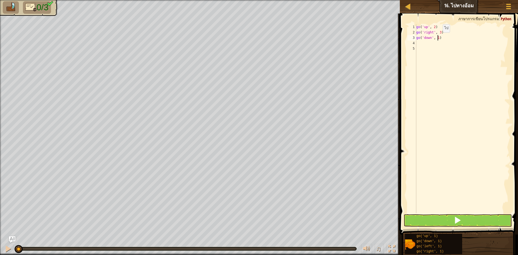
click at [438, 38] on div "go ( 'up' , 2 ) go ( 'right' , 3 ) go ( 'down' , 1 )" at bounding box center [462, 124] width 95 height 200
type textarea "go('down', 2)"
click at [463, 216] on button at bounding box center [458, 220] width 108 height 12
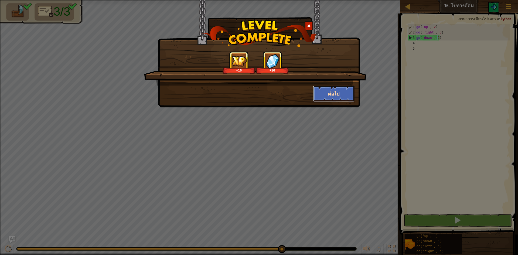
click at [336, 87] on button "ต่อไป" at bounding box center [334, 94] width 42 height 16
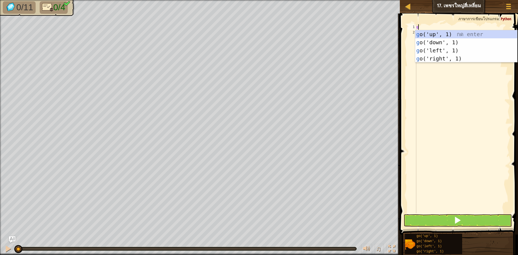
scroll to position [2, 0]
type textarea "go"
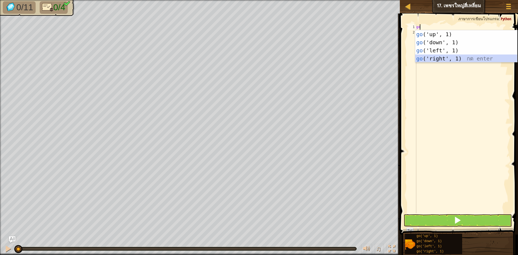
click at [489, 60] on div "go ('up', 1) กด enter go ('down', 1) กด enter go ('left', 1) กด enter go ('righ…" at bounding box center [466, 54] width 102 height 49
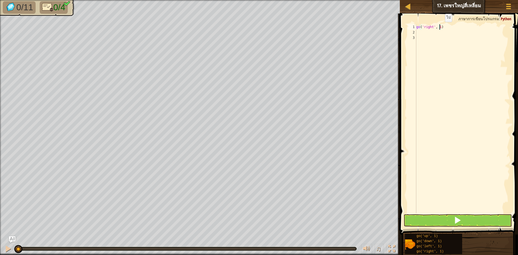
click at [440, 27] on div "go ( 'right' , 1 )" at bounding box center [462, 124] width 95 height 200
type textarea "go('right', 3)"
click at [425, 31] on div "go ( 'right' , 3 )" at bounding box center [462, 124] width 95 height 200
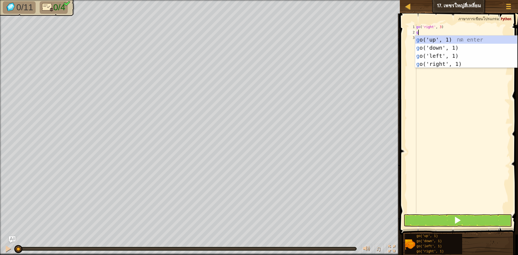
type textarea "go"
click at [446, 39] on div "go ('up', 1) กด enter go ('down', 1) กด enter go ('left', 1) กด enter go ('righ…" at bounding box center [466, 60] width 102 height 49
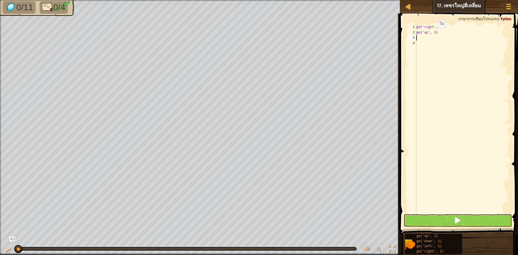
click at [434, 33] on div "go ( 'right' , 3 ) go ( 'up' , 1 )" at bounding box center [462, 124] width 95 height 200
type textarea "go('up', 3)"
click at [424, 37] on div "go ( 'right' , 3 ) go ( 'up' , 3 )" at bounding box center [462, 124] width 95 height 200
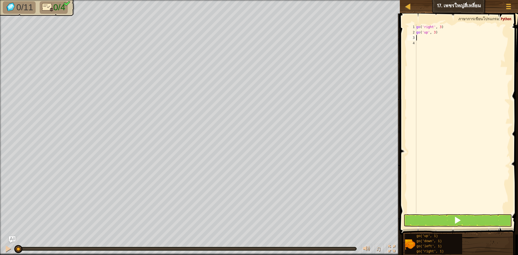
type textarea "go"
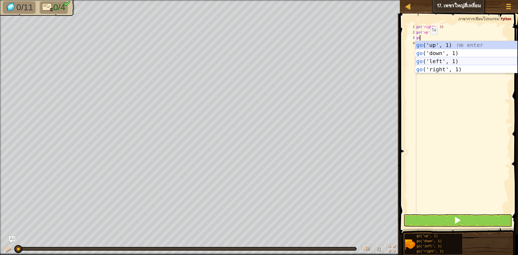
click at [440, 63] on div "go ('up', 1) กด enter go ('down', 1) กด enter go ('left', 1) กด enter go ('righ…" at bounding box center [466, 65] width 102 height 49
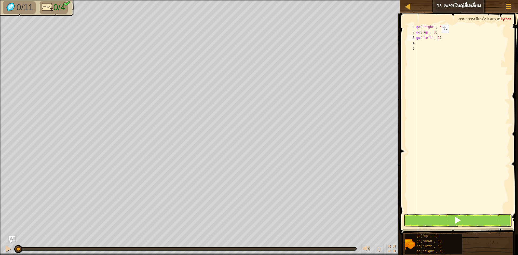
click at [437, 38] on div "go ( 'right' , 3 ) go ( 'up' , 3 ) go ( 'left' , 1 )" at bounding box center [462, 124] width 95 height 200
type textarea "go('left', 3)"
click at [418, 41] on div "go ( 'right' , 3 ) go ( 'up' , 3 ) go ( 'left' , 3 )" at bounding box center [462, 124] width 95 height 200
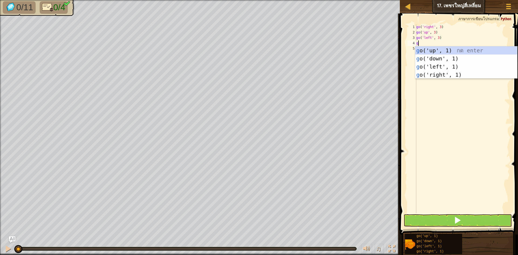
type textarea "go"
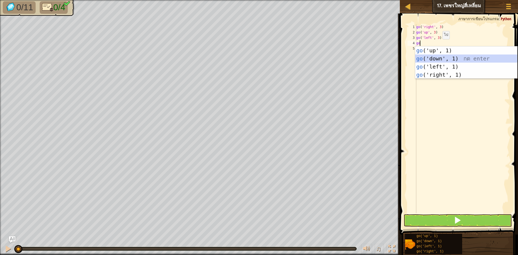
click at [478, 60] on div "go ('up', 1) กด enter go ('down', 1) กด enter go ('left', 1) กด enter go ('righ…" at bounding box center [466, 70] width 102 height 49
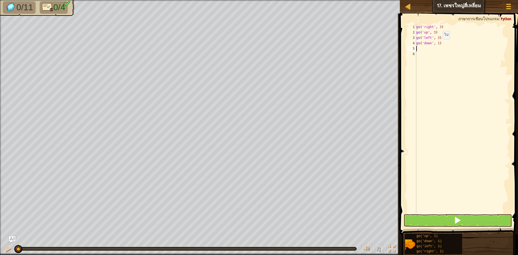
click at [438, 45] on div "go ( 'right' , 3 ) go ( 'up' , 3 ) go ( 'left' , 3 ) go ( 'down' , 1 )" at bounding box center [462, 124] width 95 height 200
type textarea "go('down', 3)"
click at [462, 218] on button at bounding box center [458, 220] width 108 height 12
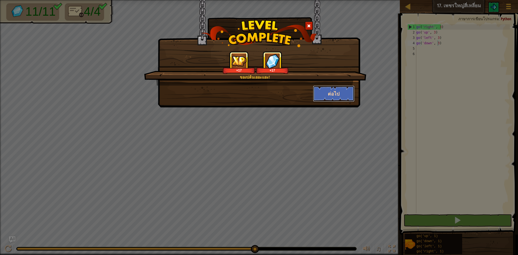
click at [343, 94] on button "ต่อไป" at bounding box center [334, 94] width 42 height 16
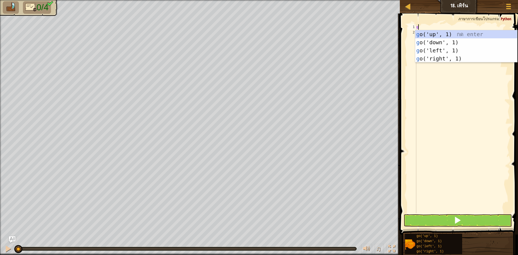
scroll to position [2, 0]
type textarea "go"
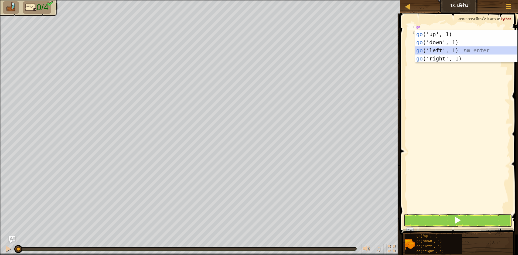
click at [434, 49] on div "go ('up', 1) กด enter go ('down', 1) กด enter go ('left', 1) กด enter go ('righ…" at bounding box center [466, 54] width 102 height 49
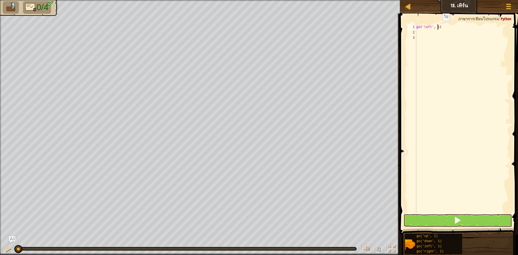
click at [438, 26] on div "go ( 'left' , 1 )" at bounding box center [462, 124] width 95 height 200
type textarea "go('left', 2)"
click at [420, 33] on div "go ( 'left' , 2 )" at bounding box center [462, 124] width 95 height 200
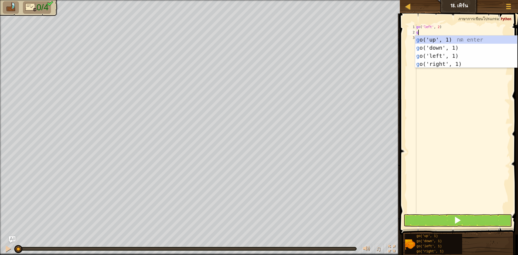
type textarea "go"
click at [430, 44] on div "go ('up', 1) กด enter go ('down', 1) กด enter go ('left', 1) กด enter go ('righ…" at bounding box center [466, 60] width 102 height 49
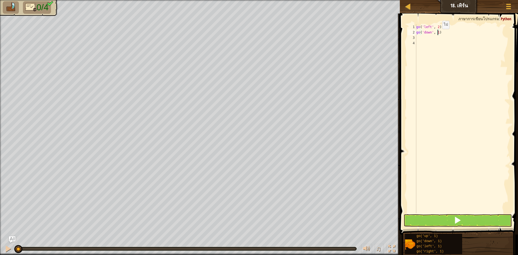
click at [438, 34] on div "go ( 'left' , 2 ) go ( 'down' , 1 )" at bounding box center [462, 124] width 95 height 200
type textarea "go('down', 2)"
click at [445, 42] on div "go ( 'left' , 2 ) go ( 'down' , 2 )" at bounding box center [462, 124] width 95 height 200
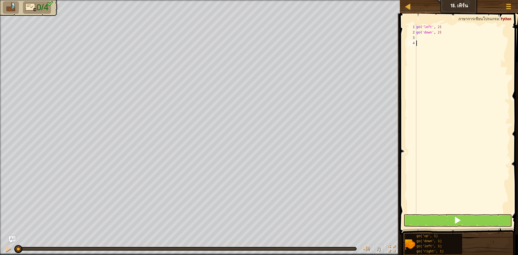
click at [445, 39] on div "go ( 'left' , 2 ) go ( 'down' , 2 )" at bounding box center [462, 124] width 95 height 200
type textarea "go"
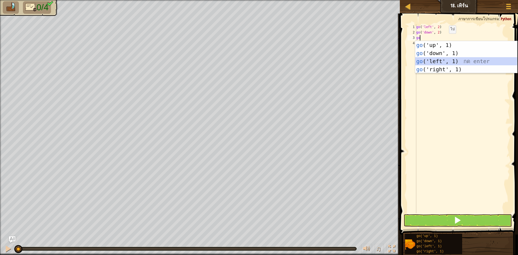
click at [466, 65] on div "go ('up', 1) กด enter go ('down', 1) กด enter go ('left', 1) กด enter go ('righ…" at bounding box center [466, 65] width 102 height 49
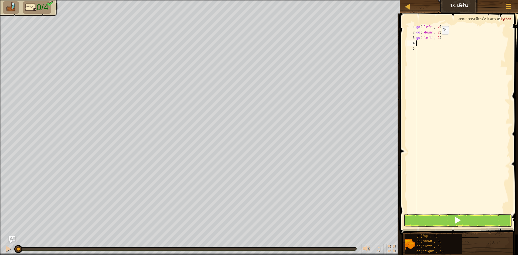
click at [437, 40] on div "go ( 'left' , 2 ) go ( 'down' , 2 ) go ( 'left' , 1 )" at bounding box center [462, 124] width 95 height 200
type textarea "go('left', 4)"
click at [430, 46] on div "go ( 'left' , 2 ) go ( 'down' , 2 ) go ( 'left' , 4 )" at bounding box center [462, 124] width 95 height 200
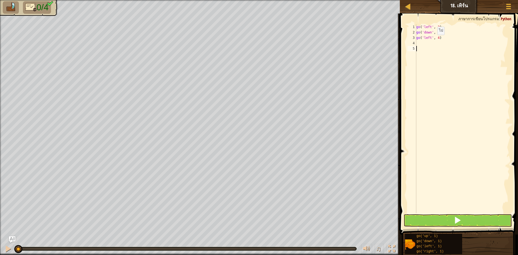
click at [433, 40] on div "go ( 'left' , 2 ) go ( 'down' , 2 ) go ( 'left' , 4 )" at bounding box center [462, 124] width 95 height 200
type textarea "go('left', 4)"
click at [427, 42] on div "go ( 'left' , 2 ) go ( 'down' , 2 ) go ( 'left' , 4 )" at bounding box center [462, 124] width 95 height 200
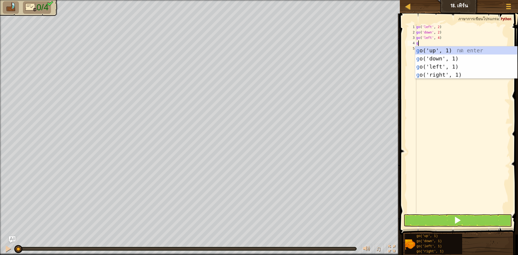
type textarea "go"
click at [448, 49] on div "go ('up', 1) กด enter go ('down', 1) กด enter go ('left', 1) กด enter go ('righ…" at bounding box center [466, 70] width 102 height 49
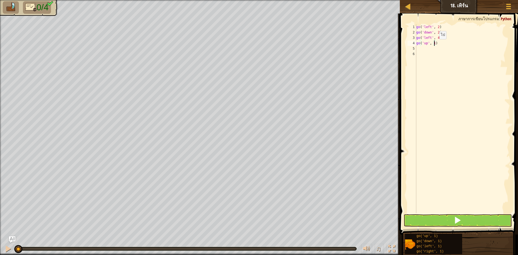
click at [435, 45] on div "go ( 'left' , 2 ) go ( 'down' , 2 ) go ( 'left' , 4 ) go ( 'up' , 1 )" at bounding box center [462, 124] width 95 height 200
click at [428, 217] on button at bounding box center [458, 220] width 108 height 12
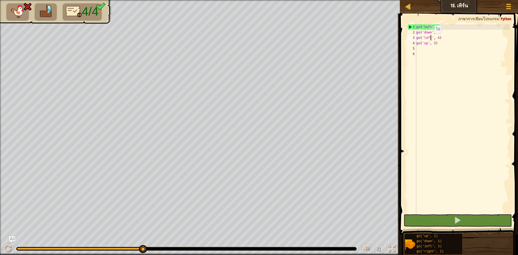
click at [430, 39] on div "go ( 'left' , 2 ) go ( 'down' , 2 ) go ( 'left' , 4 ) go ( 'up' , 3 )" at bounding box center [462, 124] width 95 height 200
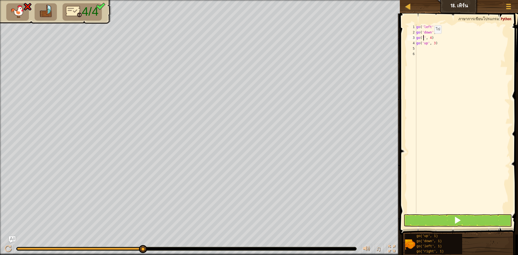
scroll to position [2, 1]
click at [440, 37] on div "go ( 'left' , 2 ) go ( 'down' , 2 ) go ( 'right' , 1 ) go ( 'up' , 3 )" at bounding box center [462, 124] width 95 height 200
type textarea "go('right', 4)"
click at [470, 215] on button at bounding box center [458, 220] width 108 height 12
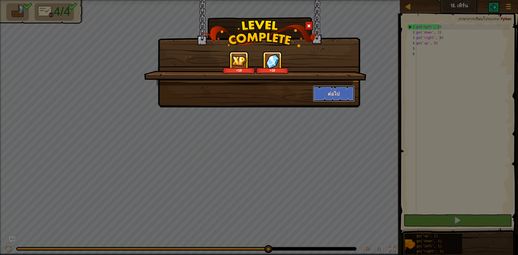
click at [346, 93] on button "ต่อไป" at bounding box center [334, 94] width 42 height 16
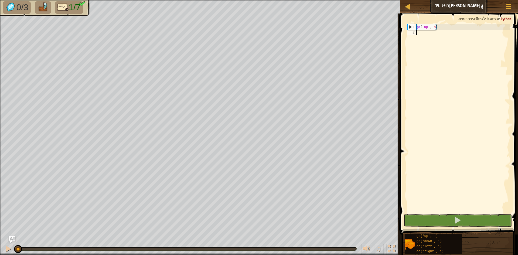
scroll to position [2, 0]
type textarea "go"
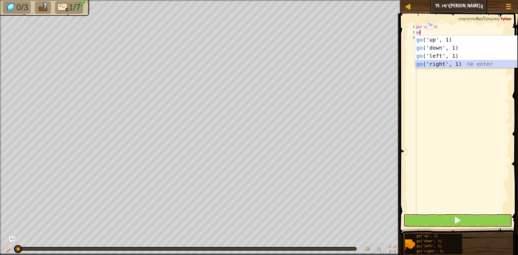
click at [452, 62] on div "go ('up', 1) กด enter go ('down', 1) กด enter go ('left', 1) กด enter go ('righ…" at bounding box center [466, 60] width 102 height 49
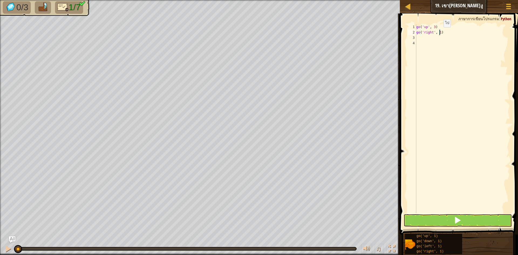
click at [439, 33] on div "go ( 'up' , 3 ) go ( 'right' , 1 )" at bounding box center [462, 124] width 95 height 200
type textarea "go('right', 2)"
click at [417, 38] on div "go ( 'up' , 3 ) go ( 'right' , 2 )" at bounding box center [462, 124] width 95 height 200
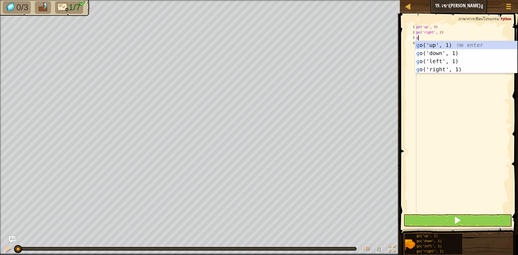
type textarea "go"
click at [441, 42] on div "go ('up', 1) กด enter go ('down', 1) กด enter go ('left', 1) กด enter go ('righ…" at bounding box center [466, 65] width 102 height 49
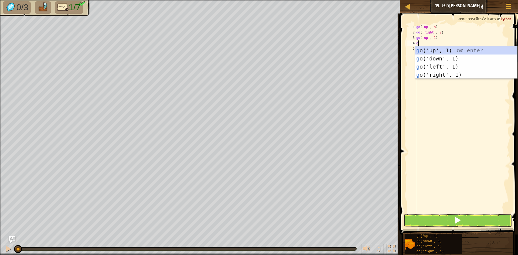
type textarea "go"
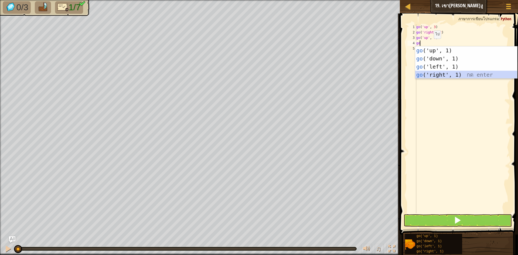
click at [430, 71] on div "go ('up', 1) กด enter go ('down', 1) กด enter go ('left', 1) กด enter go ('righ…" at bounding box center [466, 70] width 102 height 49
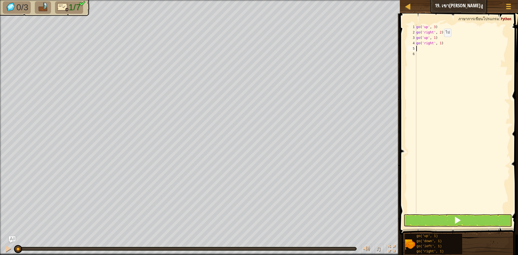
click at [439, 42] on div "go ( 'up' , 3 ) go ( 'right' , 2 ) go ( 'up' , 1 ) go ( 'right' , 1 )" at bounding box center [462, 124] width 95 height 200
type textarea "go('right', 2)"
click at [427, 49] on div "go ( 'up' , 3 ) go ( 'right' , 2 ) go ( 'up' , 1 ) go ( 'right' , 2 )" at bounding box center [462, 124] width 95 height 200
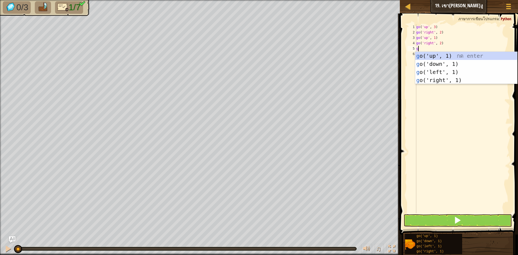
type textarea "go"
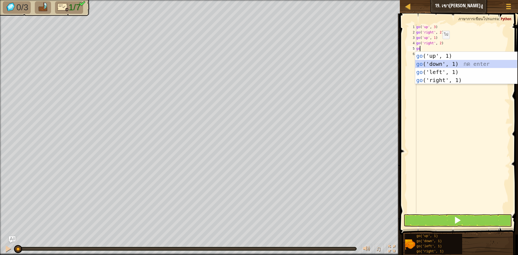
click at [465, 62] on div "go ('up', 1) กด enter go ('down', 1) กด enter go ('left', 1) กด enter go ('righ…" at bounding box center [466, 76] width 102 height 49
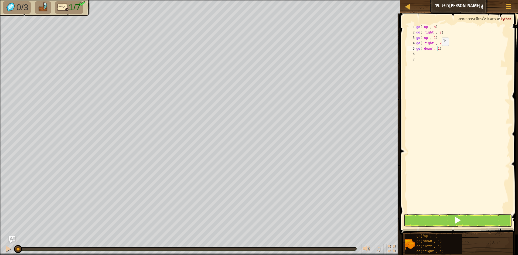
click at [437, 51] on div "go ( 'up' , 3 ) go ( 'right' , 2 ) go ( 'up' , 1 ) go ( 'right' , 2 ) go ( 'dow…" at bounding box center [462, 124] width 95 height 200
click at [434, 214] on button at bounding box center [458, 220] width 108 height 12
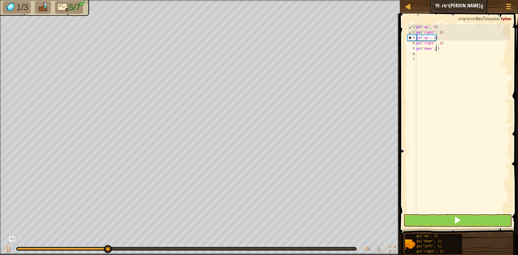
scroll to position [2, 2]
type textarea "go('down', 2)"
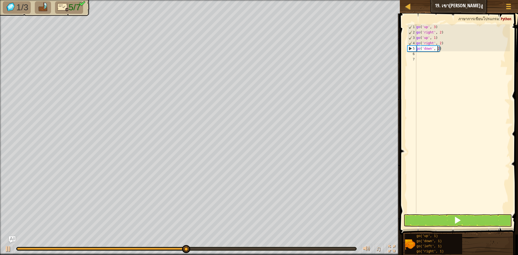
click at [430, 54] on div "go ( 'up' , 3 ) go ( 'right' , 2 ) go ( 'up' , 1 ) go ( 'right' , 2 ) go ( 'dow…" at bounding box center [462, 124] width 95 height 200
click at [437, 218] on button at bounding box center [458, 220] width 108 height 12
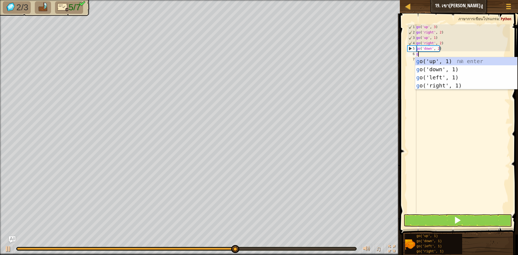
type textarea "go"
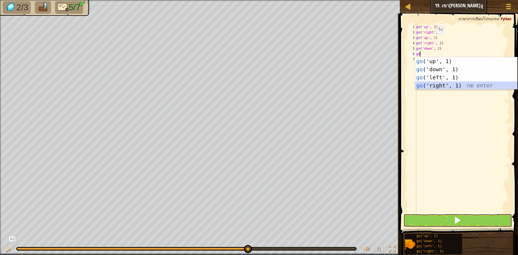
click at [438, 85] on div "go ('up', 1) กด enter go ('down', 1) กด enter go ('left', 1) กด enter go ('righ…" at bounding box center [466, 81] width 102 height 49
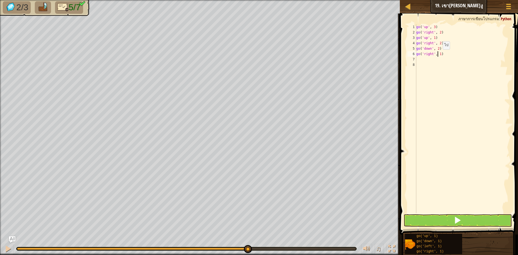
click at [438, 55] on div "go ( 'up' , 3 ) go ( 'right' , 2 ) go ( 'up' , 1 ) go ( 'right' , 2 ) go ( 'dow…" at bounding box center [462, 124] width 95 height 200
click at [441, 55] on div "go ( 'up' , 3 ) go ( 'right' , 2 ) go ( 'up' , 1 ) go ( 'right' , 2 ) go ( 'dow…" at bounding box center [462, 124] width 95 height 200
click at [440, 55] on div "go ( 'up' , 3 ) go ( 'right' , 2 ) go ( 'up' , 1 ) go ( 'right' , 2 ) go ( 'dow…" at bounding box center [462, 124] width 95 height 200
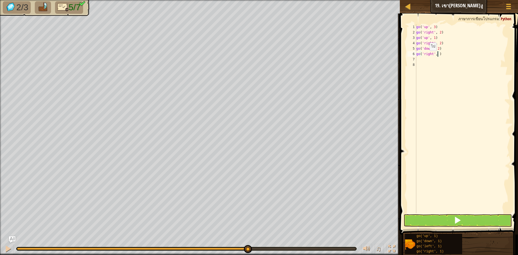
type textarea "go('right', 2)"
click at [443, 60] on div "go ( 'up' , 3 ) go ( 'right' , 2 ) go ( 'up' , 1 ) go ( 'right' , 2 ) go ( 'dow…" at bounding box center [462, 124] width 95 height 200
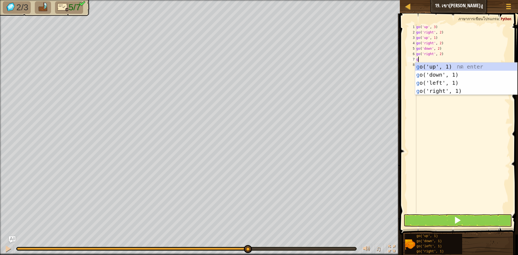
type textarea "go"
click at [441, 67] on div "go ('up', 1) กด enter go ('down', 1) กด enter go ('left', 1) กด enter go ('righ…" at bounding box center [466, 87] width 102 height 49
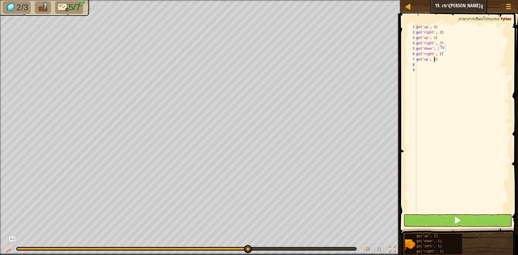
click at [434, 57] on div "go ( 'up' , 3 ) go ( 'right' , 2 ) go ( 'up' , 1 ) go ( 'right' , 2 ) go ( 'dow…" at bounding box center [462, 124] width 95 height 200
type textarea "go('up', 3)"
click at [427, 223] on button at bounding box center [458, 220] width 108 height 12
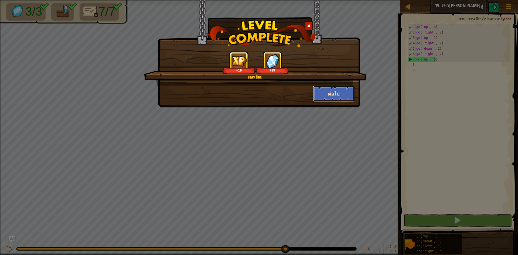
click at [328, 95] on button "ต่อไป" at bounding box center [334, 94] width 42 height 16
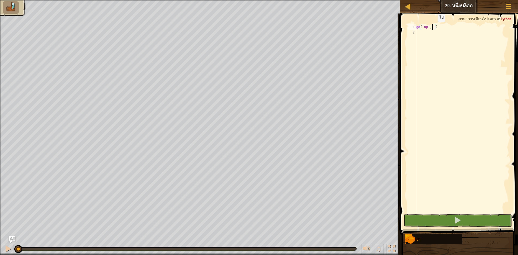
click at [433, 27] on div "go ( 'up' , 1 )" at bounding box center [462, 124] width 95 height 200
click at [434, 27] on div "go ( 'up' , 1 )" at bounding box center [462, 124] width 95 height 200
type textarea "go('up', 2)"
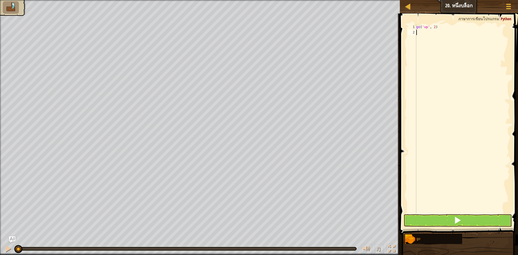
click at [422, 32] on div "go ( 'up' , 2 )" at bounding box center [462, 124] width 95 height 200
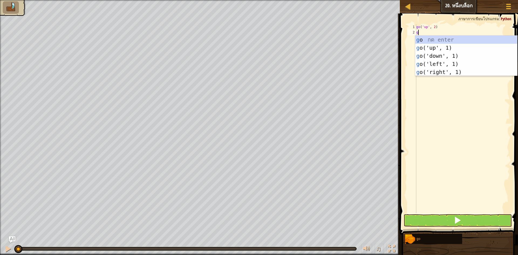
type textarea "go"
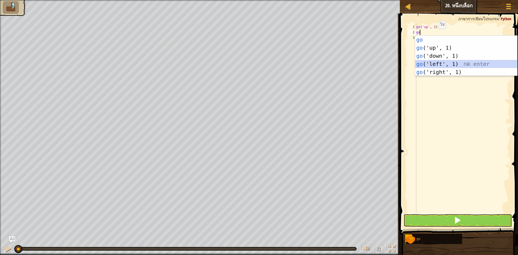
click at [435, 62] on div "go กด enter go ('up', 1) กด enter go ('down', 1) กด enter go ('left', 1) กด ent…" at bounding box center [466, 64] width 102 height 57
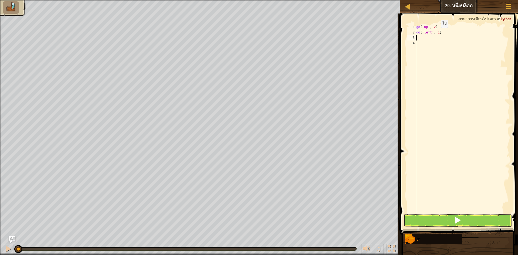
click at [436, 33] on div "go ( 'up' , 2 ) go ( 'left' , 1 )" at bounding box center [462, 124] width 95 height 200
click at [440, 33] on div "go ( 'up' , 2 ) go ( 'left' , 1 )" at bounding box center [462, 124] width 95 height 200
click at [437, 33] on div "go ( 'up' , 2 ) go ( 'left' , 1 )" at bounding box center [462, 124] width 95 height 200
type textarea "go('left', 3)"
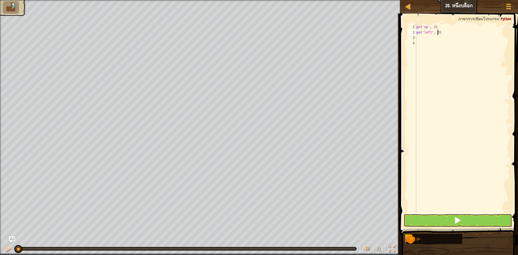
click at [420, 36] on div "go ( 'up' , 2 ) go ( 'left' , 3 )" at bounding box center [462, 124] width 95 height 200
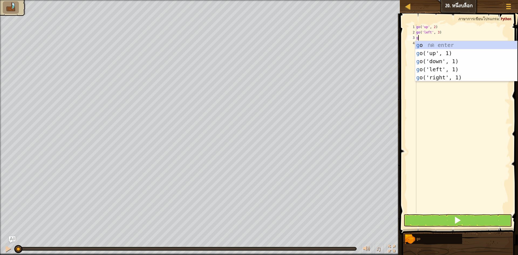
type textarea "go"
click at [459, 60] on div "go กด enter go ('up', 1) กด enter go ('down', 1) กด enter go ('left', 1) กด ent…" at bounding box center [466, 69] width 102 height 57
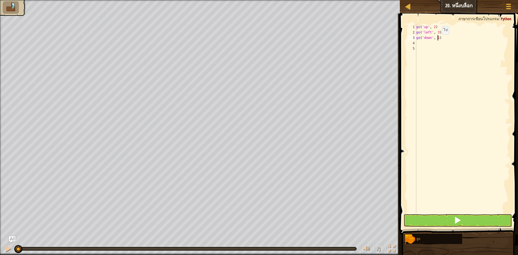
click at [437, 40] on div "go ( 'up' , 2 ) go ( 'left' , 3 ) go ( 'down' , 1 )" at bounding box center [462, 124] width 95 height 200
type textarea "go('down', 2)"
click at [432, 42] on div "go ( 'up' , 2 ) go ( 'left' , 3 ) go ( 'down' , 2 )" at bounding box center [462, 124] width 95 height 200
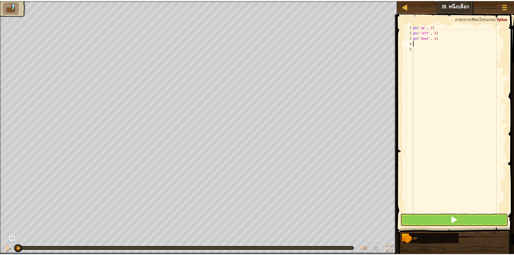
scroll to position [2, 0]
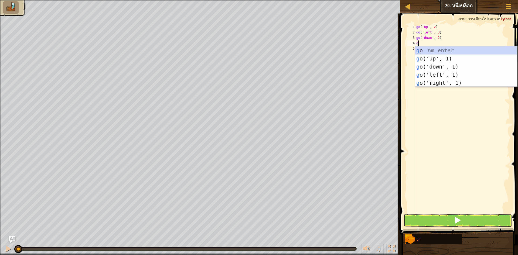
type textarea "go"
drag, startPoint x: 457, startPoint y: 81, endPoint x: 450, endPoint y: 126, distance: 46.1
click at [456, 83] on div "go กด enter go ('up', 1) กด enter go ('down', 1) กด enter go ('left', 1) กด ent…" at bounding box center [466, 74] width 102 height 57
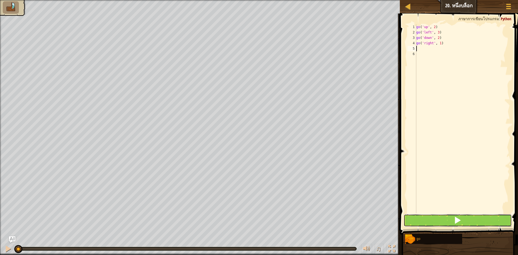
click at [436, 224] on button at bounding box center [458, 220] width 108 height 12
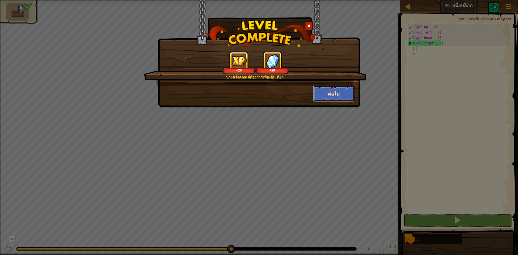
click at [341, 90] on button "ต่อไป" at bounding box center [334, 94] width 42 height 16
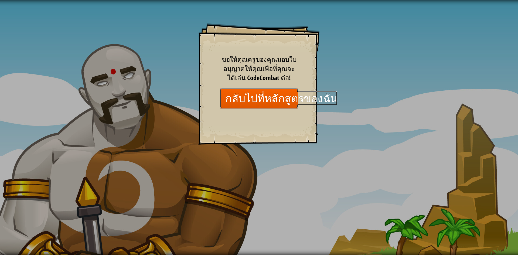
click at [252, 97] on link "กลับไปที่หลักสูตรของฉัน" at bounding box center [259, 98] width 78 height 21
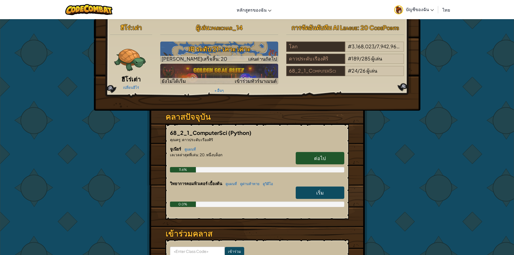
click at [131, 61] on img at bounding box center [130, 58] width 32 height 32
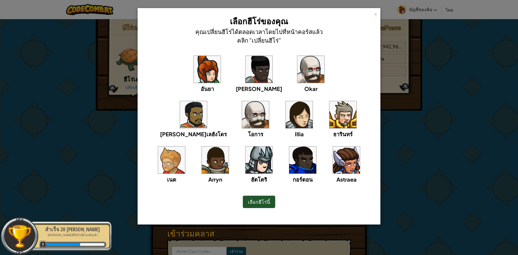
click at [420, 118] on div "× เลือกฮีโร่ของคุณ คุณเปลี่ยนฮีโร่ได้ตลอดเวลาโดยไปที่หน้าคอร์สแล้วคลิก "เปลี่ยน…" at bounding box center [259, 127] width 518 height 255
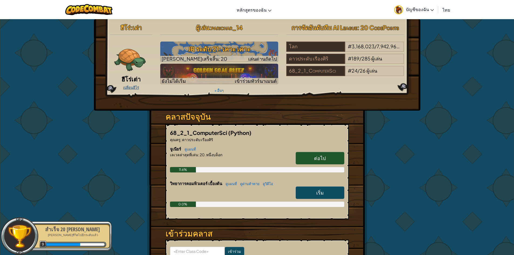
click at [132, 86] on link "เปลี่ยนฮีโร่" at bounding box center [131, 87] width 16 height 4
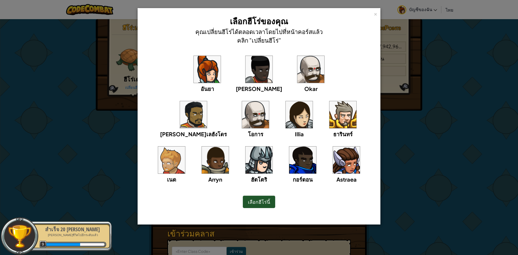
click at [194, 77] on img at bounding box center [207, 69] width 27 height 27
click at [263, 199] on span "เลือกฮีโร่นี้" at bounding box center [259, 202] width 22 height 6
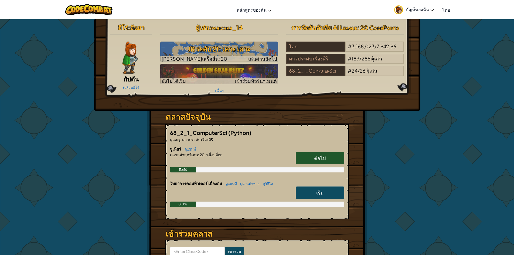
click at [313, 193] on link "เริ่ม" at bounding box center [320, 192] width 49 height 12
select select "th"
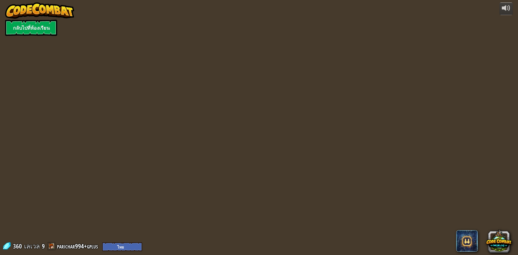
select select "th"
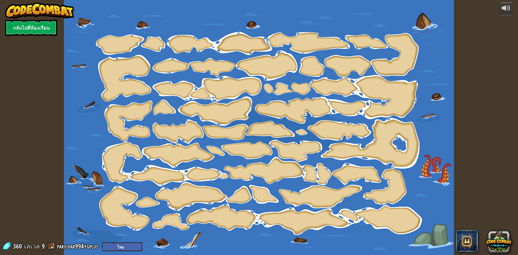
select select "th"
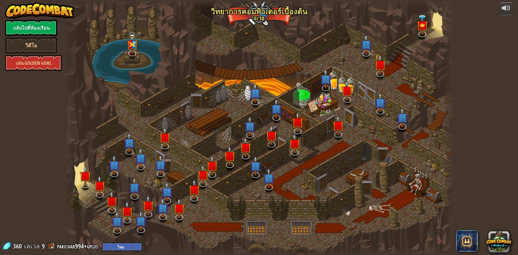
select select "th"
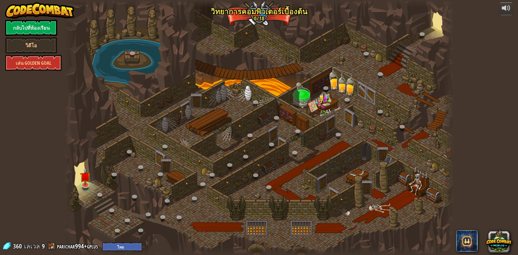
select select "th"
click at [83, 186] on link at bounding box center [85, 183] width 11 height 11
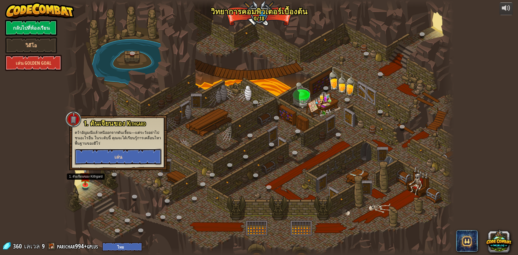
click at [104, 162] on button "เล่น" at bounding box center [118, 157] width 87 height 16
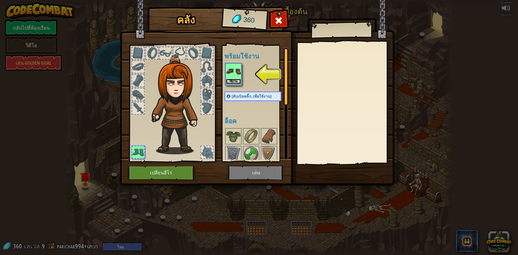
click at [236, 79] on button "ใช้งาน" at bounding box center [233, 82] width 15 height 6
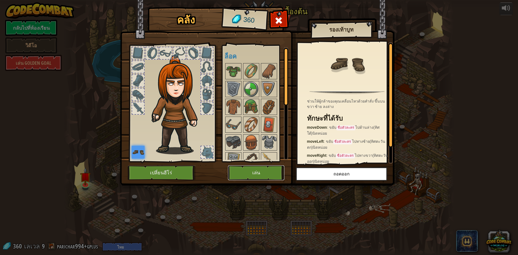
click at [266, 171] on button "เล่น" at bounding box center [256, 172] width 56 height 15
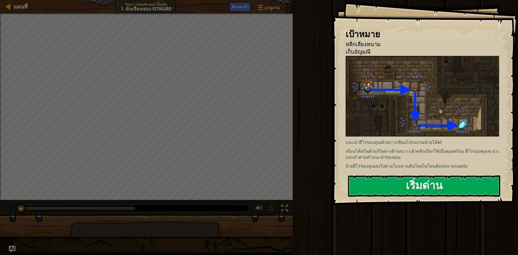
select select "th"
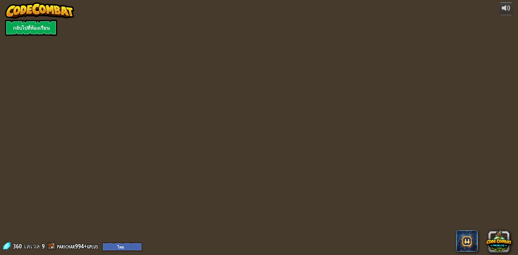
select select "th"
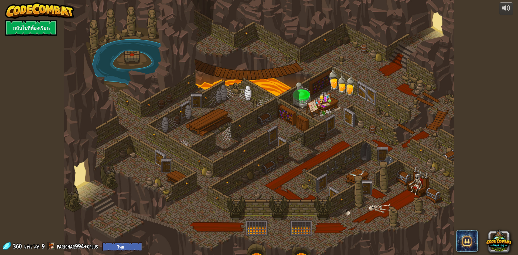
select select "th"
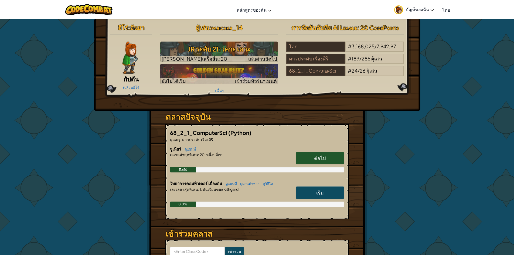
click at [234, 30] on span "parichar_14" at bounding box center [226, 28] width 31 height 8
click at [241, 30] on span "parichar_14" at bounding box center [226, 28] width 31 height 8
click at [407, 8] on span "บัญชีของฉัน" at bounding box center [420, 9] width 28 height 6
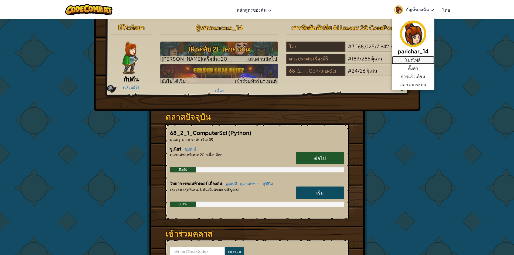
click at [415, 61] on link "โปรไฟล์" at bounding box center [413, 60] width 43 height 8
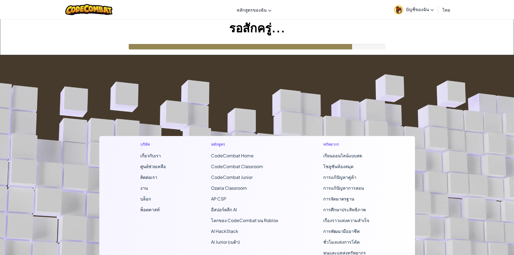
click at [410, 13] on link "บัญชีของฉัน" at bounding box center [413, 9] width 45 height 17
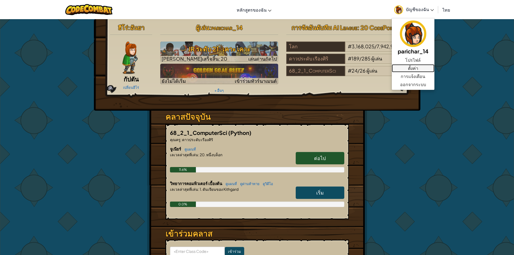
click at [407, 67] on link "ตั้งค่า" at bounding box center [413, 68] width 43 height 8
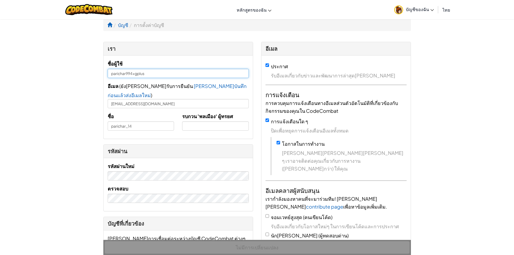
click at [180, 75] on input "parichar994+gplus" at bounding box center [178, 73] width 141 height 9
click at [145, 121] on input "parichar_14" at bounding box center [141, 125] width 67 height 9
type input "p"
type input "Parichart"
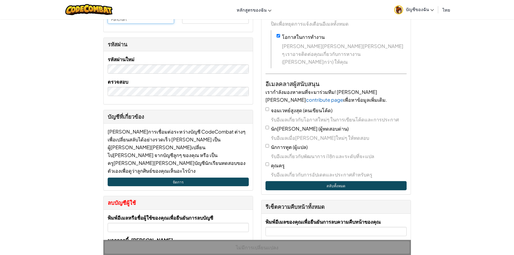
scroll to position [81, 0]
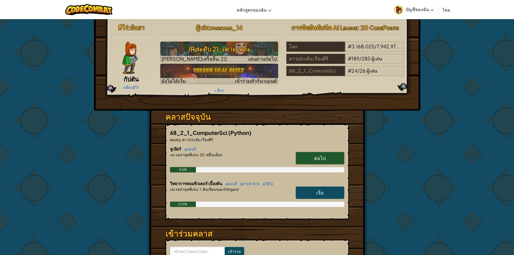
click at [334, 190] on link "เริ่ม" at bounding box center [320, 192] width 49 height 12
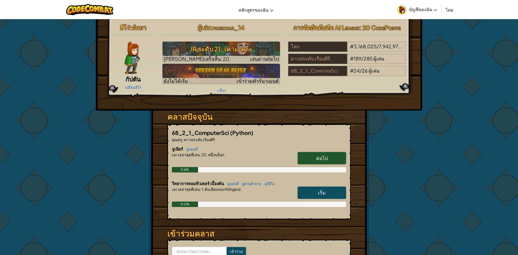
select select "th"
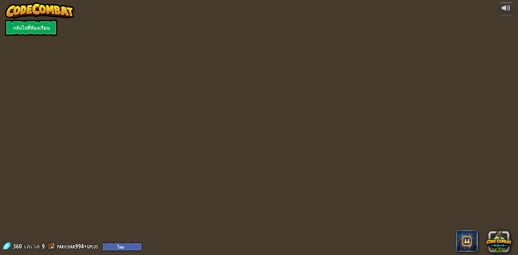
select select "th"
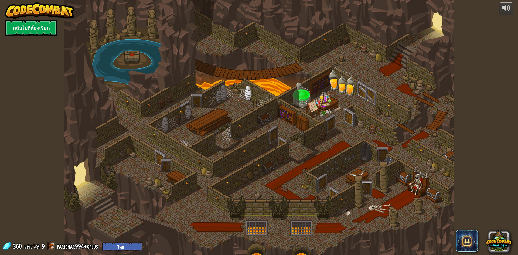
select select "th"
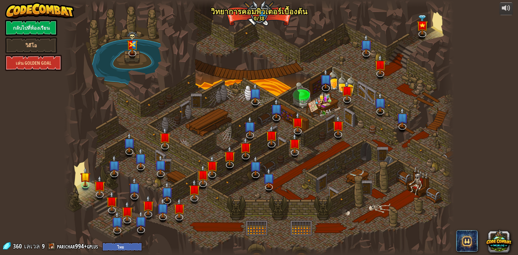
select select "th"
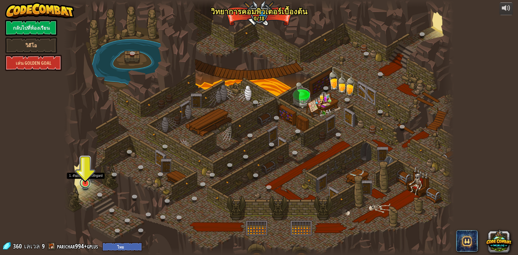
click at [89, 185] on link at bounding box center [85, 183] width 11 height 11
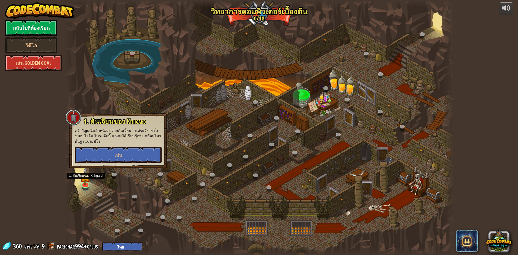
click at [92, 163] on div "1. ดันเจียนของ Kithgard คว้าอัญมณีแล้วหนีออกจากดันเจี้ยน—แต่ระวังอย่าไปชนอะไรอื…" at bounding box center [118, 140] width 98 height 55
click at [118, 152] on span "เล่น" at bounding box center [118, 155] width 8 height 7
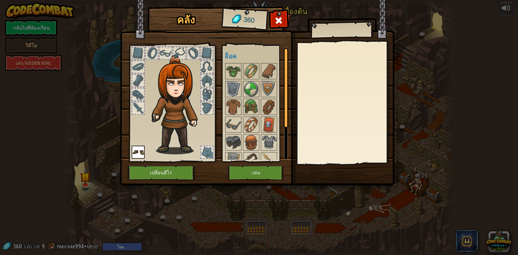
click at [139, 96] on div at bounding box center [138, 94] width 12 height 12
click at [137, 104] on div at bounding box center [138, 108] width 12 height 12
click at [236, 69] on img at bounding box center [233, 71] width 15 height 15
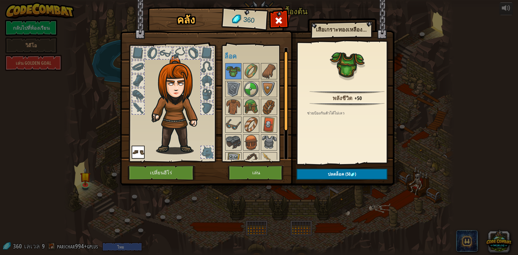
scroll to position [45, 0]
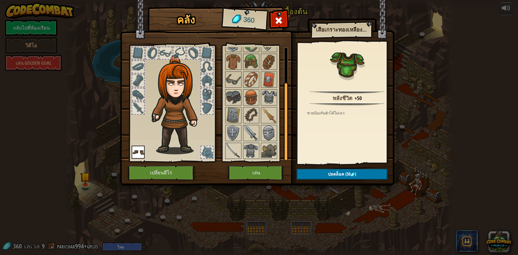
click at [243, 129] on div at bounding box center [258, 88] width 68 height 142
click at [244, 129] on img at bounding box center [251, 132] width 15 height 15
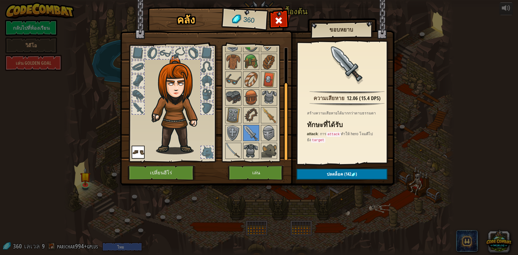
click at [252, 144] on img at bounding box center [251, 150] width 15 height 15
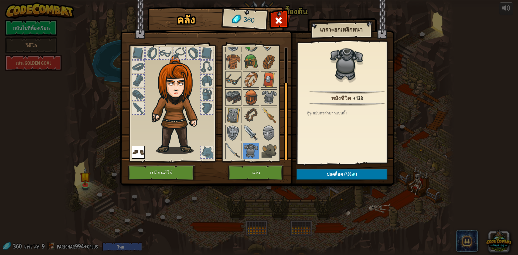
click at [255, 134] on img at bounding box center [251, 132] width 15 height 15
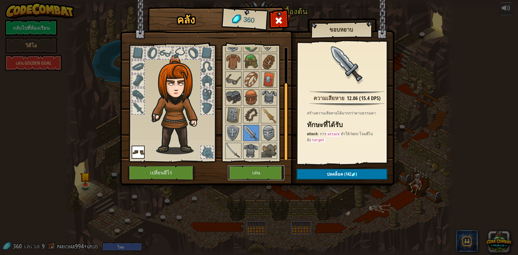
click at [241, 170] on button "เล่น" at bounding box center [256, 172] width 56 height 15
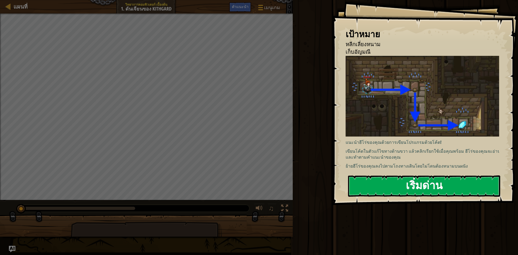
click at [400, 182] on button "เริ่มด่าน" at bounding box center [424, 185] width 152 height 21
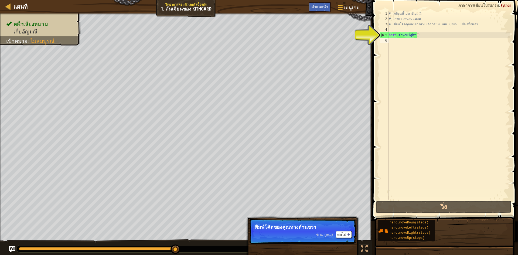
scroll to position [2, 0]
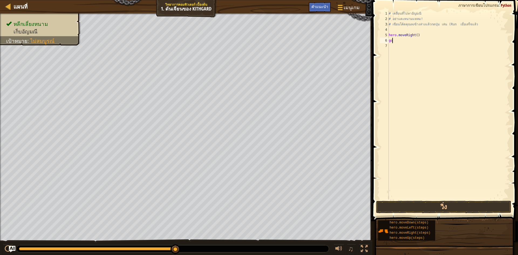
type textarea "g"
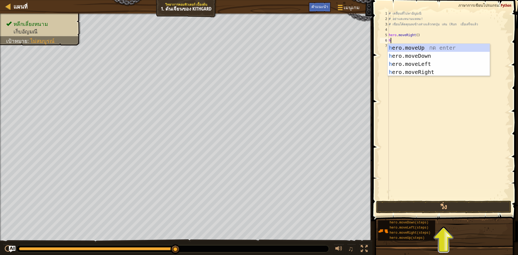
type textarea "h"
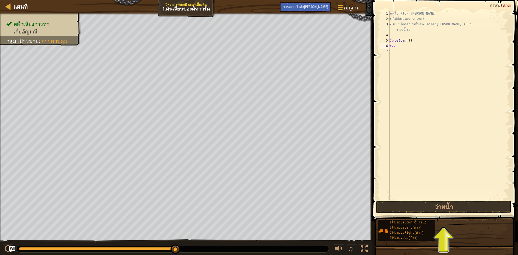
click at [401, 48] on div "#เคลื่อนที่ไปหาอัญมณี # ไม่ต้องแตะทาทาราม! # เขียนโค้ดคุณลงชั้นล่างแล้วต้องเล่น…" at bounding box center [449, 111] width 122 height 200
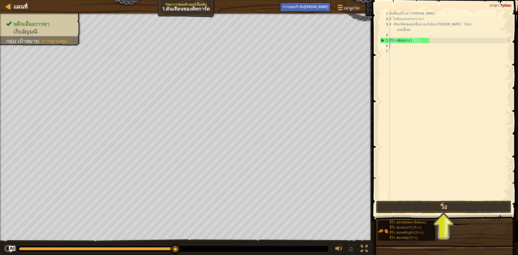
type textarea "h"
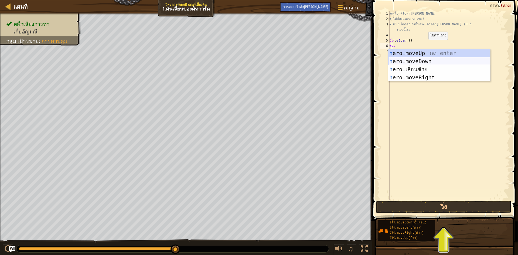
click at [430, 63] on div "h ero.moveUp กด enter h ero.moveDown กด enter h ero.เลื่อนซ้าย กด enter h ero.m…" at bounding box center [439, 73] width 102 height 49
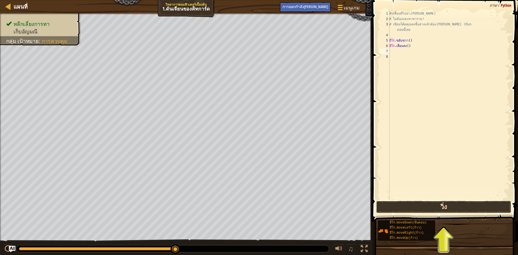
click at [433, 209] on button "วิ่ง" at bounding box center [443, 207] width 135 height 12
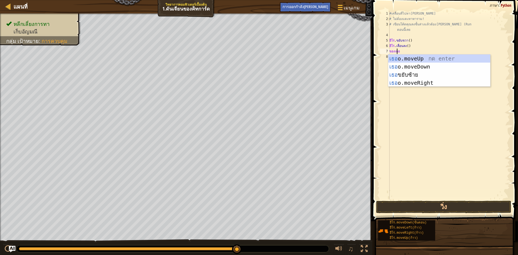
type textarea "hero"
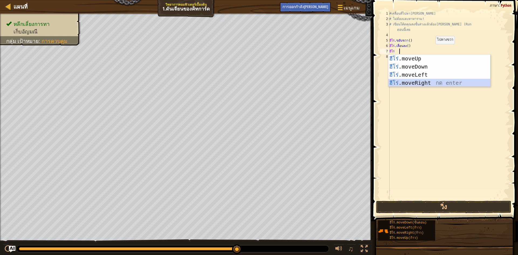
click at [427, 82] on div "ฮีโร่ .moveUp กด Enter ฮีโร่ .moveDown กด enter ฮีโร่ .moveLeft กด enter ฮีโร่ …" at bounding box center [439, 78] width 102 height 49
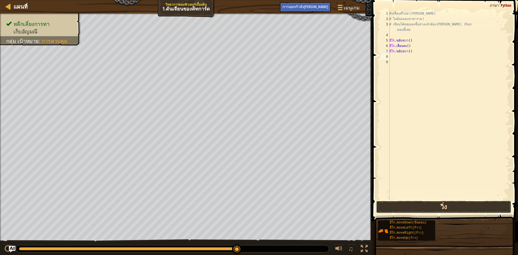
click at [454, 203] on button "วิ่ง" at bounding box center [443, 207] width 135 height 12
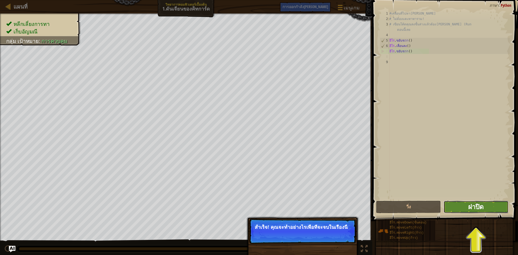
click at [470, 208] on font "ฝาปิด" at bounding box center [476, 206] width 16 height 9
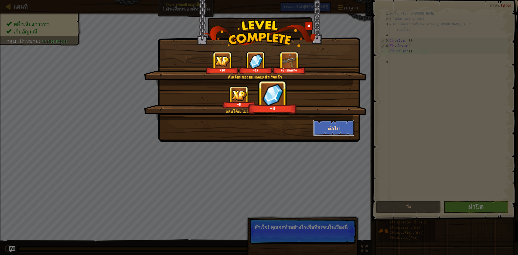
click at [327, 124] on button "ต่อไป" at bounding box center [334, 128] width 42 height 16
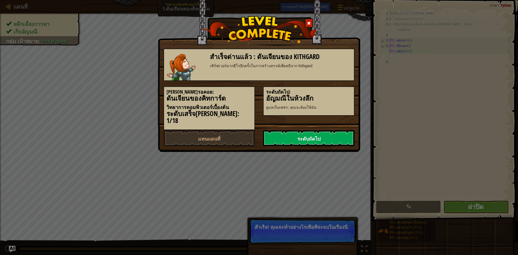
click at [294, 131] on link "ระดับถัดไป" at bounding box center [308, 138] width 91 height 16
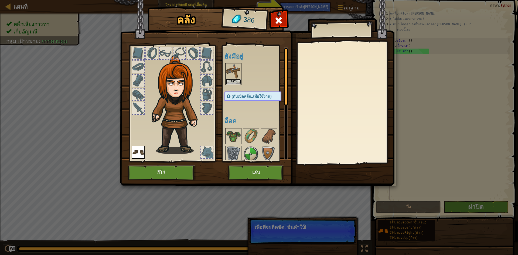
click at [234, 81] on font "ใช้งาน" at bounding box center [233, 81] width 8 height 3
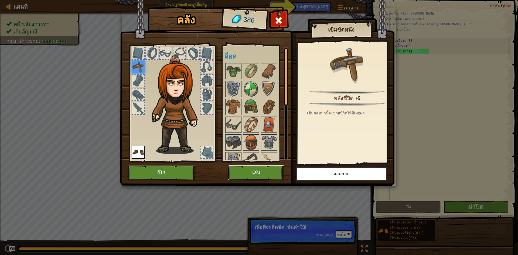
click at [266, 172] on button "เล่น" at bounding box center [256, 172] width 56 height 15
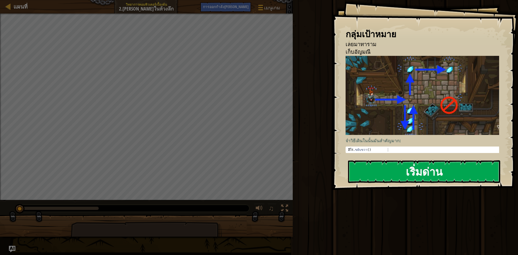
click at [418, 167] on font "เริ่มด่าน" at bounding box center [424, 171] width 37 height 15
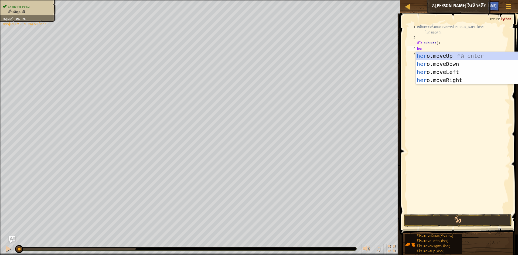
scroll to position [2, 0]
type textarea "hero"
click at [446, 62] on div "ฮีโร่ .moveUp กด Enter ฮีโร่ .moveDown กด enter ฮีโร่ .moveLeft กด enter ฮีโร่ …" at bounding box center [467, 76] width 102 height 49
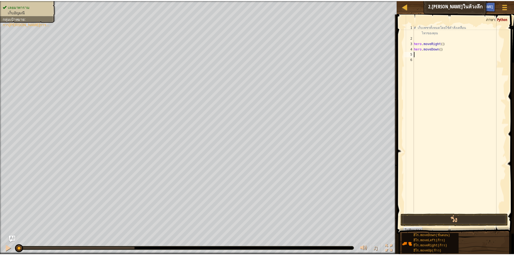
scroll to position [2, 0]
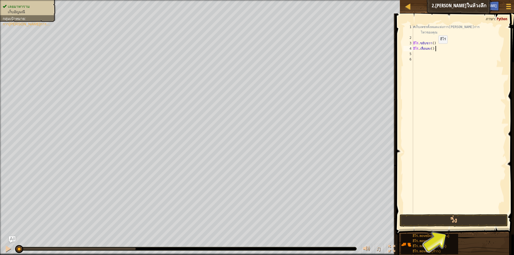
click at [435, 49] on div "#เก็บเพชรทั้งหมดแห่งการดำเนินการ ไหวของคุณ ฮีโร่ . ขยับขวา ( ) ฮีโร่ . เลื่อนลง…" at bounding box center [459, 126] width 94 height 205
click at [432, 50] on div "#เก็บเพชรทั้งหมดแห่งการดำเนินการ ไหวของคุณ ฮีโร่ . ขยับขวา ( ) ฮีโร่ . move3Dow…" at bounding box center [459, 126] width 94 height 205
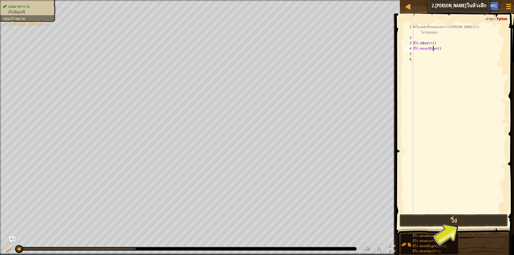
click at [432, 50] on div "#เก็บเพชรทั้งหมดแห่งการดำเนินการ ไหวของคุณ ฮีโร่ . ขยับขวา ( ) ฮีโร่ . move3Dow…" at bounding box center [459, 126] width 94 height 205
click at [431, 48] on div "#เก็บเพชรทั้งหมดแห่งการดำเนินการ ไหวของคุณ ฮีโร่ . ขยับขวา ( ) ฮีโร่ . move3Dow…" at bounding box center [459, 126] width 94 height 205
click at [432, 49] on div "#เก็บเพชรทั้งหมดแห่งการดำเนินการ ไหวของคุณ ฮีโร่ . ขยับขวา ( ) ฮีโร่ . move3Dow…" at bounding box center [459, 118] width 94 height 189
click at [433, 49] on div "#เก็บเพชรทั้งหมดแห่งการดำเนินการ ไหวของคุณ ฮีโร่ . ขยับขวา ( ) ฮีโร่ . move3Dow…" at bounding box center [459, 126] width 94 height 205
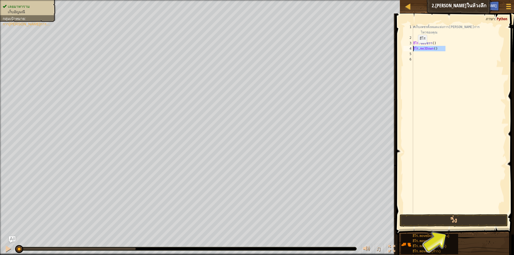
drag, startPoint x: 446, startPoint y: 49, endPoint x: 414, endPoint y: 48, distance: 31.8
click at [414, 48] on div "#เก็บเพชรทั้งหมดแห่งการดำเนินการ ไหวของคุณ ฮีโร่ . ขยับขวา ( ) ฮีโร่ . me3Down …" at bounding box center [459, 126] width 94 height 205
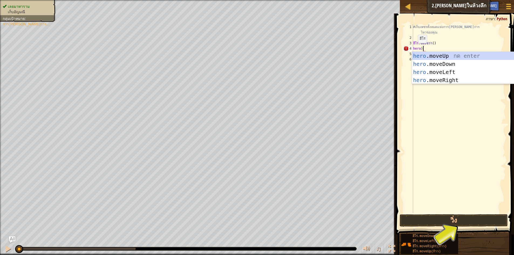
scroll to position [2, 1]
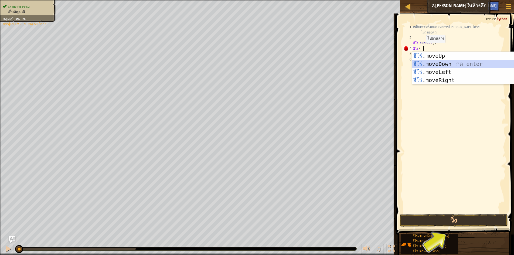
click at [431, 64] on div "ฮีโร่ .moveUp กด Enter ฮีโร่ .moveDown กด enter ฮีโร่ .moveLeft กด enter ฮีโร่ …" at bounding box center [463, 76] width 102 height 49
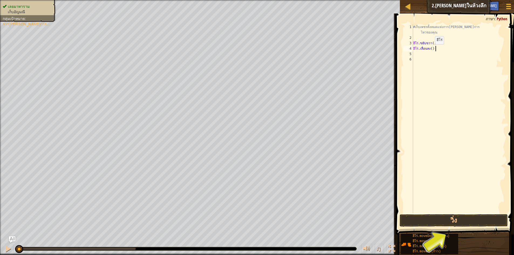
click at [435, 50] on div "#เก็บเพชรทั้งหมดแห่งการดำเนินการ ไหวของคุณ ฮีโร่ . ขยับขวา ( ) ฮีโร่ . เลื่อนลง…" at bounding box center [459, 126] width 94 height 205
type textarea "hero.moveDown()"
click at [441, 59] on div "#เก็บเพชรทั้งหมดแห่งการดำเนินการ ไหวของคุณ ฮีโร่ . ขยับขวา ( ) ฮีโร่ . เลื่อนลง…" at bounding box center [459, 126] width 94 height 205
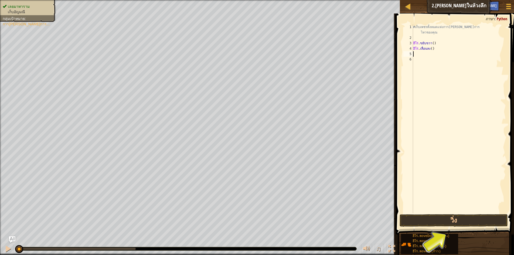
click at [449, 54] on div "#เก็บเพชรทั้งหมดแห่งการดำเนินการ ไหวของคุณ ฮีโร่ . ขยับขวา ( ) ฮีโร่ . เลื่อนลง…" at bounding box center [459, 126] width 94 height 205
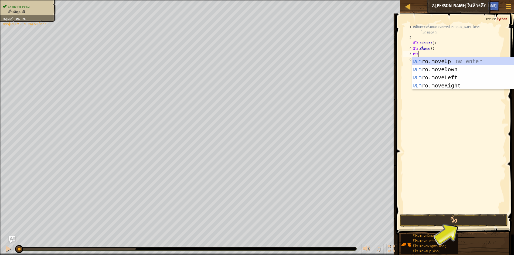
scroll to position [2, 0]
type textarea "hero"
click at [443, 70] on div "ฮีโร่ .moveUp กด Enter ฮีโร่ .moveDown กด enter ฮีโร่ .moveLeft กด enter ฮีโร่ …" at bounding box center [463, 81] width 102 height 49
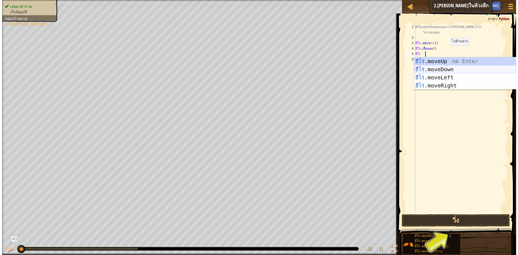
scroll to position [2, 0]
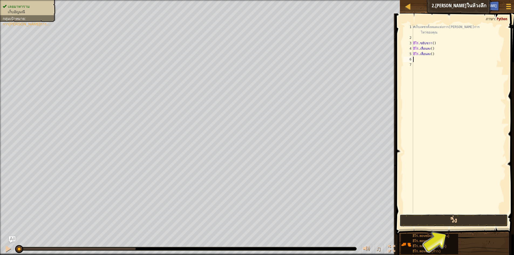
click at [449, 218] on button "วิ่ง" at bounding box center [454, 220] width 108 height 12
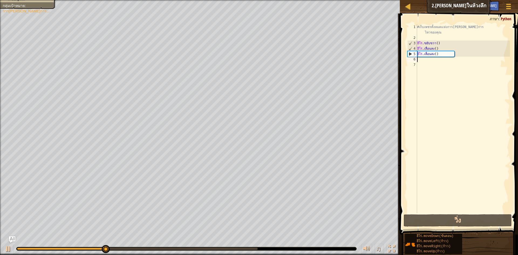
click at [423, 59] on div "#เก็บเพชรทั้งหมดแห่งการดำเนินการ ไหวของคุณ ฮีโร่ . ขยับขวา ( ) ฮีโร่ . เลื่อนลง…" at bounding box center [463, 126] width 94 height 205
click at [423, 61] on div "#เก็บเพชรทั้งหมดแห่งการดำเนินการ ไหวของคุณ ฮีโร่ . ขยับขวา ( ) ฮีโร่ . เลื่อนลง…" at bounding box center [463, 126] width 94 height 205
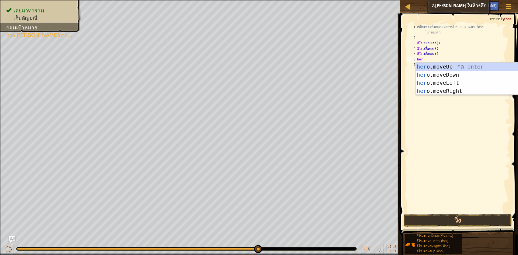
scroll to position [2, 0]
type textarea "hero"
click at [448, 66] on div "ฮีโร่ .moveUp กด Enter ฮีโร่ .moveDown กด enter ฮีโร่ .moveLeft กด enter ฮีโร่ …" at bounding box center [467, 87] width 102 height 49
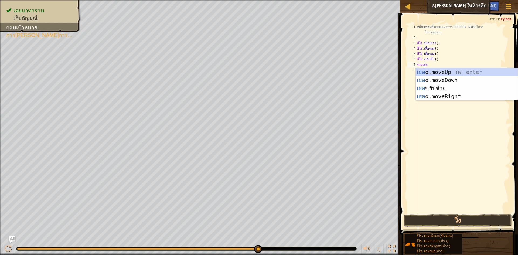
type textarea "hero"
click at [445, 70] on div "ฮีโร่ .moveUp กด Enter ฮีโร่ .moveDown กด enter ฮีโร่ .moveLeft กด enter ฮีโร่ …" at bounding box center [467, 92] width 102 height 49
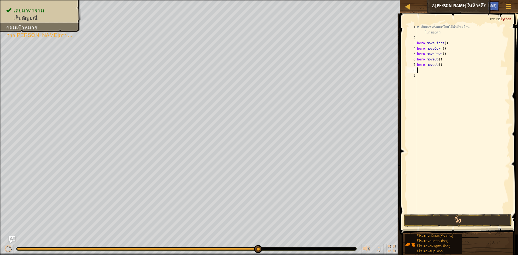
scroll to position [2, 0]
click at [466, 221] on button "วิ่ง" at bounding box center [458, 220] width 108 height 12
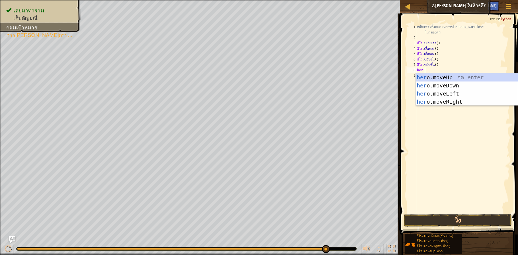
scroll to position [2, 0]
type textarea "hero"
click at [435, 100] on div "ฮีโร่ .moveUp กด Enter ฮีโร่ .moveDown กด enter ฮีโร่ .moveLeft กด enter ฮีโร่ …" at bounding box center [467, 97] width 102 height 49
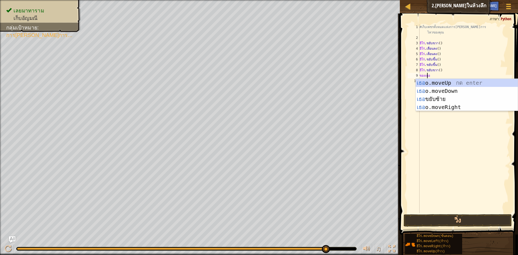
type textarea "hero"
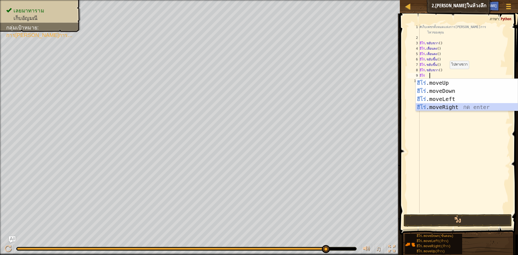
click at [482, 107] on div "ฮีโร่ .moveUp กด Enter ฮีโร่ .moveDown กด enter ฮีโร่ .moveLeft กด enter ฮีโร่ …" at bounding box center [467, 103] width 102 height 49
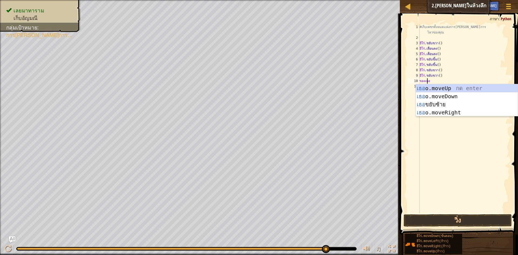
type textarea "hero"
click at [472, 93] on div "ฮีโร่ .moveUp กด Enter ฮีโร่ .moveDown กด enter ฮีโร่ .moveLeft กด enter ฮีโร่ …" at bounding box center [467, 108] width 102 height 49
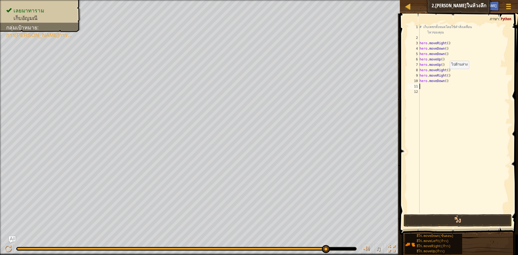
scroll to position [2, 0]
click at [463, 219] on button "วิ่ง" at bounding box center [458, 220] width 108 height 12
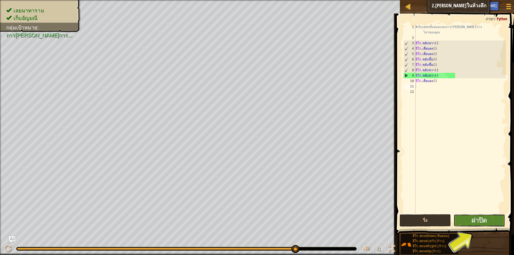
click at [463, 219] on button "ฝาปิด" at bounding box center [480, 220] width 52 height 12
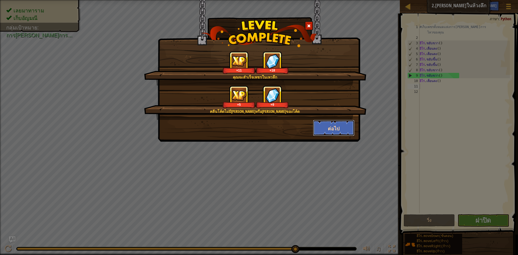
click at [340, 127] on button "ต่อไป" at bounding box center [334, 128] width 42 height 16
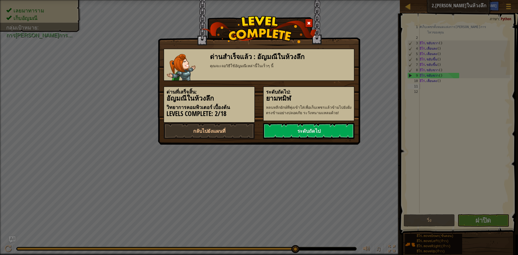
click at [327, 126] on link "ระดับถัดไป" at bounding box center [308, 131] width 91 height 16
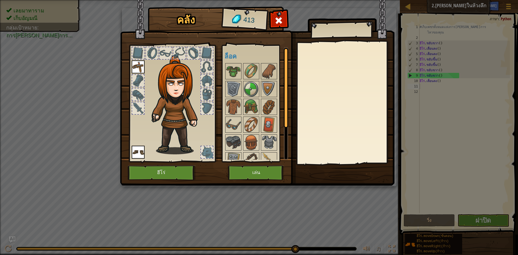
click at [160, 50] on div at bounding box center [166, 53] width 12 height 12
click at [139, 78] on div at bounding box center [138, 81] width 12 height 12
click at [139, 90] on div at bounding box center [138, 94] width 12 height 12
click at [247, 88] on img at bounding box center [251, 88] width 15 height 15
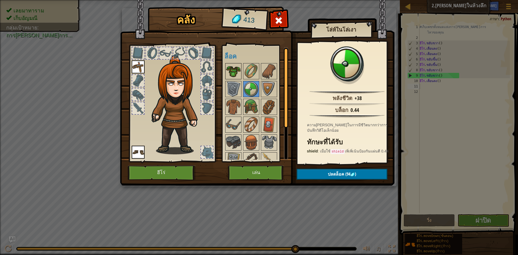
click at [238, 79] on img at bounding box center [233, 71] width 15 height 15
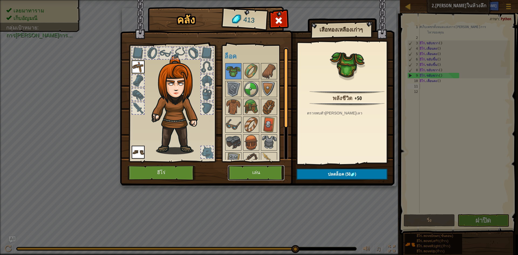
click at [258, 173] on font "เล่น" at bounding box center [256, 172] width 8 height 5
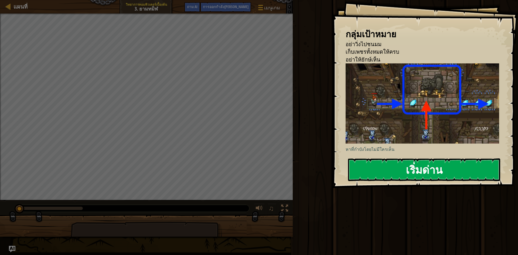
click at [398, 172] on button "เริ่มด่าน" at bounding box center [424, 169] width 152 height 23
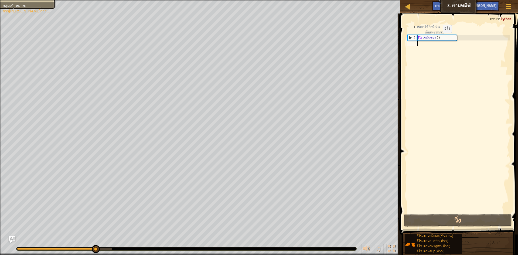
click at [439, 38] on div "#อย่าให้ยักษ์เห็น เก็บเพชรทุกเม็ด ฮีโร่ . ขยับขวา ( )" at bounding box center [463, 126] width 94 height 205
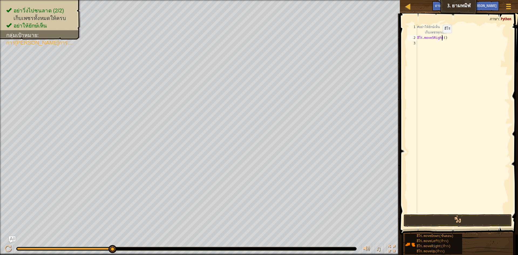
scroll to position [2, 1]
click at [448, 223] on button "วิ่ง" at bounding box center [458, 220] width 108 height 12
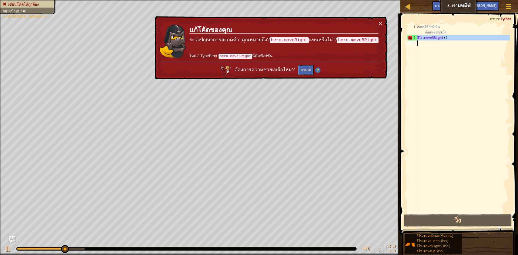
drag, startPoint x: 416, startPoint y: 36, endPoint x: 455, endPoint y: 38, distance: 39.1
click at [455, 38] on div "hero.move5Right() 1 2 3 #อย่าให้ยักษ์เห็น เก็บเพชรทุกเม็ด ฮีโร่ . move5Right ( …" at bounding box center [458, 118] width 104 height 189
click at [455, 38] on div "#อย่าให้ยักษ์เห็น เก็บเพชรทุกเม็ด ฮีโร่ . move5Right ( )" at bounding box center [463, 118] width 94 height 189
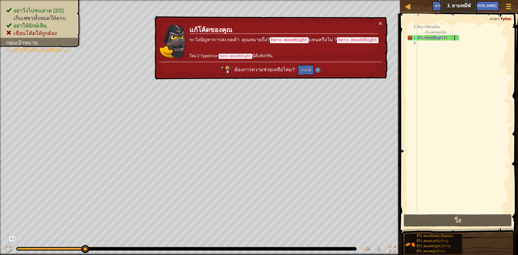
click at [455, 38] on div "#อย่าให้ยักษ์เห็น เก็บเพชรทุกเม็ด ฮีโร่ . move5Right ( )" at bounding box center [463, 126] width 94 height 205
drag, startPoint x: 418, startPoint y: 36, endPoint x: 453, endPoint y: 43, distance: 35.1
click at [453, 43] on div "#อย่าให้ยักษ์เห็น เก็บเพชรทุกเม็ด ฮีโร่ . move5Right ( )" at bounding box center [463, 126] width 94 height 205
type textarea "hero.move5Right()"
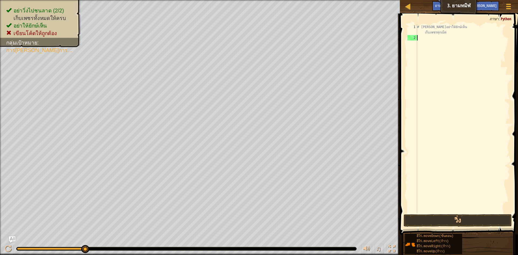
scroll to position [2, 0]
type textarea "h"
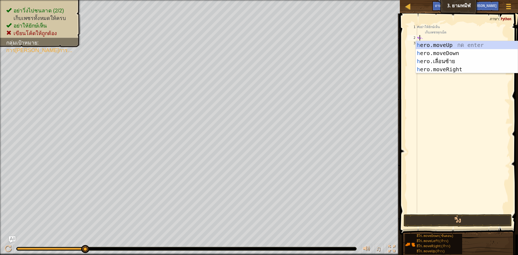
click at [453, 43] on div "h ero.moveUp กด enter h ero.moveDown กด enter h ero.เลื่อนซ้าย กด enter h ero.m…" at bounding box center [467, 65] width 102 height 49
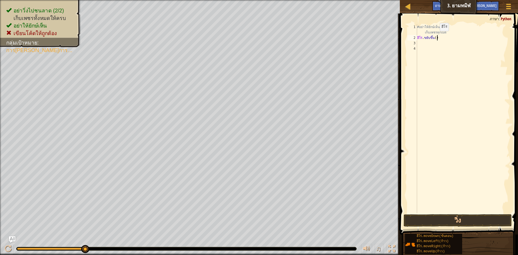
click at [436, 36] on div "#อย่าให้ยักษ์เห็น เก็บเพชรทุกเม็ด ฮีโร่ . ขยับขึ้น ( )" at bounding box center [463, 126] width 94 height 205
drag, startPoint x: 430, startPoint y: 36, endPoint x: 404, endPoint y: 32, distance: 25.9
click at [404, 32] on div "eUp() 1 2 3 4 #อย่าให้ยักษ์เห็น เก็บเพชรทุกเม็ด อีอัพ ( ) XXXXXXXXXXXXXXXXXXXXX…" at bounding box center [458, 134] width 120 height 237
type textarea "# พยายามอย่าให้ยักษ์เห็น เก็บเพชรทุกเม็ด eUp()"
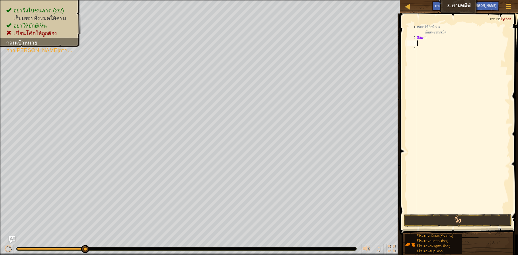
drag, startPoint x: 462, startPoint y: 42, endPoint x: 446, endPoint y: 41, distance: 15.9
click at [460, 42] on div "#อย่าให้ยักษ์เห็น เก็บเพชรทุกเม็ด อีอัพ ( )" at bounding box center [463, 126] width 94 height 205
drag, startPoint x: 439, startPoint y: 40, endPoint x: 408, endPoint y: 39, distance: 31.1
click at [408, 39] on div "1 2 3 4 #อย่าให้ยักษ์เห็น เก็บเพชรทุกเม็ด อีอัพ ( ) XXXXXXXXXXXXXXXXXXXXXXXXXXX…" at bounding box center [458, 118] width 104 height 189
type textarea "eUp()"
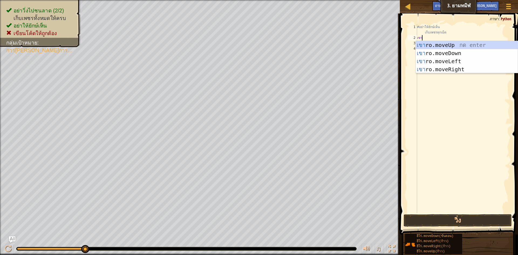
scroll to position [2, 0]
type textarea "hero"
click at [440, 70] on div "ฮีโร่ .moveUp กด Enter ฮีโร่ .moveDown กด enter ฮีโร่ .moveLeft กด enter ฮีโร่ …" at bounding box center [467, 65] width 102 height 49
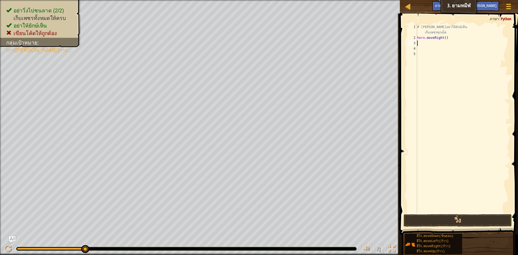
scroll to position [2, 0]
click at [441, 38] on div "#อย่าให้ยักษ์เห็น เก็บเพชรทุกเม็ด ฮีโร่ . ขยับขวา ( )" at bounding box center [463, 126] width 94 height 205
click at [439, 38] on div "#อย่าให้ยักษ์เห็น เก็บเพชรทุกเม็ด ฮีโร่ . ขยับขวา ( )" at bounding box center [463, 126] width 94 height 205
click at [437, 34] on div "#อย่าให้ยักษ์เห็น เก็บเพชรทุกเม็ด ฮีโร่ . ขยับขวา ( )" at bounding box center [463, 126] width 94 height 205
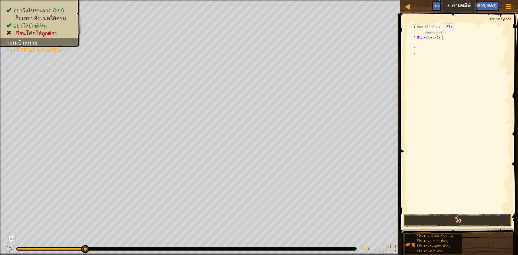
click at [441, 37] on div "#อย่าให้ยักษ์เห็น เก็บเพชรทุกเม็ด ฮีโร่ . ขยับขวา ( )" at bounding box center [463, 126] width 94 height 205
type textarea "hero.moveRight()"
click at [458, 222] on button "วิ่ง" at bounding box center [458, 220] width 108 height 12
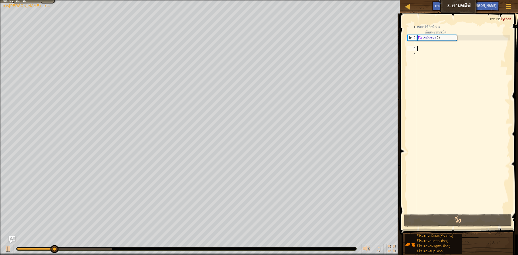
click at [423, 48] on div "#อย่าให้ยักษ์เห็น เก็บเพชรทุกเม็ด ฮีโร่ . ขยับขวา ( )" at bounding box center [463, 126] width 94 height 205
click at [419, 40] on div "#อย่าให้ยักษ์เห็น เก็บเพชรทุกเม็ด ฮีโร่ . ขยับขวา ( )" at bounding box center [463, 126] width 94 height 205
type textarea "hero.moveRight()"
click at [419, 45] on div "#อย่าให้ยักษ์เห็น เก็บเพชรทุกเม็ด ฮีโร่ . ขยับขวา ( )" at bounding box center [463, 126] width 94 height 205
type textarea "h"
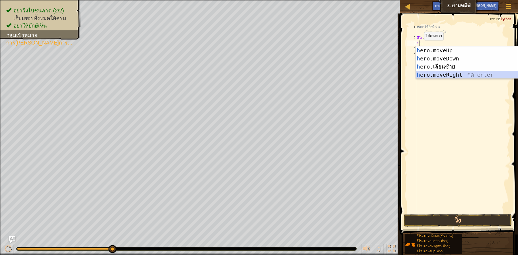
click at [439, 76] on div "h ero.moveUp กด enter h ero.moveDown กด enter h ero.เลื่อนซ้าย กด enter h ero.m…" at bounding box center [467, 70] width 102 height 49
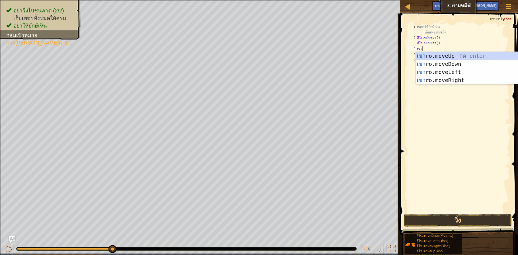
scroll to position [2, 0]
type textarea "hero"
click at [441, 83] on div "ฮีโร่ .moveUp กด Enter ฮีโร่ .moveDown กด enter ฮีโร่ .moveLeft กด enter ฮีโร่ …" at bounding box center [467, 76] width 102 height 49
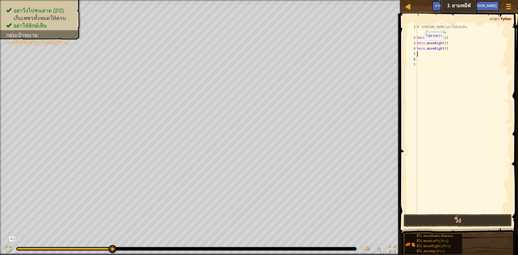
scroll to position [2, 0]
click at [440, 46] on div "#อย่าให้ยักษ์เห็น เก็บเพชรทุกเม็ด ฮีโร่ . ขยับขวา ( ) ฮีโร่ . ขยับขวา ( ) ฮีโร่…" at bounding box center [463, 126] width 94 height 205
click at [449, 49] on div "#อย่าให้ยักษ์เห็น เก็บเพชรทุกเม็ด ฮีโร่ . ขยับขวา ( ) ฮีโร่ . ขยับขวา ( ) ฮีโร่…" at bounding box center [463, 126] width 94 height 205
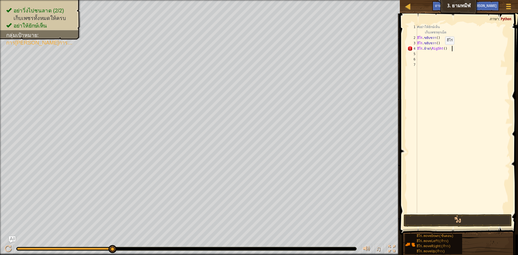
click at [441, 50] on div "#อย่าให้ยักษ์เห็น เก็บเพชรทุกเม็ด ฮีโร่ . ขยับขวา ( ) ฮีโร่ . ขยับขวา ( ) ฮีโร่…" at bounding box center [463, 126] width 94 height 205
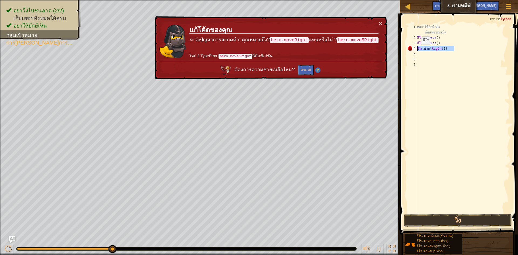
drag, startPoint x: 455, startPoint y: 50, endPoint x: 409, endPoint y: 50, distance: 45.9
click at [409, 50] on div "hero.move\Rig5ht() 1 2 3 4 5 6 7 #อย่าให้ยักษ์เห็น เก็บเพชรทุกเม็ด ฮีโร่ . ขยับ…" at bounding box center [458, 118] width 104 height 189
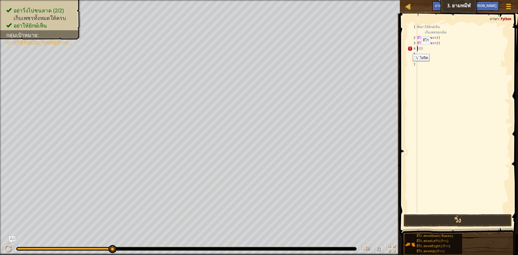
scroll to position [2, 0]
click at [391, 54] on div "แผนที่ วิทยาการคอมพิวเตอร์เบื้องต้น 3. ยามทมิฬ เมนูเกม ฝาปิด การออกกำลังกาย ถาม…" at bounding box center [259, 127] width 518 height 255
type textarea "t()"
drag, startPoint x: 417, startPoint y: 47, endPoint x: 436, endPoint y: 59, distance: 22.5
click at [436, 59] on div "#อย่าให้ยักษ์เห็น เก็บเพชรทุกเม็ด ฮีโร่ . ขยับขวา ( ) ฮีโร่ . ขยับขวา ( ) ที ( )" at bounding box center [463, 126] width 94 height 205
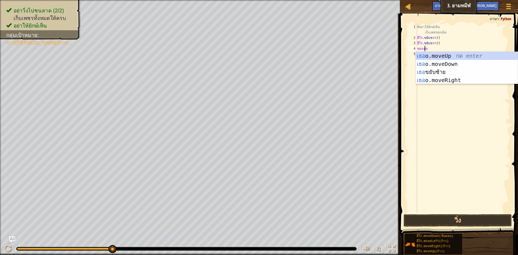
type textarea "hero"
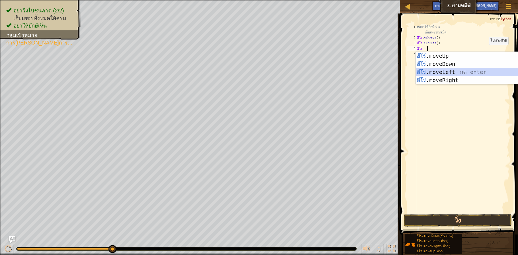
click at [479, 75] on div "ฮีโร่ .moveUp กด Enter ฮีโร่ .moveDown กด enter ฮีโร่ .moveLeft กด enter ฮีโร่ …" at bounding box center [467, 76] width 102 height 49
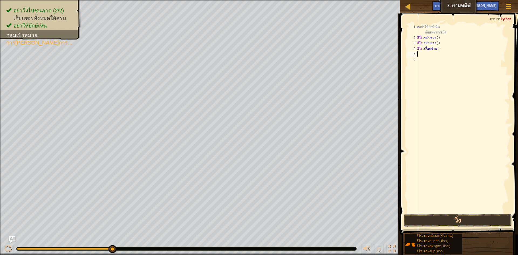
click at [445, 51] on div "#อย่าให้ยักษ์เห็น เก็บเพชรทุกเม็ด ฮีโร่ . ขยับขวา ( ) ฮีโร่ . ขยับขวา ( ) ฮีโร่…" at bounding box center [463, 126] width 94 height 205
drag, startPoint x: 444, startPoint y: 50, endPoint x: 415, endPoint y: 49, distance: 28.9
click at [415, 49] on div "1 2 3 4 5 6 #อย่าให้ยักษ์เห็น เก็บเพชรทุกเม็ด ฮีโร่ . ขยับขวา ( ) ฮีโร่ . ขยับข…" at bounding box center [458, 118] width 104 height 189
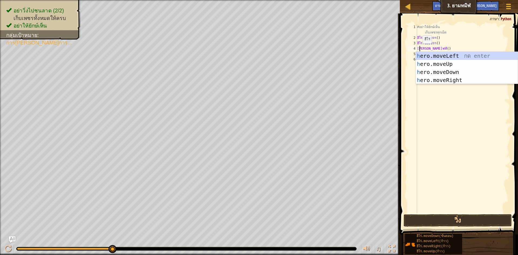
scroll to position [2, 1]
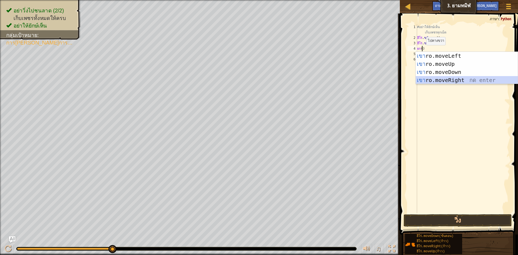
click at [475, 82] on div "เขา ro.moveLeft กด enter เขา ro.moveUp กด enter เขา ro.moveDown กด enter เขา ro…" at bounding box center [467, 76] width 102 height 49
type textarea "hero.moveRight()"
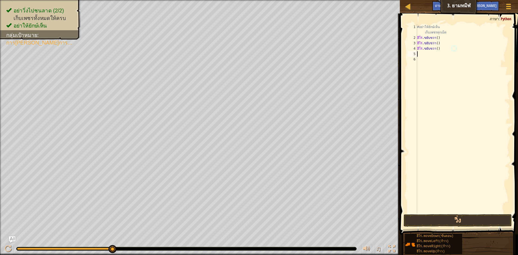
click at [429, 56] on div "#อย่าให้ยักษ์เห็น เก็บเพชรทุกเม็ด ฮีโร่ . ขยับขวา ( ) ฮีโร่ . ขยับขวา ( ) ฮีโร่…" at bounding box center [463, 126] width 94 height 205
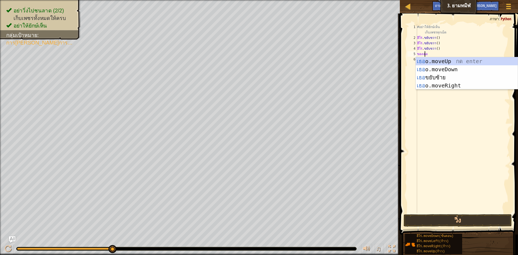
scroll to position [2, 0]
type textarea "hero"
click at [432, 87] on div "ฮีโร่ .moveUp กด Enter ฮีโร่ .moveDown กด enter ฮีโร่ .moveLeft กด enter ฮีโร่ …" at bounding box center [467, 81] width 102 height 49
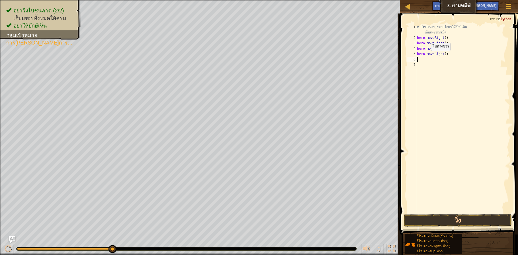
scroll to position [2, 0]
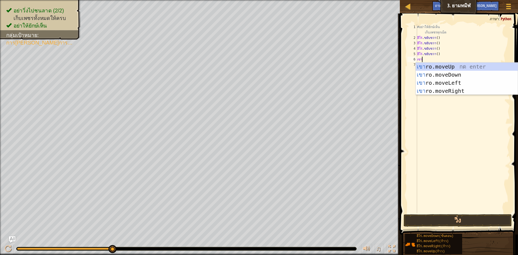
type textarea "her"
click at [432, 93] on div "เธอ o.moveUp กด enter เธอ o.moveDown กด enter เธอ ขยับซ้าย กด enter เธอ o.moveR…" at bounding box center [467, 87] width 102 height 49
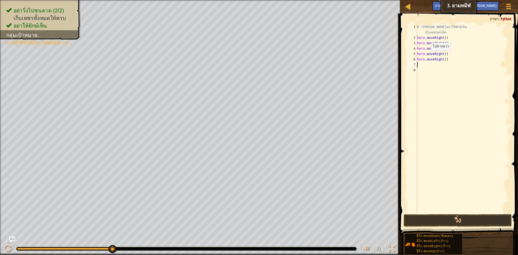
scroll to position [2, 0]
click at [445, 219] on button "วิ่ง" at bounding box center [458, 220] width 108 height 12
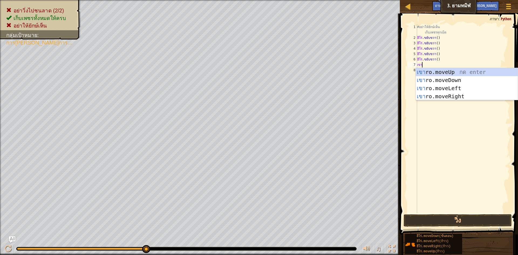
scroll to position [2, 0]
type textarea "hero"
click at [431, 94] on div "ฮีโร่ .moveUp กด Enter ฮีโร่ .moveDown กด enter ฮีโร่ .moveLeft กด enter ฮีโร่ …" at bounding box center [467, 92] width 102 height 49
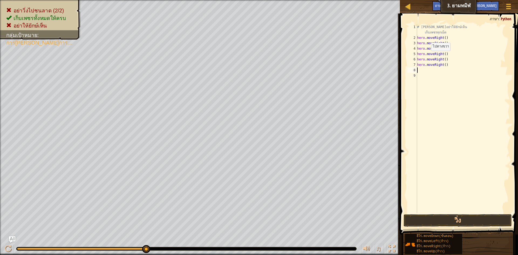
scroll to position [2, 0]
click at [445, 220] on button "วิ่ง" at bounding box center [458, 220] width 108 height 12
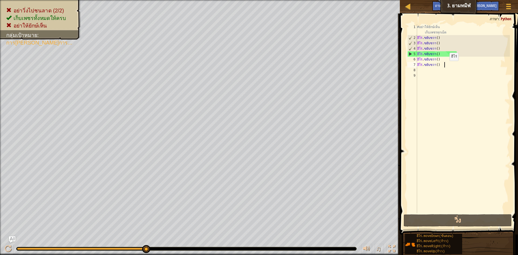
click at [446, 66] on div "#อย่าให้ยักษ์เห็น เก็บเพชรทุกเม็ด ฮีโร่ . ขยับขวา ( ) ฮีโร่ . ขยับขวา ( ) ฮีโร่…" at bounding box center [463, 126] width 94 height 205
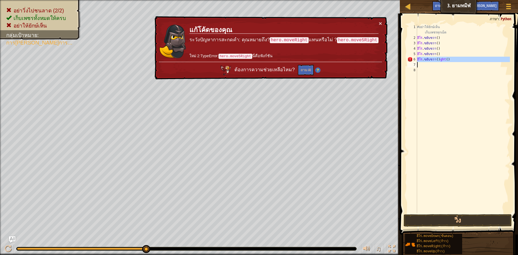
drag, startPoint x: 417, startPoint y: 59, endPoint x: 436, endPoint y: 62, distance: 19.1
click at [436, 62] on div "hero.moveRight()ght() 1 2 3 4 5 6 7 8 #อย่าให้ยักษ์เห็น เก็บเพชรทุกเม็ด ฮีโร่ .…" at bounding box center [458, 118] width 104 height 189
type textarea "hero.moveRight()ght()"
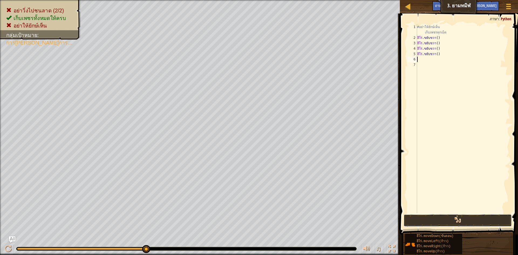
click at [443, 224] on button "วิ่ง" at bounding box center [458, 220] width 108 height 12
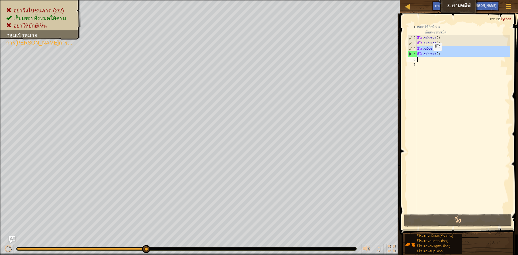
drag, startPoint x: 415, startPoint y: 51, endPoint x: 429, endPoint y: 56, distance: 14.8
click at [429, 56] on div "1 2 3 4 5 6 7 #อย่าให้ยักษ์เห็น เก็บเพชรทุกเม็ด ฮีโร่ . ขยับขวา ( ) ฮีโร่ . ขยั…" at bounding box center [458, 118] width 104 height 189
type textarea "hero.moveRight()"
drag, startPoint x: 411, startPoint y: 105, endPoint x: 411, endPoint y: 75, distance: 29.7
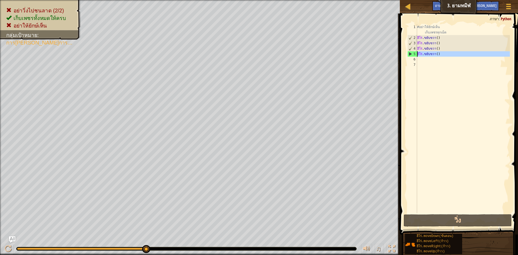
click at [419, 55] on div "1 2 3 4 5 6 7 #อย่าให้ยักษ์เห็น เก็บเพชรทุกเม็ด ฮีโร่ . ขยับขวา ( ) ฮีโร่ . ขยั…" at bounding box center [458, 118] width 104 height 189
type textarea "hero.moveRight()"
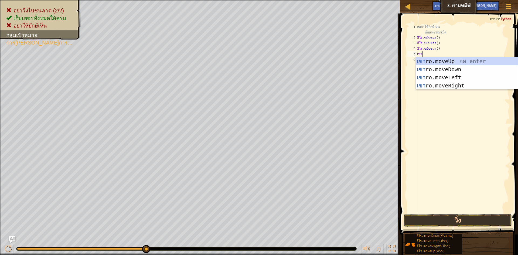
type textarea "hero"
click at [431, 63] on div "ฮีโร่ .moveUp กด Enter ฮีโร่ .moveDown กด enter ฮีโร่ .moveLeft กด enter ฮีโร่ …" at bounding box center [467, 81] width 102 height 49
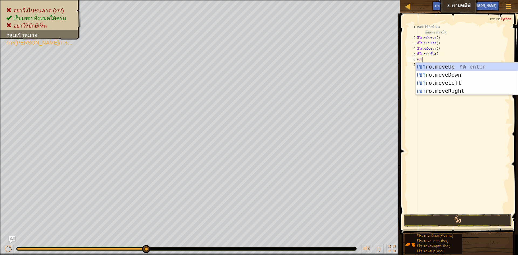
type textarea "hero"
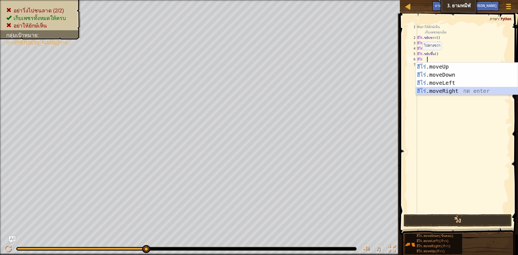
click at [459, 92] on div "ฮีโร่ .moveUp กด Enter ฮีโร่ .moveDown กด enter ฮีโร่ .moveLeft กด enter ฮีโร่ …" at bounding box center [467, 87] width 102 height 49
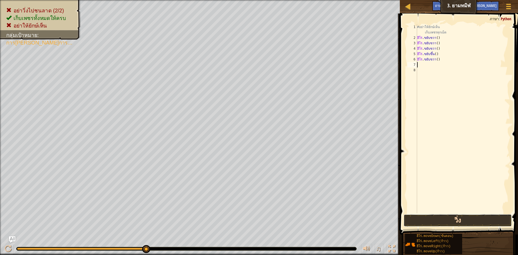
click at [446, 222] on button "วิ่ง" at bounding box center [458, 220] width 108 height 12
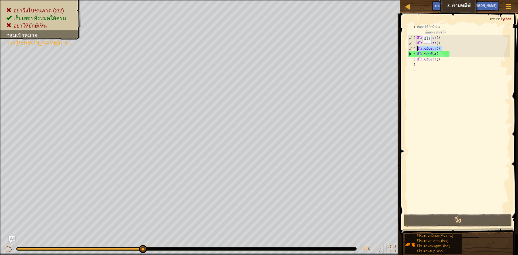
drag, startPoint x: 441, startPoint y: 50, endPoint x: 410, endPoint y: 49, distance: 31.6
click at [410, 49] on div "1 2 3 4 5 6 7 8 #อย่าให้ยักษ์เห็น เก็บเพชรทุกเม็ด ฮีโร่ . ขยับขวา ( ) ฮีโร่ . ข…" at bounding box center [458, 118] width 104 height 189
type textarea "ight()"
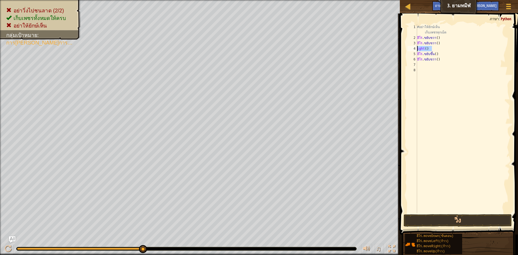
drag, startPoint x: 433, startPoint y: 49, endPoint x: 400, endPoint y: 49, distance: 32.6
click at [400, 49] on div "ight() 1 2 3 4 5 6 7 8 #อย่าให้ยักษ์เห็น เก็บเพชรทุกเม็ด ฮีโร่ . ขยับขวา ( ) ฮี…" at bounding box center [458, 134] width 120 height 237
click at [448, 217] on button "วิ่ง" at bounding box center [458, 220] width 108 height 12
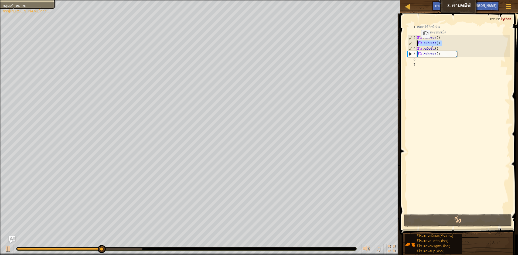
drag, startPoint x: 441, startPoint y: 44, endPoint x: 414, endPoint y: 43, distance: 27.3
click at [414, 43] on div "hero.moveRight() 1 2 3 4 5 6 7 #อย่าให้ยักษ์เห็น เก็บเพชรทุกเม็ด ฮีโร่ . ขยับขว…" at bounding box center [458, 118] width 104 height 189
type textarea "ight()"
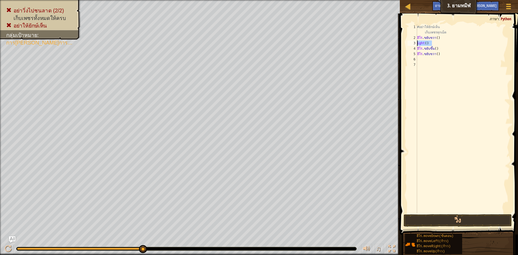
drag, startPoint x: 433, startPoint y: 43, endPoint x: 415, endPoint y: 44, distance: 18.7
click at [415, 44] on div "ight() 1 2 3 4 5 6 7 #อย่าให้ยักษ์เห็น เก็บเพชรทุกเม็ด ฮีโร่ . ขยับขวา ( ) ight…" at bounding box center [458, 118] width 104 height 189
type textarea "hero.moveRight()"
click at [458, 217] on button "วิ่ง" at bounding box center [458, 220] width 108 height 12
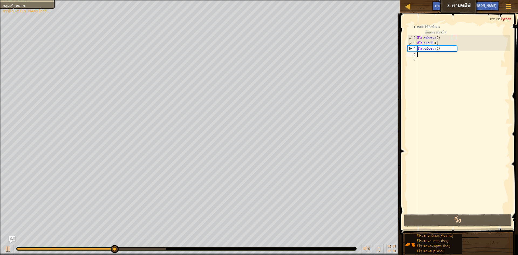
click at [418, 55] on div "#อย่าให้ยักษ์เห็น เก็บเพชรทุกเม็ด ฮีโร่ . ขยับขวา ( ) ฮีโร่ . ขยับขึ้น ( ) ฮีโร…" at bounding box center [463, 126] width 94 height 205
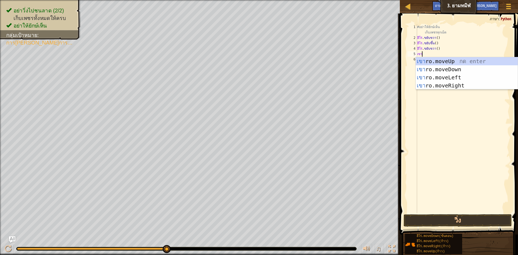
scroll to position [2, 0]
type textarea "hero"
click at [452, 65] on div "ฮีโร่ .moveUp กด Enter ฮีโร่ .moveDown กด enter ฮีโร่ .moveLeft กด enter ฮีโร่ …" at bounding box center [467, 81] width 102 height 49
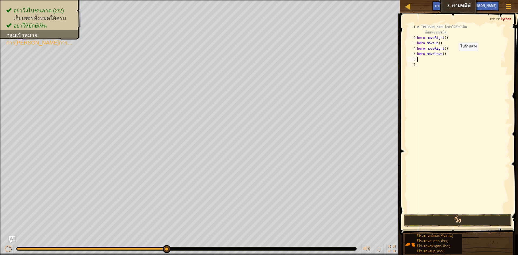
scroll to position [2, 0]
click at [449, 218] on button "วิ่ง" at bounding box center [458, 220] width 108 height 12
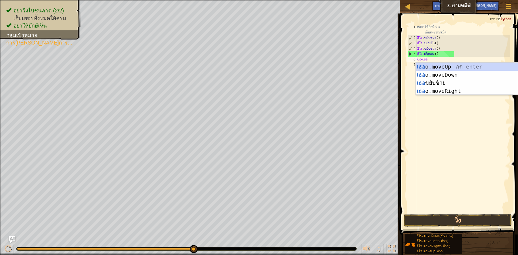
scroll to position [2, 0]
type textarea "hero"
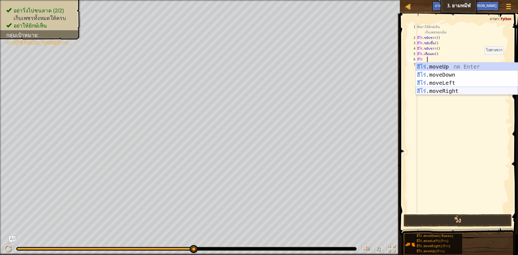
click at [469, 91] on div "ฮีโร่ .moveUp กด Enter ฮีโร่ .moveDown กด enter ฮีโร่ .moveLeft กด enter ฮีโร่ …" at bounding box center [467, 87] width 102 height 49
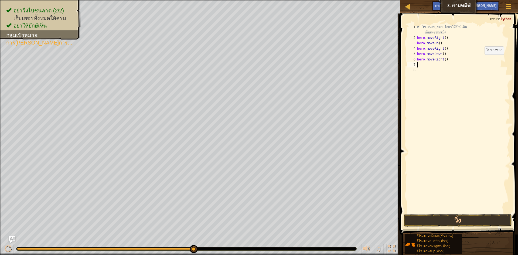
scroll to position [2, 0]
click at [454, 218] on button "วิ่ง" at bounding box center [458, 220] width 108 height 12
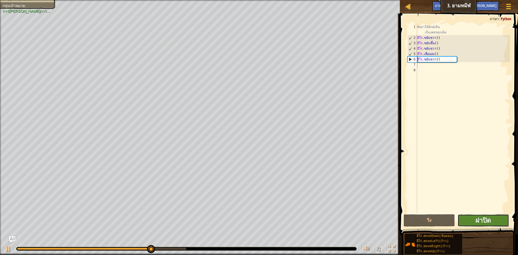
click at [498, 223] on button "ฝาปิด" at bounding box center [484, 220] width 52 height 12
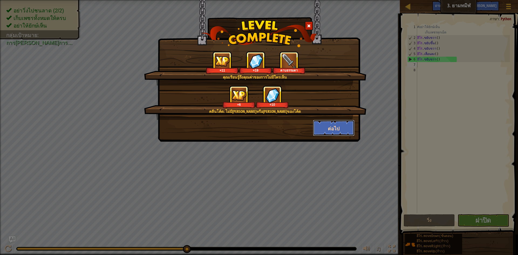
click at [327, 126] on button "ต่อไป" at bounding box center [334, 128] width 42 height 16
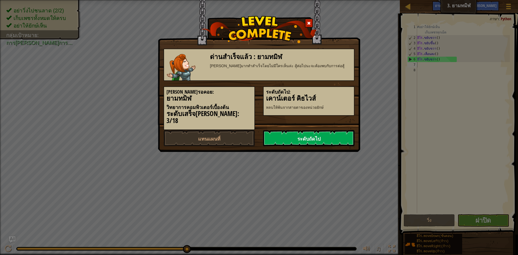
drag, startPoint x: 324, startPoint y: 127, endPoint x: 316, endPoint y: 128, distance: 7.9
click at [324, 130] on link "ระดับถัดไป" at bounding box center [308, 138] width 91 height 16
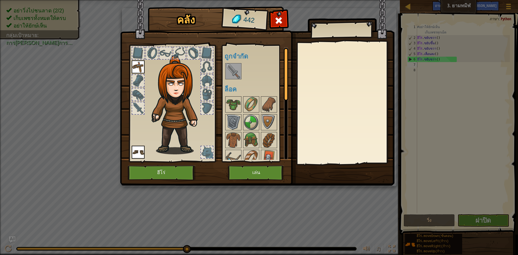
click at [241, 73] on img at bounding box center [233, 71] width 15 height 15
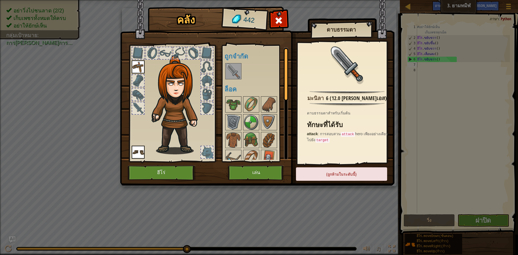
click at [233, 69] on img at bounding box center [233, 71] width 15 height 15
click at [234, 106] on img at bounding box center [233, 104] width 15 height 15
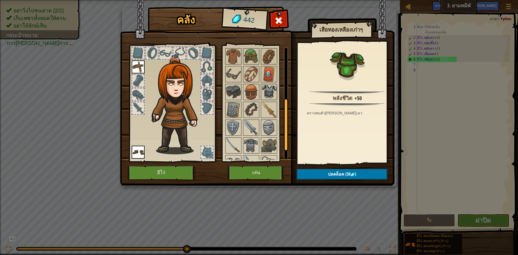
scroll to position [108, 0]
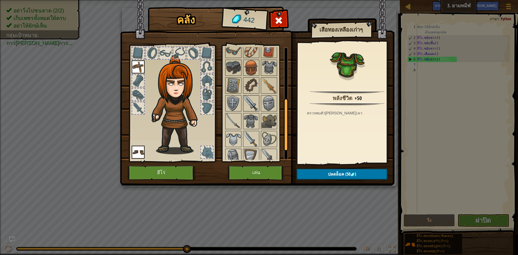
click at [251, 107] on img at bounding box center [251, 103] width 15 height 15
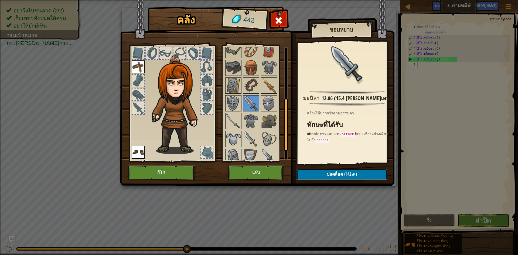
click at [313, 169] on button "ปลดล็อค (142 )" at bounding box center [341, 174] width 91 height 11
click at [313, 169] on button "ยืนยัน" at bounding box center [341, 174] width 91 height 11
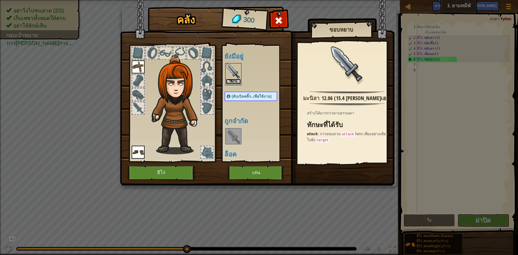
click at [230, 83] on button "ใช้งาน" at bounding box center [233, 82] width 15 height 6
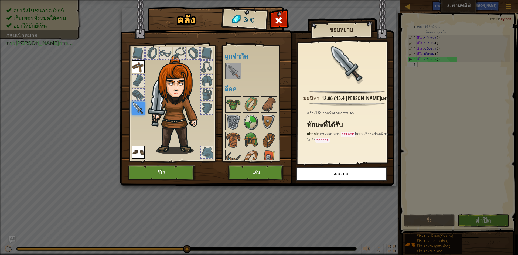
click at [267, 19] on img at bounding box center [257, 88] width 274 height 196
click at [272, 21] on div at bounding box center [278, 21] width 17 height 17
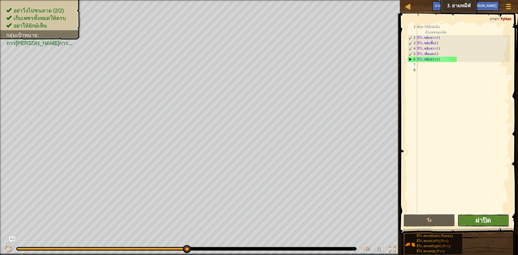
click at [475, 223] on font "ฝาปิด" at bounding box center [483, 220] width 16 height 9
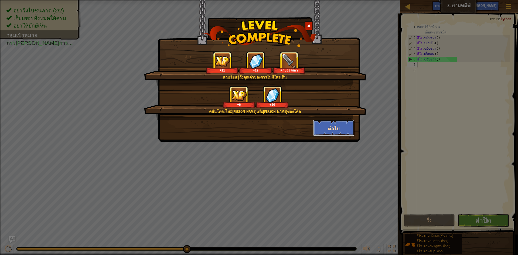
click at [335, 125] on font "ต่อไป" at bounding box center [334, 128] width 12 height 7
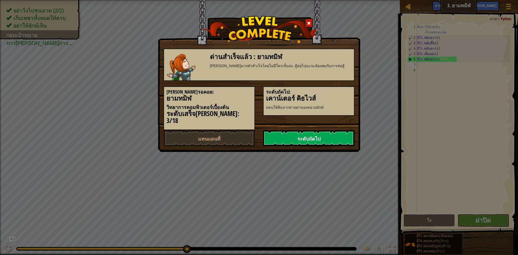
click at [335, 130] on link "ระดับถัดไป" at bounding box center [308, 138] width 91 height 16
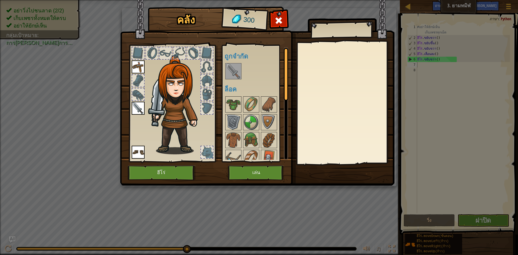
click at [230, 73] on img at bounding box center [233, 71] width 15 height 15
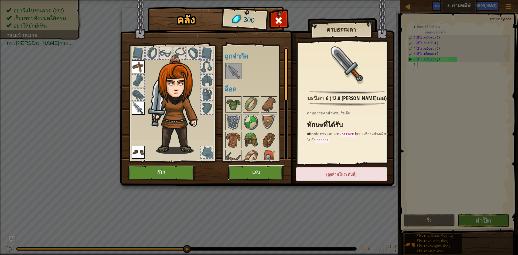
click at [268, 168] on button "เล่น" at bounding box center [256, 172] width 56 height 15
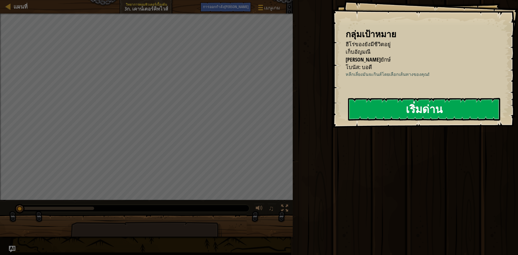
click at [412, 110] on font "เริ่มด่าน" at bounding box center [424, 109] width 37 height 15
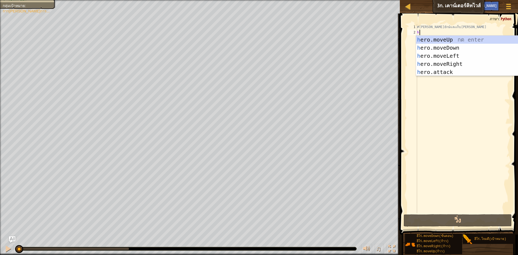
scroll to position [2, 0]
type textarea "he"
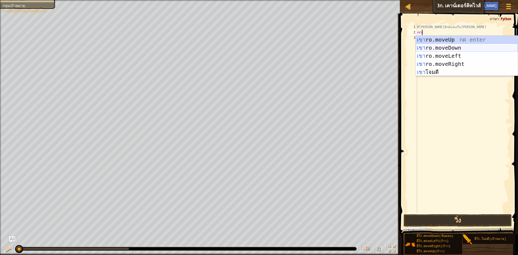
click at [456, 47] on div "เขา ro.moveUp กด enter เขา ro.moveDown กด enter เขา ro.moveLeft กด enter เขา ro…" at bounding box center [467, 64] width 102 height 57
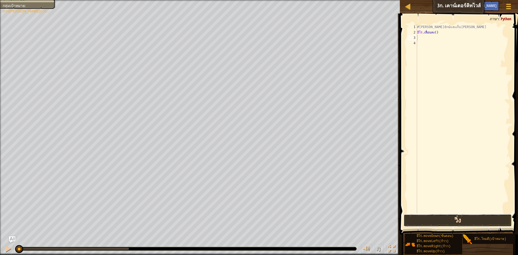
click at [431, 224] on button "วิ่ง" at bounding box center [458, 220] width 108 height 12
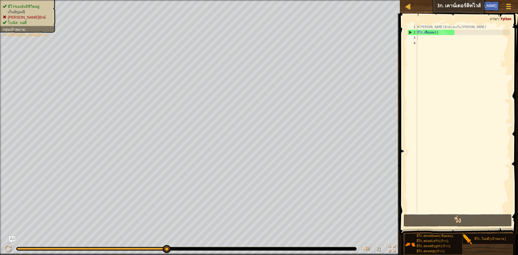
click at [46, 8] on ul "ฮีโร่ของยังมีชีวิตอยู่ เก็บอัญมณี ไม่ได้ยักษ์ โบนัส: บอดี" at bounding box center [28, 15] width 50 height 22
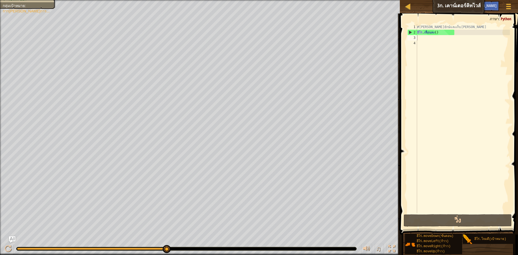
click at [432, 41] on div "#ไม่ได้ยักษ์และเก็บอัญมณี ฮีโร่ . เลื่อนลง ( )" at bounding box center [463, 124] width 94 height 200
drag, startPoint x: 432, startPoint y: 41, endPoint x: 429, endPoint y: 38, distance: 4.2
click at [432, 41] on div "#ไม่ได้ยักษ์และเก็บอัญมณี ฮีโร่ . เลื่อนลง ( )" at bounding box center [463, 124] width 94 height 200
click at [427, 35] on div "#ไม่ได้ยักษ์และเก็บอัญมณี ฮีโร่ . เลื่อนลง ( )" at bounding box center [463, 124] width 94 height 200
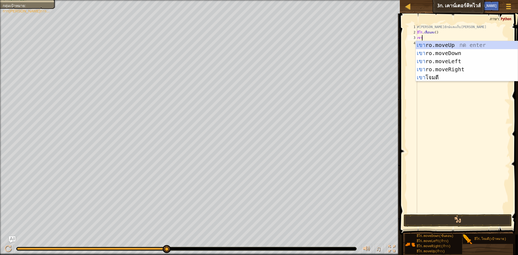
scroll to position [2, 0]
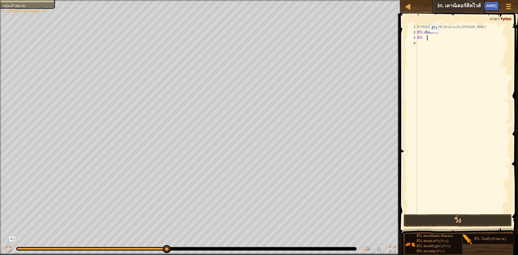
click at [426, 38] on div "#ไม่ได้ยักษ์และเก็บอัญมณี ฮีโร่ . เลื่อนลง ( ) ฮีโร่" at bounding box center [463, 124] width 94 height 200
type textarea "herod"
click at [442, 42] on div "ฮีโร่ .move D ของตัวเอง กด enter" at bounding box center [467, 53] width 102 height 24
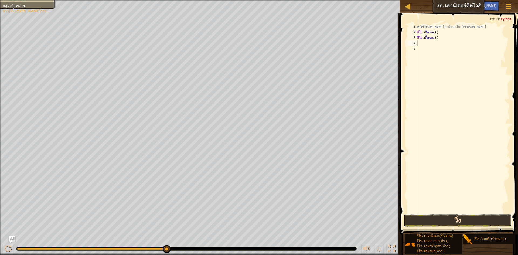
click at [421, 221] on button "วิ่ง" at bounding box center [458, 220] width 108 height 12
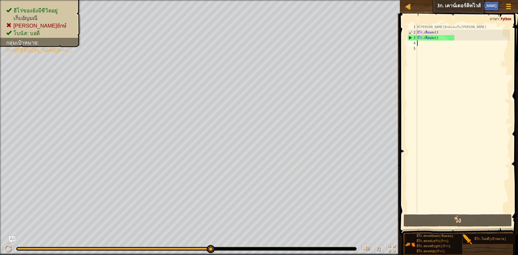
type textarea "w"
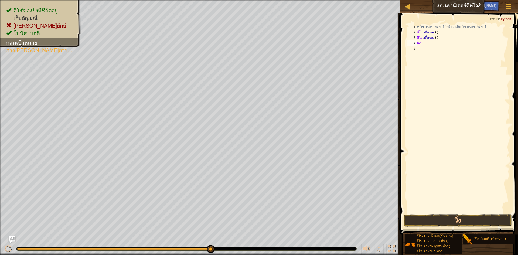
type textarea "h"
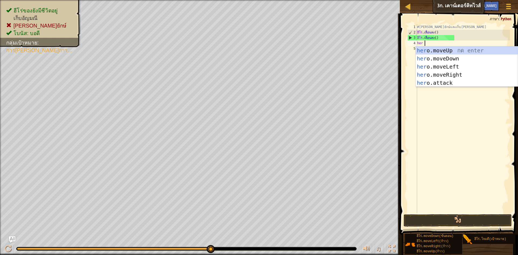
scroll to position [2, 0]
type textarea "hero"
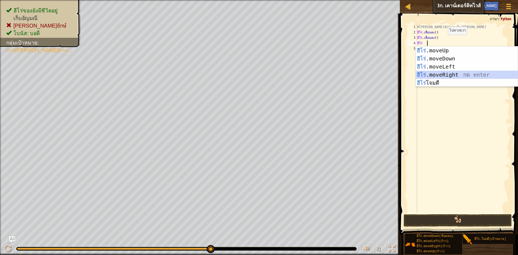
click at [455, 76] on div "ฮีโร่ .moveUp กด Enter ฮีโร่ .moveDown กด enter ฮีโร่ .moveLeft กด enter ฮีโร่ …" at bounding box center [467, 74] width 102 height 57
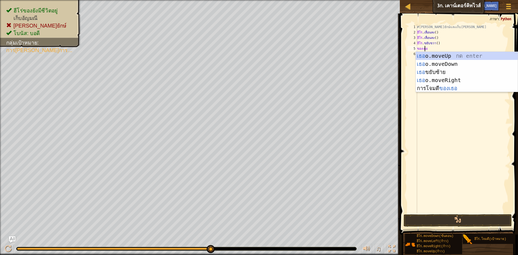
type textarea "hero"
click at [431, 55] on div "ฮีโร่ .moveUp กด Enter ฮีโร่ .moveDown กด enter ฮีโร่ .moveLeft กด enter ฮีโร่ …" at bounding box center [467, 80] width 102 height 57
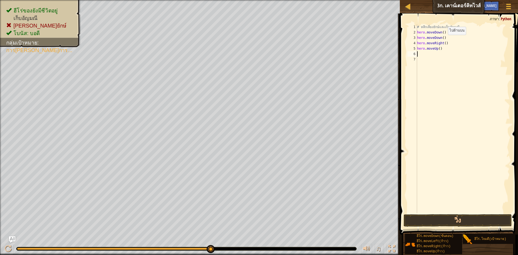
scroll to position [2, 0]
click at [471, 221] on button "วิ่ง" at bounding box center [458, 220] width 108 height 12
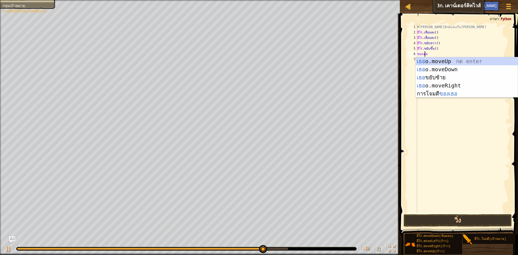
scroll to position [2, 0]
type textarea "hero"
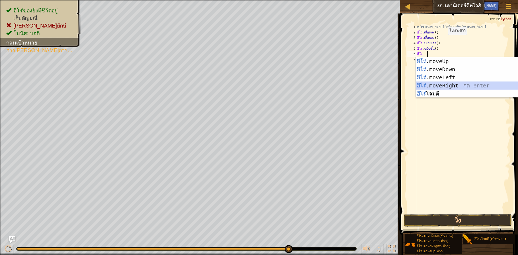
click at [444, 82] on div "ฮีโร่ .moveUp กด Enter ฮีโร่ .moveDown กด enter ฮีโร่ .moveLeft กด enter ฮีโร่ …" at bounding box center [467, 85] width 102 height 57
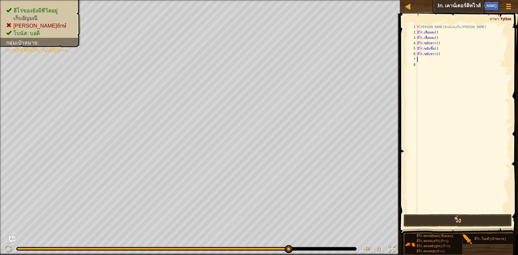
click at [441, 213] on span at bounding box center [459, 116] width 122 height 237
click at [441, 217] on button "วิ่ง" at bounding box center [458, 220] width 108 height 12
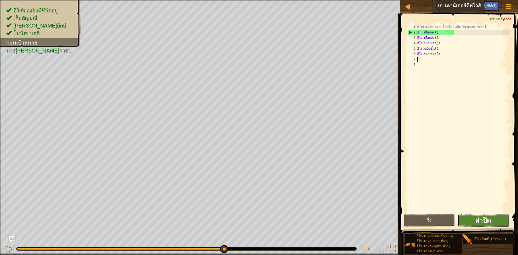
click at [476, 219] on font "ฝาปิด" at bounding box center [483, 220] width 16 height 9
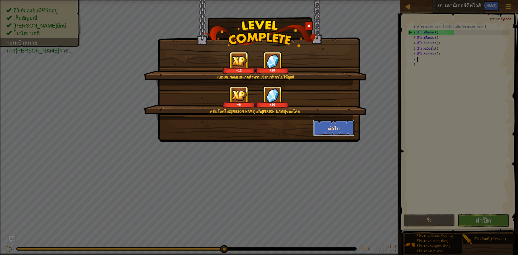
click at [343, 136] on button "ต่อไป" at bounding box center [334, 128] width 42 height 16
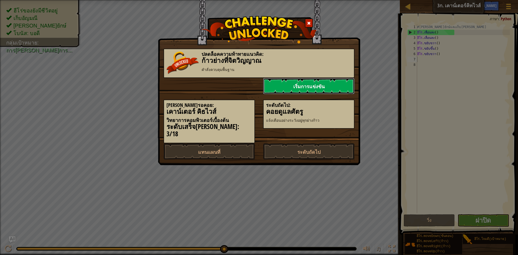
click at [311, 91] on link "เริ่มการแข่งขัน" at bounding box center [308, 86] width 91 height 16
